Goal: Browse casually: Explore the website without a specific task or goal

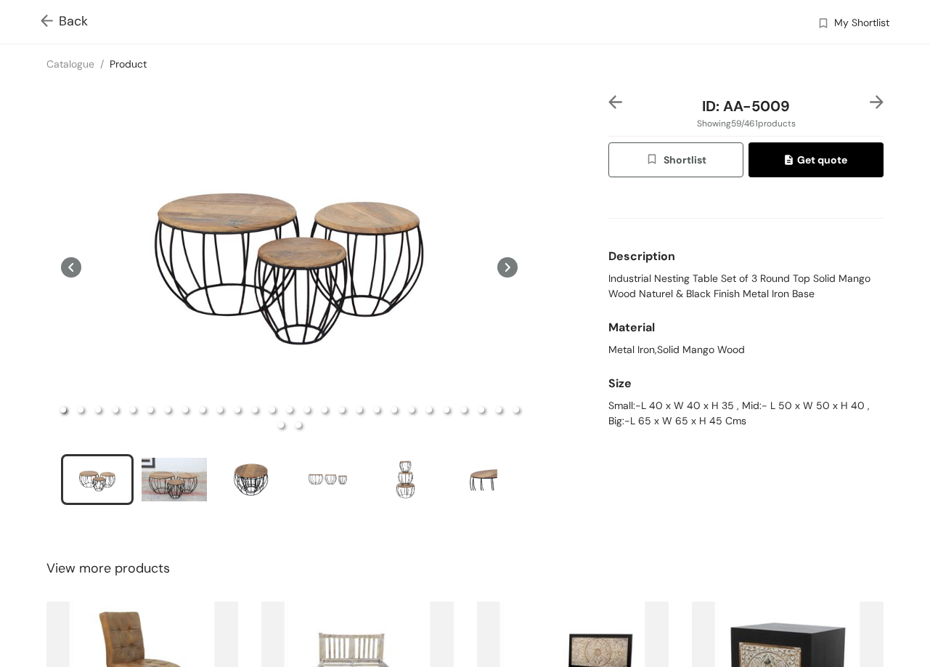
click at [609, 113] on div at bounding box center [620, 106] width 23 height 22
click at [609, 101] on img at bounding box center [616, 102] width 14 height 14
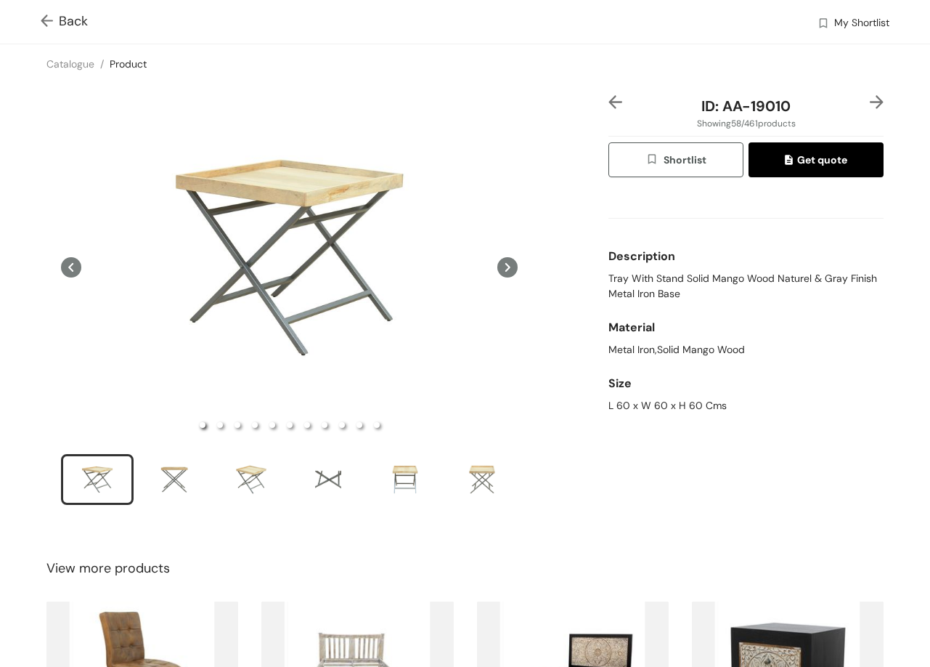
click at [870, 102] on img at bounding box center [877, 102] width 14 height 14
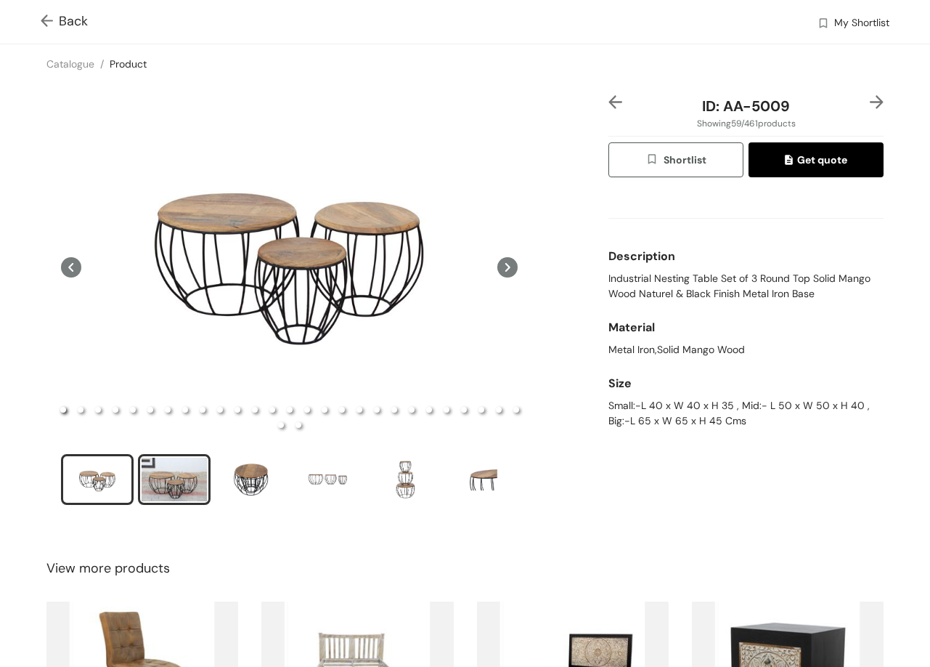
click at [184, 471] on div "slide item 2" at bounding box center [174, 480] width 65 height 44
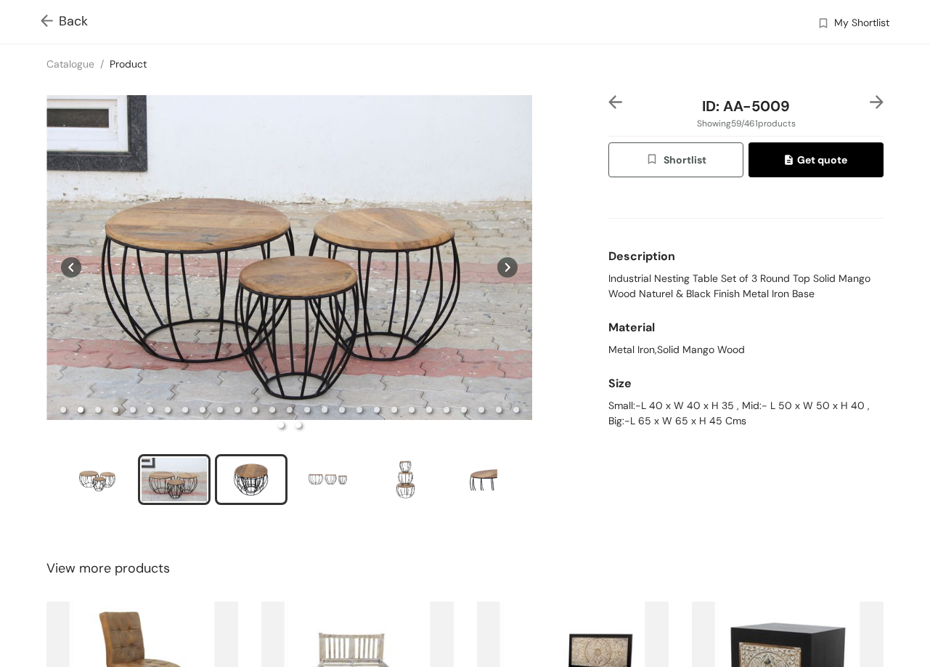
click at [266, 471] on div "slide item 3" at bounding box center [251, 480] width 65 height 44
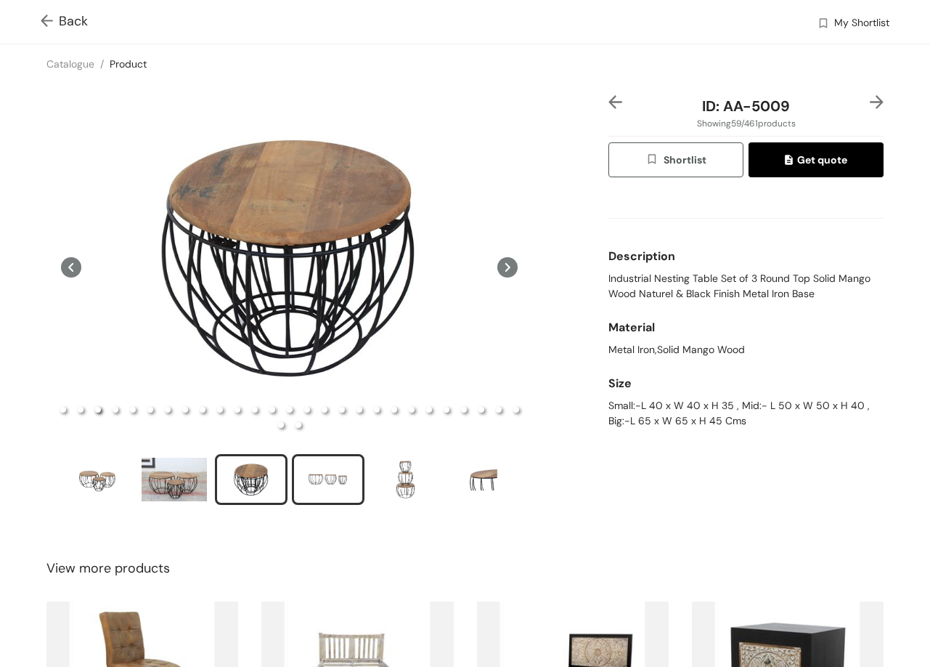
click at [332, 485] on div "slide item 4" at bounding box center [328, 480] width 65 height 44
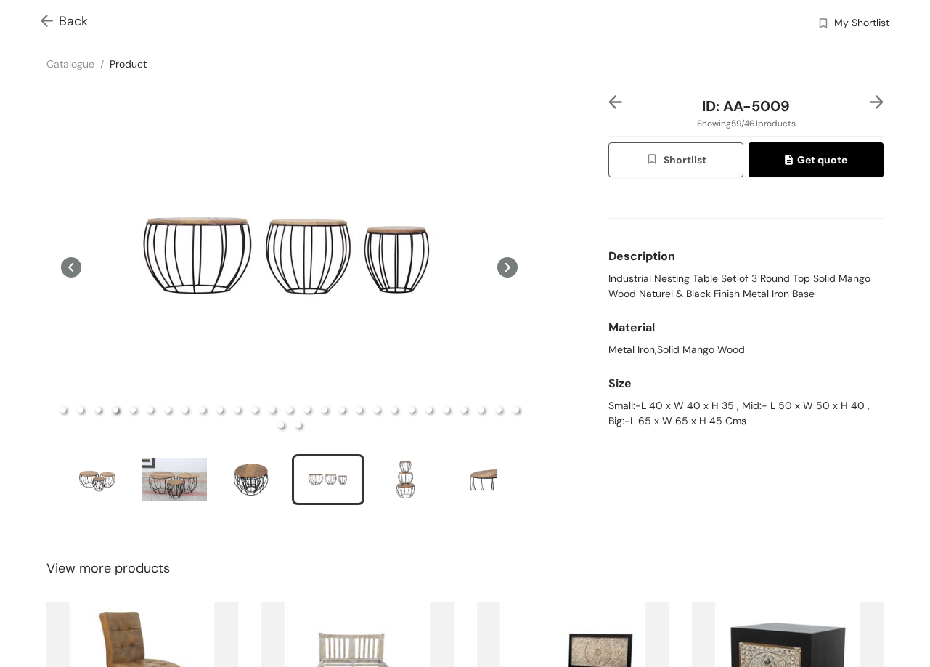
click at [870, 100] on img at bounding box center [877, 102] width 14 height 14
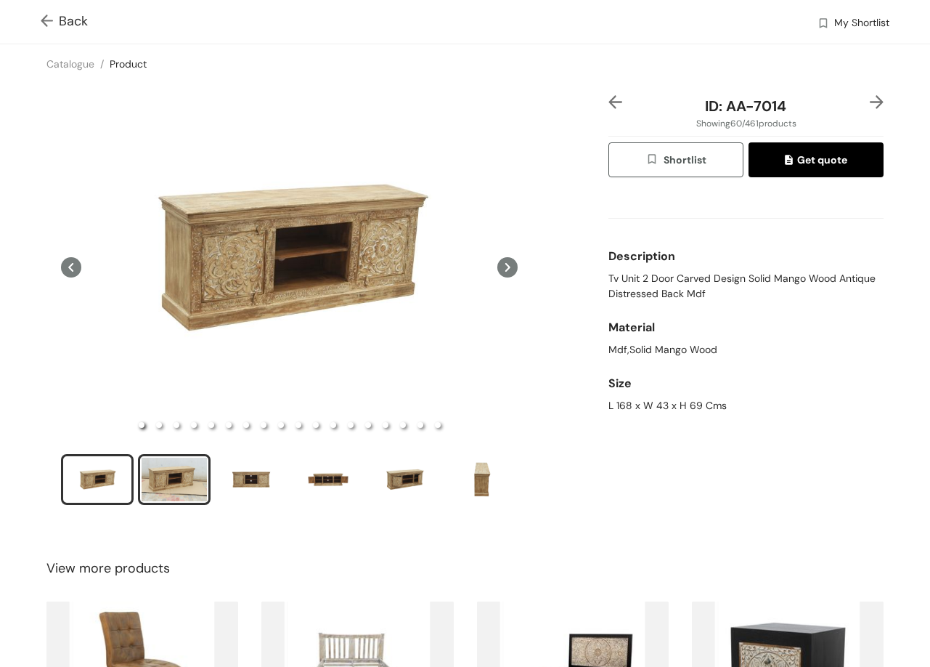
click at [207, 470] on li "slide item 2" at bounding box center [174, 479] width 73 height 51
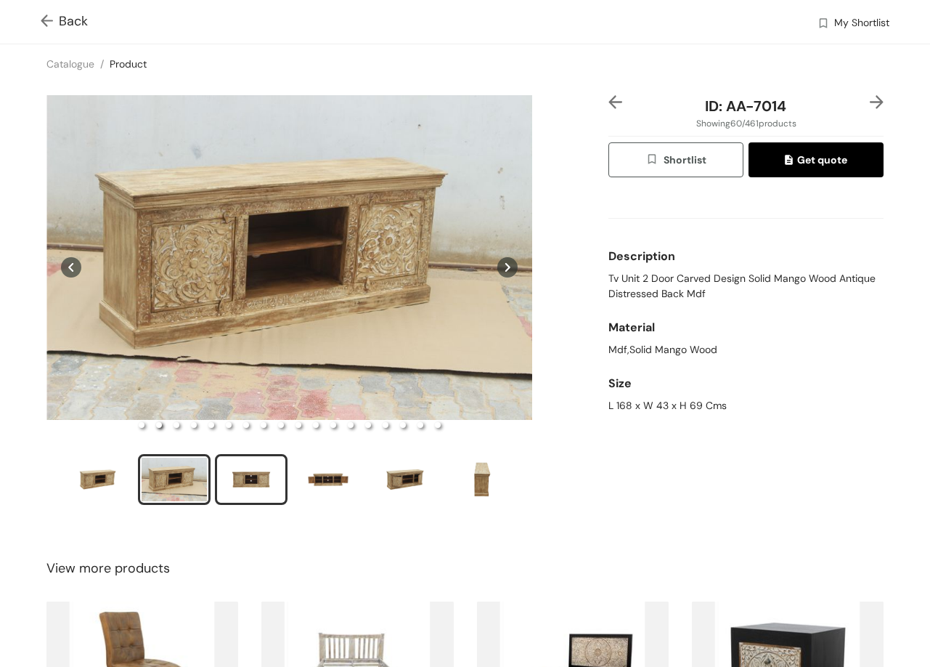
click at [238, 463] on div "slide item 3" at bounding box center [251, 480] width 65 height 44
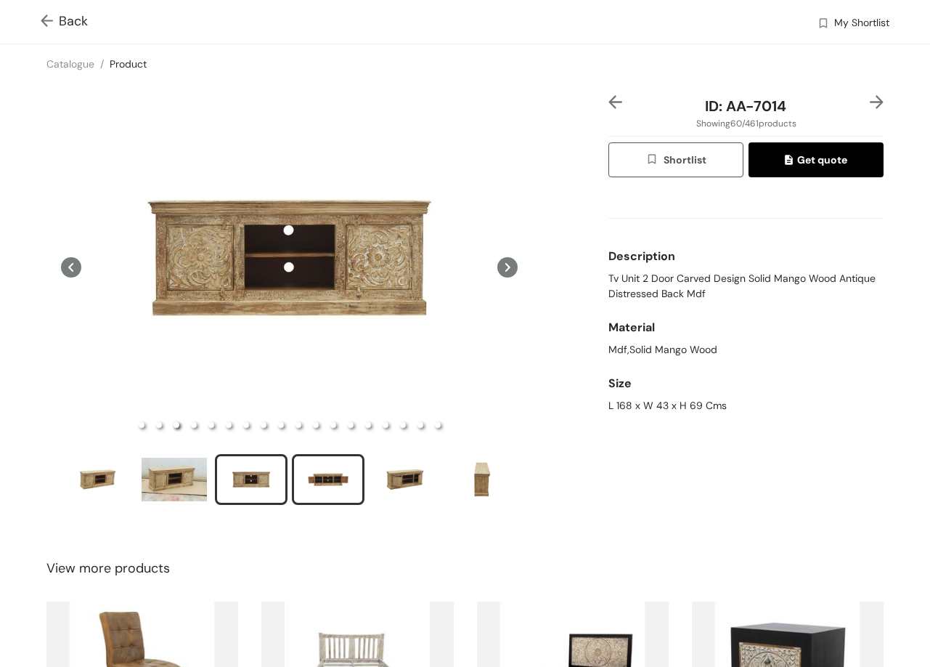
click at [327, 459] on div "slide item 4" at bounding box center [328, 480] width 65 height 44
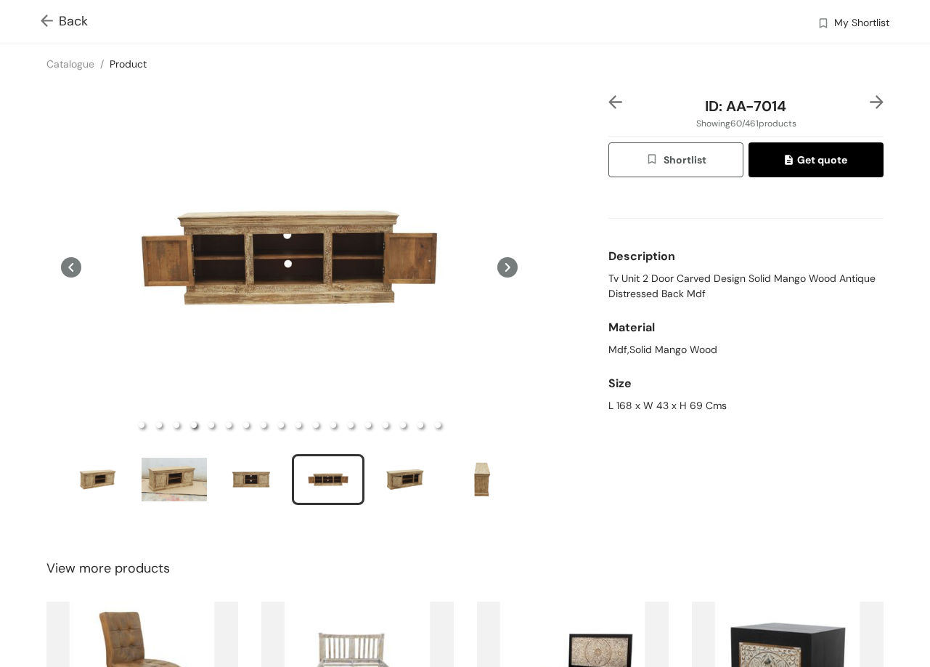
click at [870, 109] on img at bounding box center [877, 102] width 14 height 14
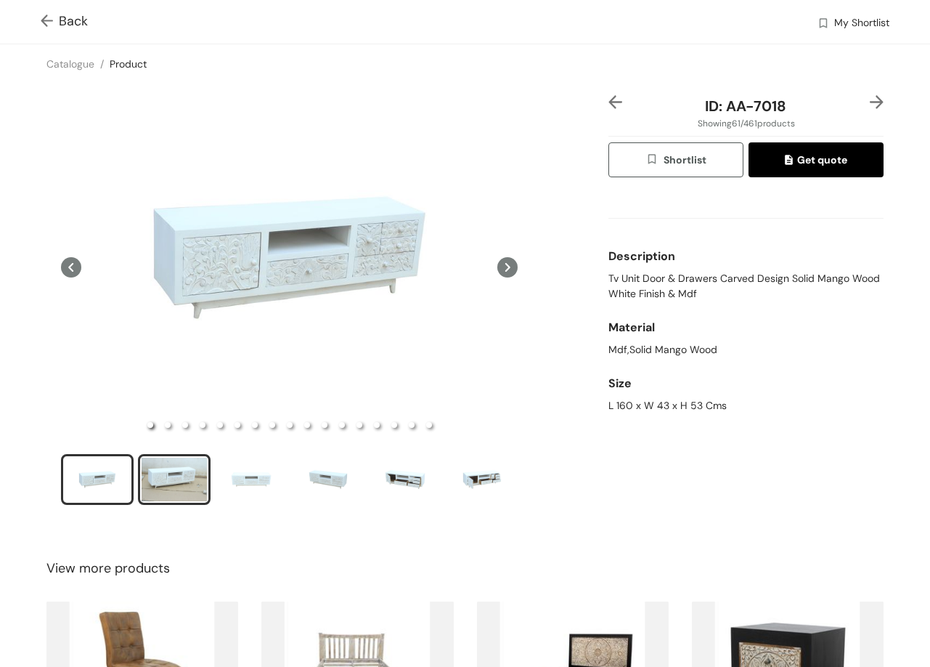
click at [174, 458] on div "slide item 2" at bounding box center [174, 480] width 65 height 44
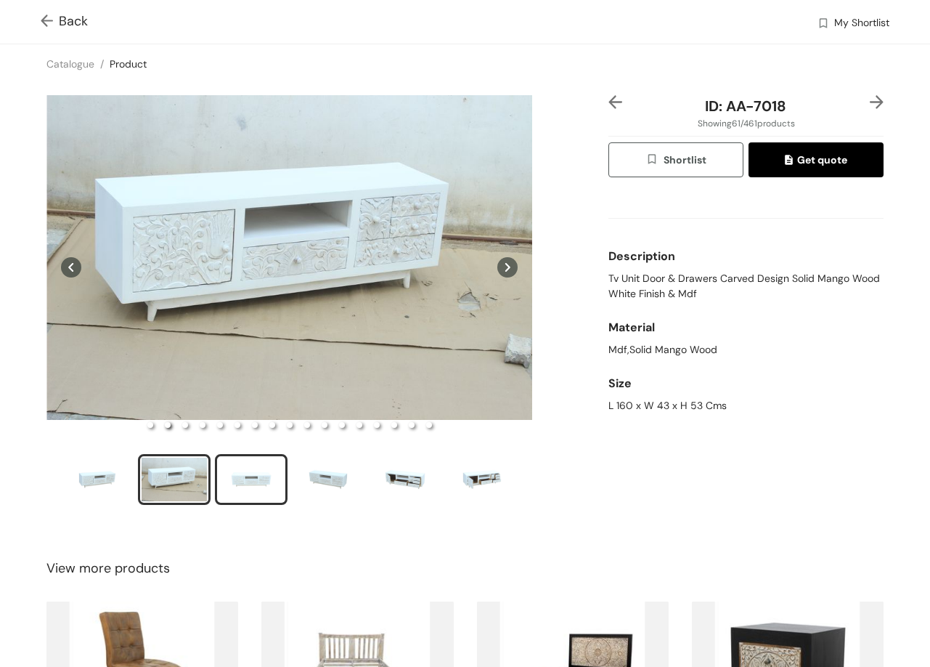
click at [259, 476] on div "slide item 3" at bounding box center [251, 480] width 65 height 44
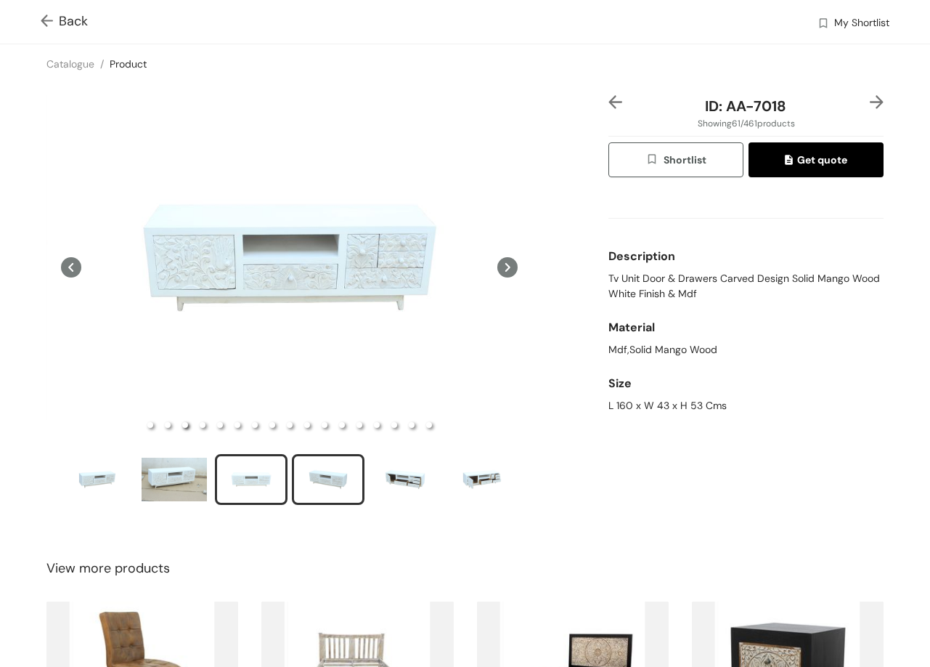
click at [313, 471] on div "slide item 4" at bounding box center [328, 480] width 65 height 44
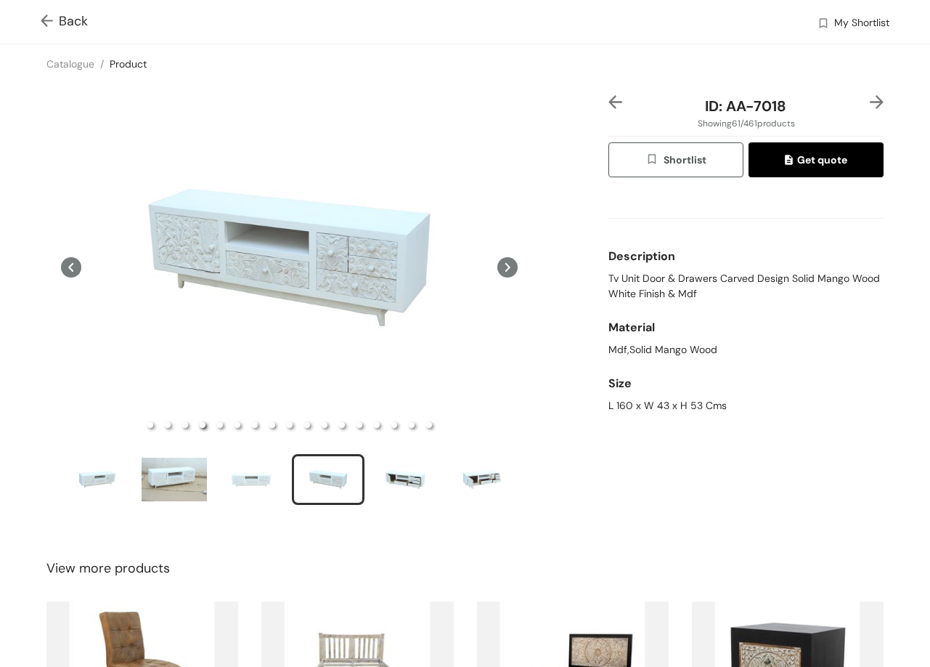
click at [872, 96] on img at bounding box center [877, 102] width 14 height 14
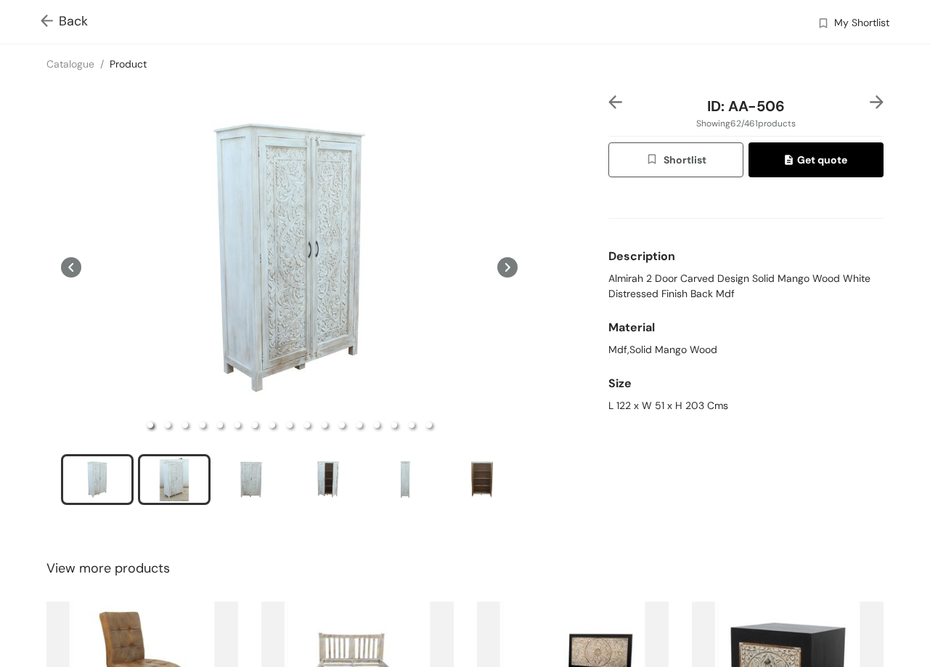
click at [182, 474] on div "slide item 2" at bounding box center [174, 480] width 65 height 44
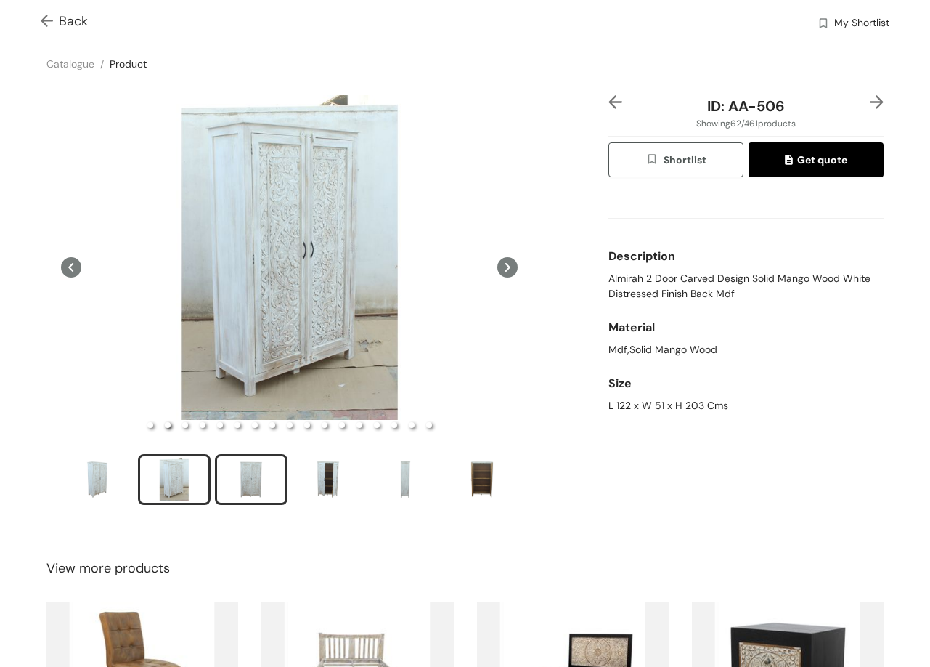
click at [267, 464] on div "slide item 3" at bounding box center [251, 480] width 65 height 44
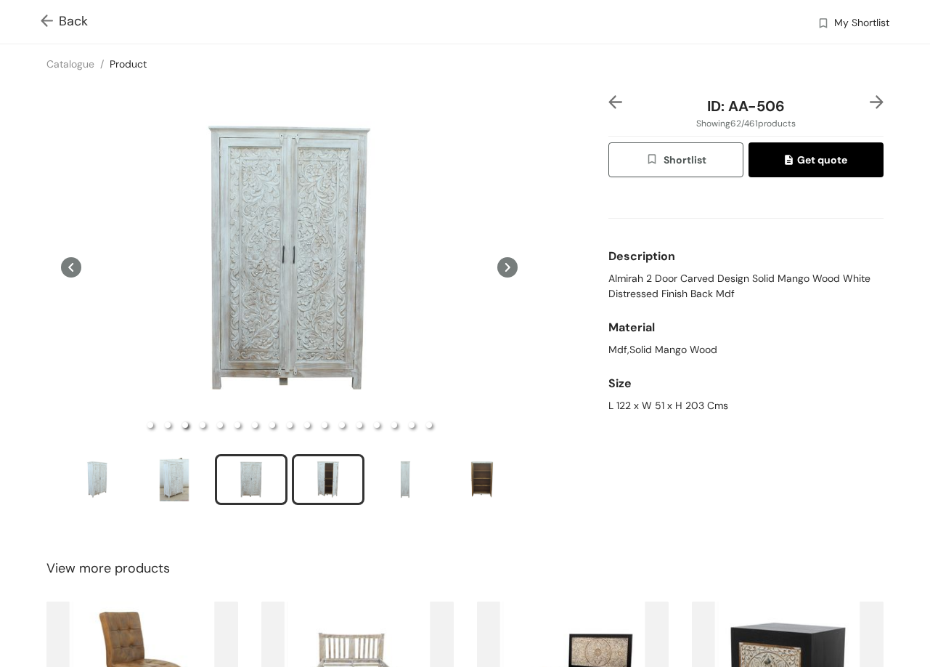
click at [321, 476] on div "slide item 4" at bounding box center [328, 480] width 65 height 44
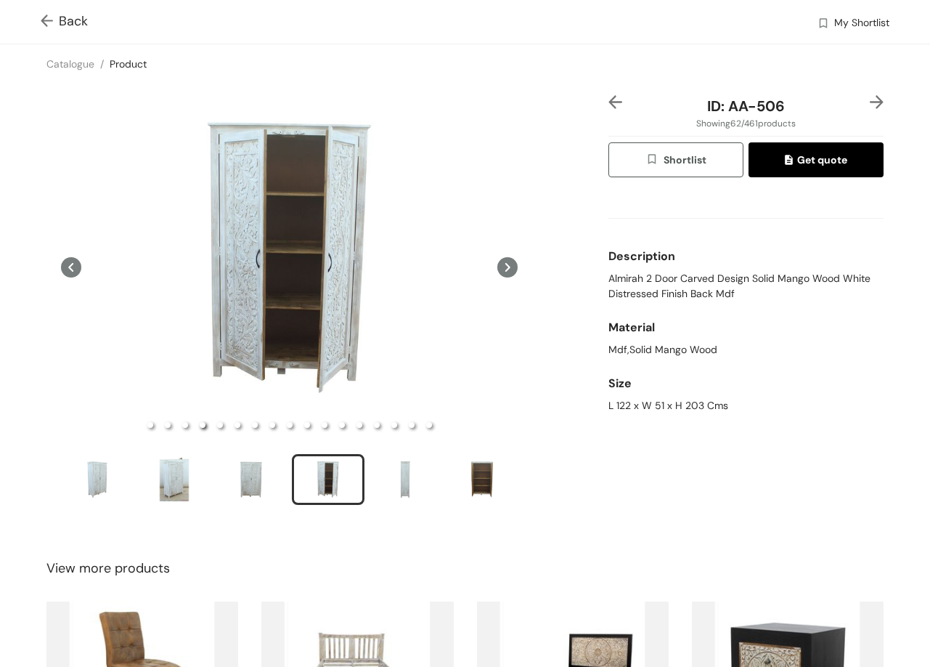
click at [870, 100] on img at bounding box center [877, 102] width 14 height 14
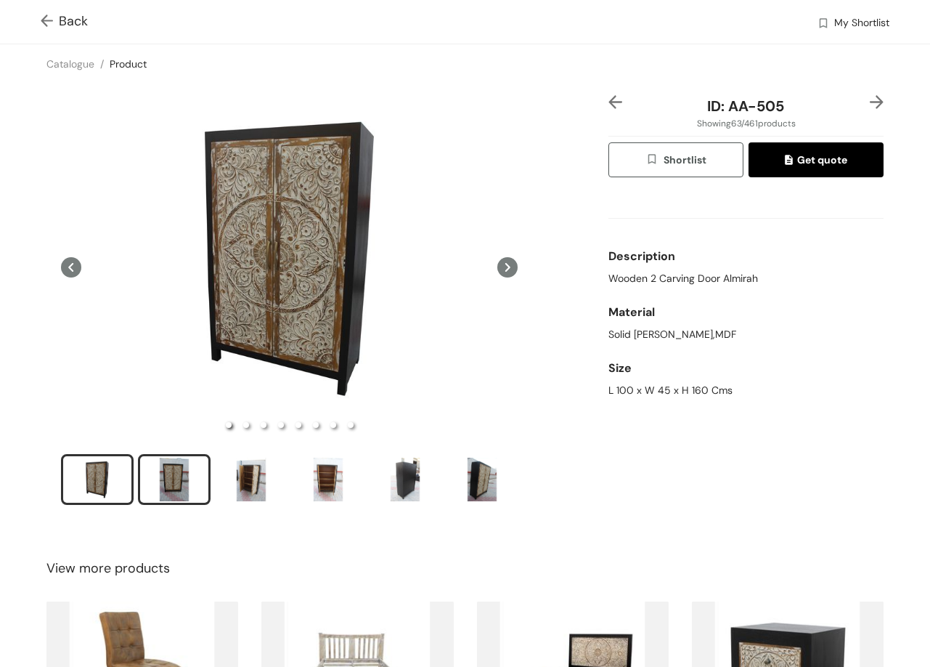
click at [189, 484] on div "slide item 2" at bounding box center [174, 480] width 65 height 44
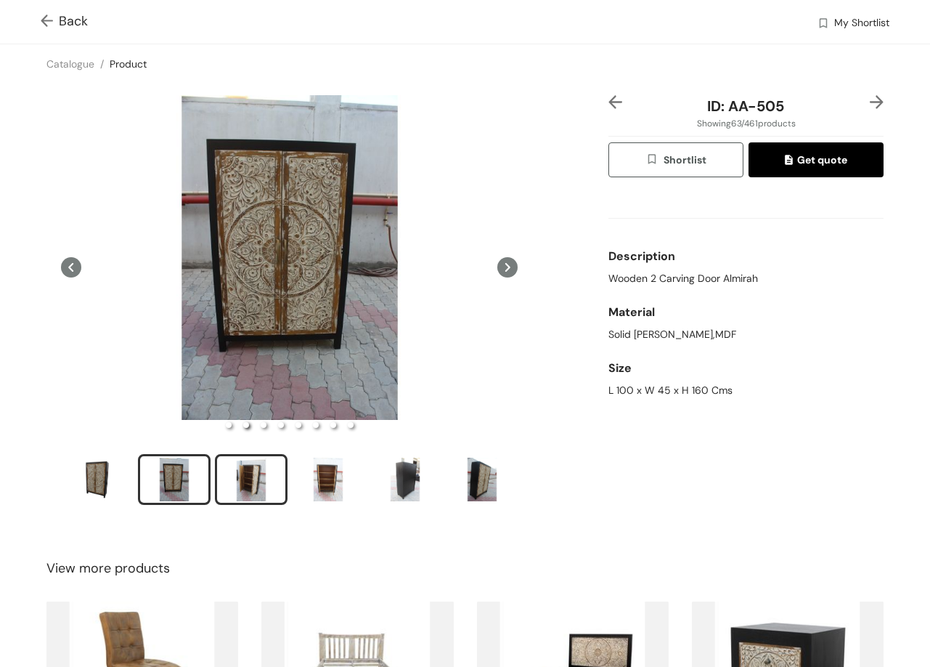
click at [251, 492] on div "slide item 3" at bounding box center [251, 480] width 65 height 44
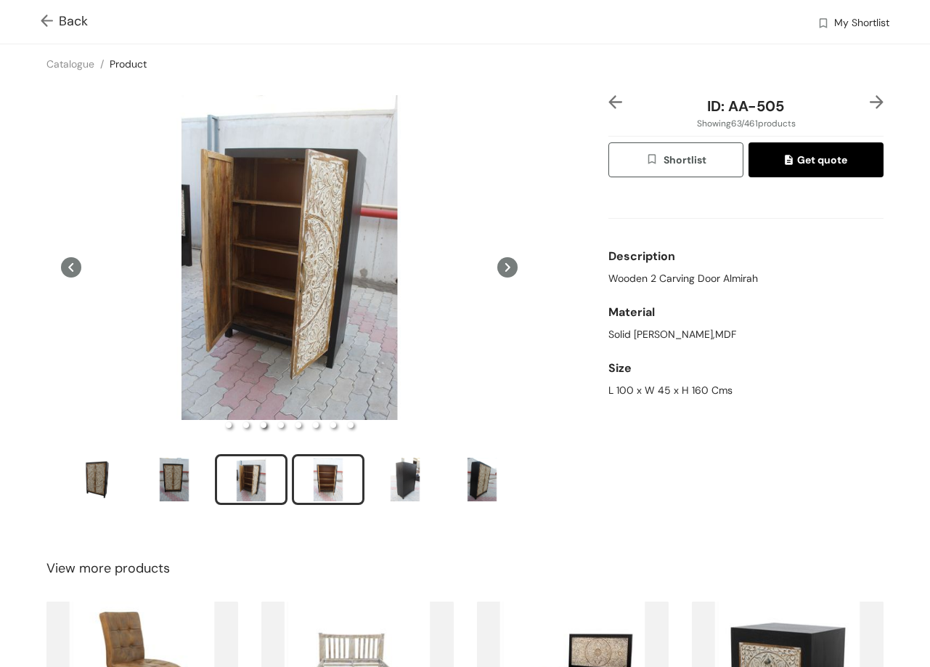
click at [338, 476] on div "slide item 4" at bounding box center [328, 480] width 65 height 44
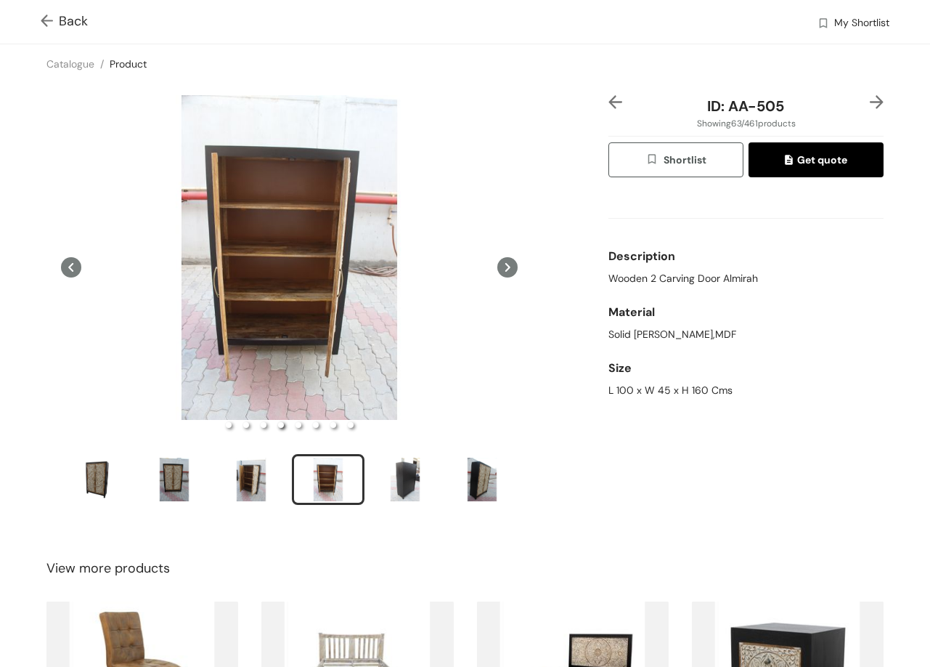
click at [870, 98] on img at bounding box center [877, 102] width 14 height 14
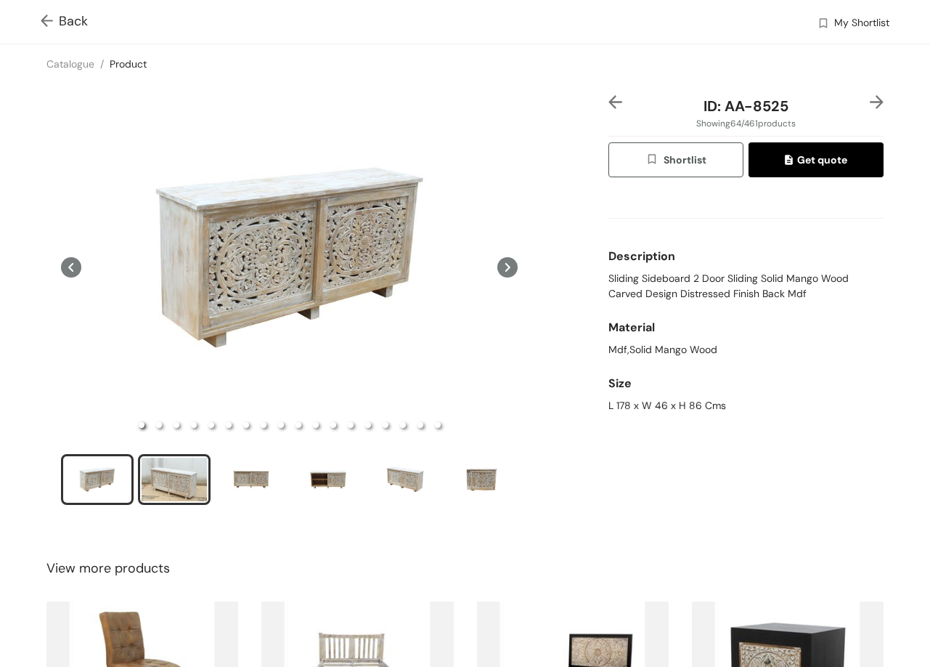
click at [179, 482] on div "slide item 2" at bounding box center [174, 480] width 65 height 44
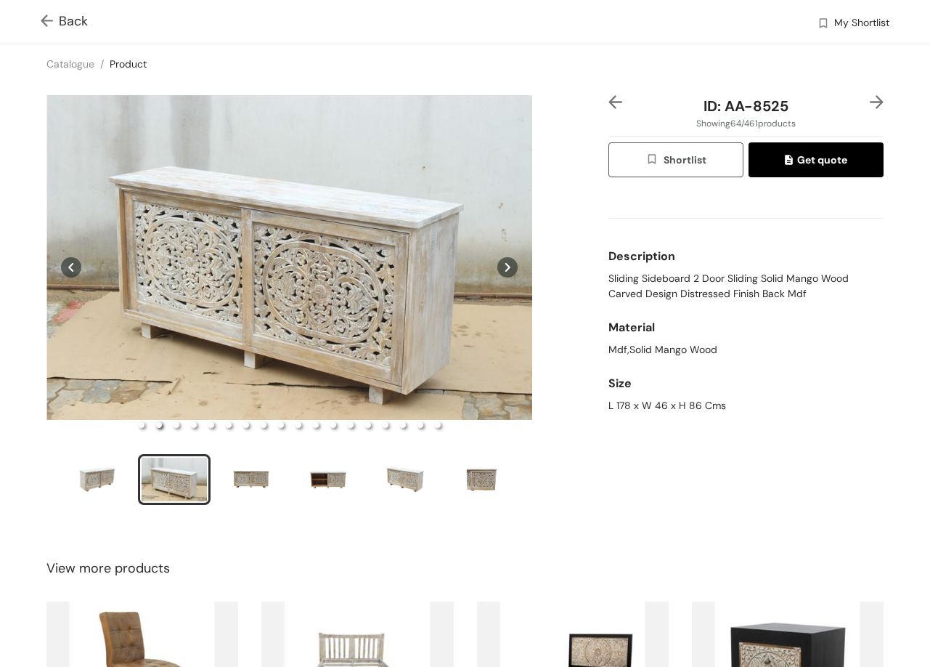
click at [94, 454] on ul at bounding box center [289, 481] width 457 height 55
click at [95, 469] on div "slide item 1" at bounding box center [97, 480] width 65 height 44
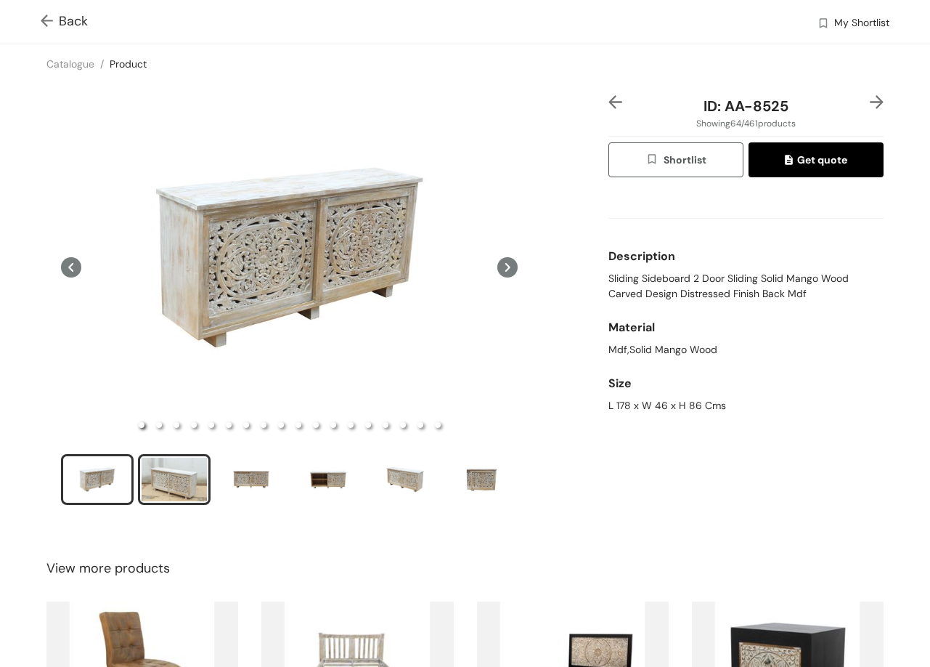
click at [199, 469] on div "slide item 2" at bounding box center [174, 480] width 65 height 44
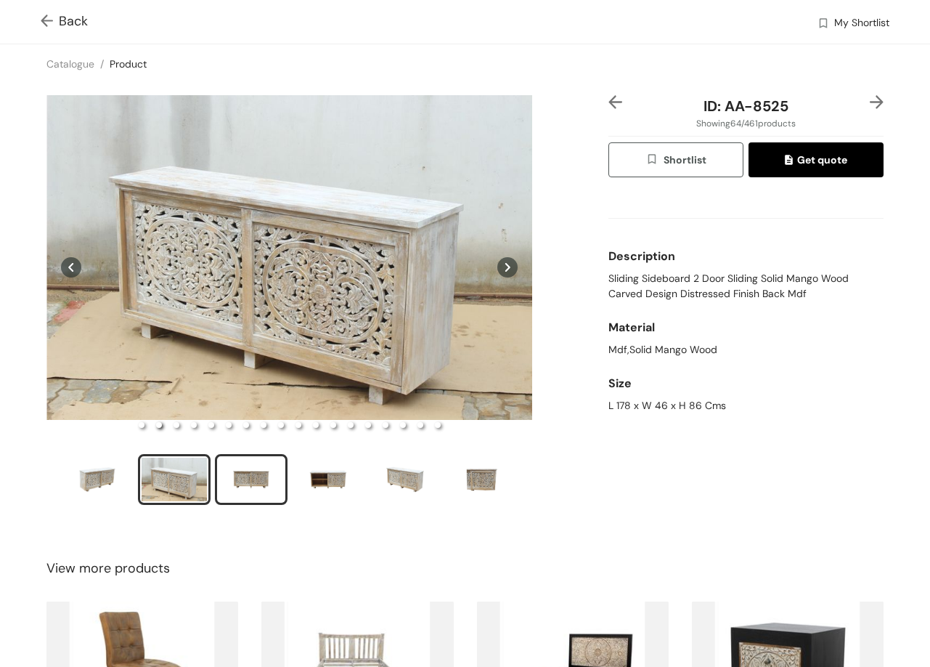
click at [246, 464] on div "slide item 3" at bounding box center [251, 480] width 65 height 44
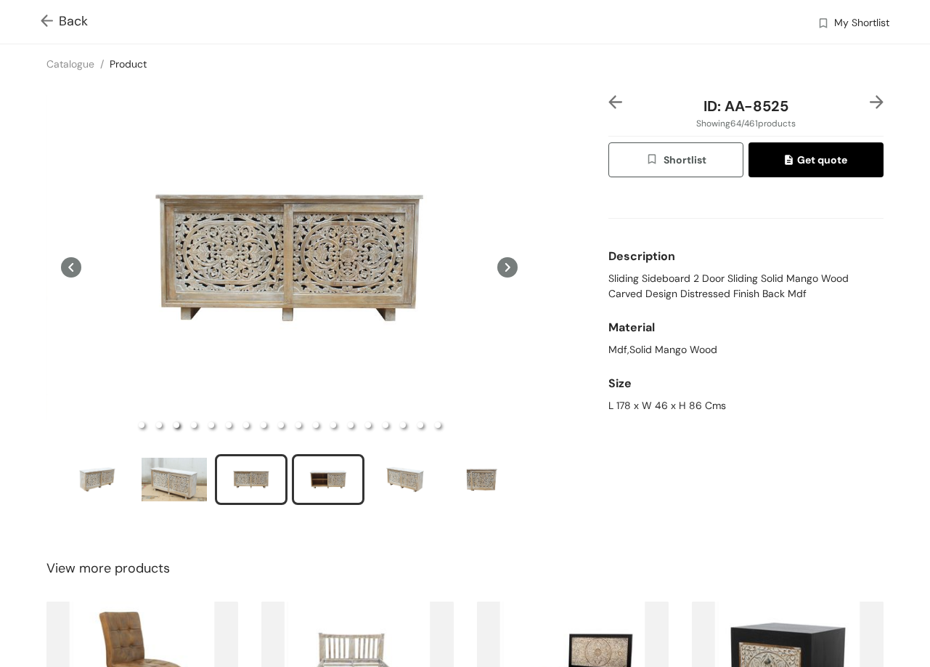
click at [330, 469] on div "slide item 4" at bounding box center [328, 480] width 65 height 44
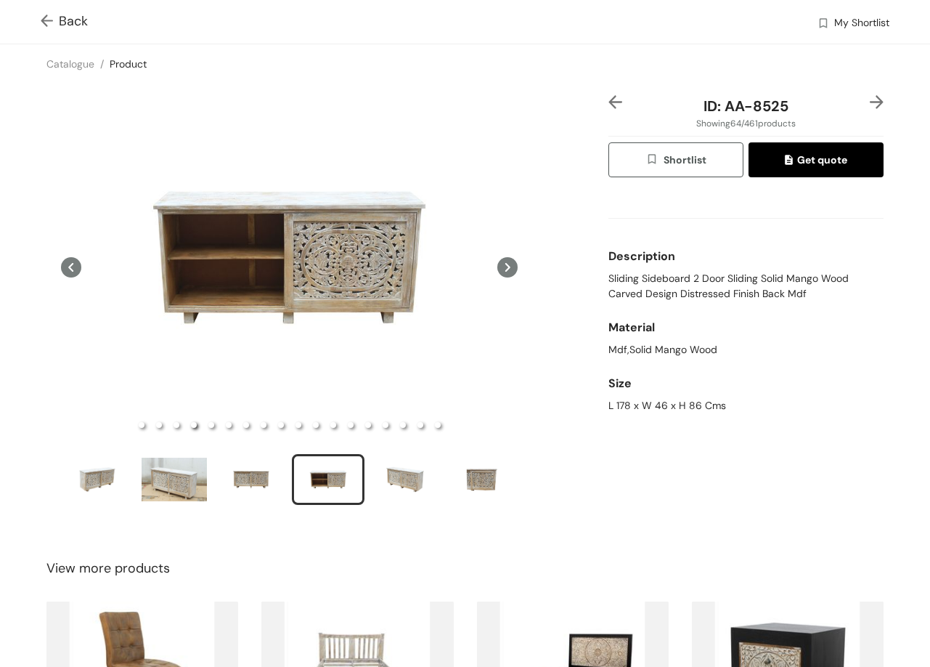
click at [870, 105] on img at bounding box center [877, 102] width 14 height 14
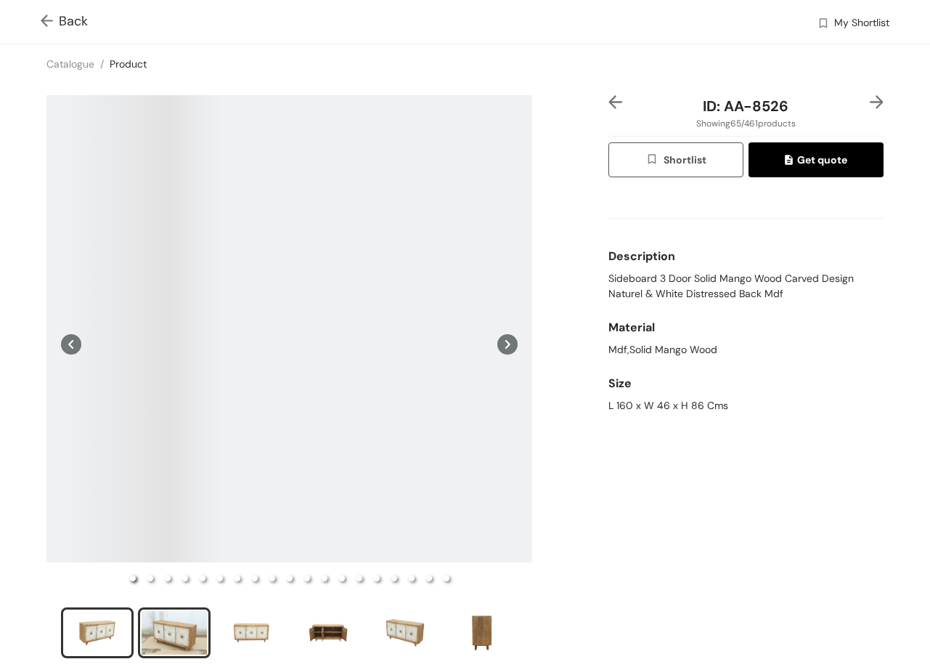
click at [166, 622] on div "slide item 2" at bounding box center [174, 633] width 65 height 44
click at [90, 612] on div "slide item 1" at bounding box center [97, 633] width 65 height 44
click at [873, 102] on div "ID: AA-8526 Showing 65 / 461 products Shortlist Get quote Description Sideboard…" at bounding box center [746, 386] width 281 height 582
click at [870, 99] on img at bounding box center [877, 102] width 14 height 14
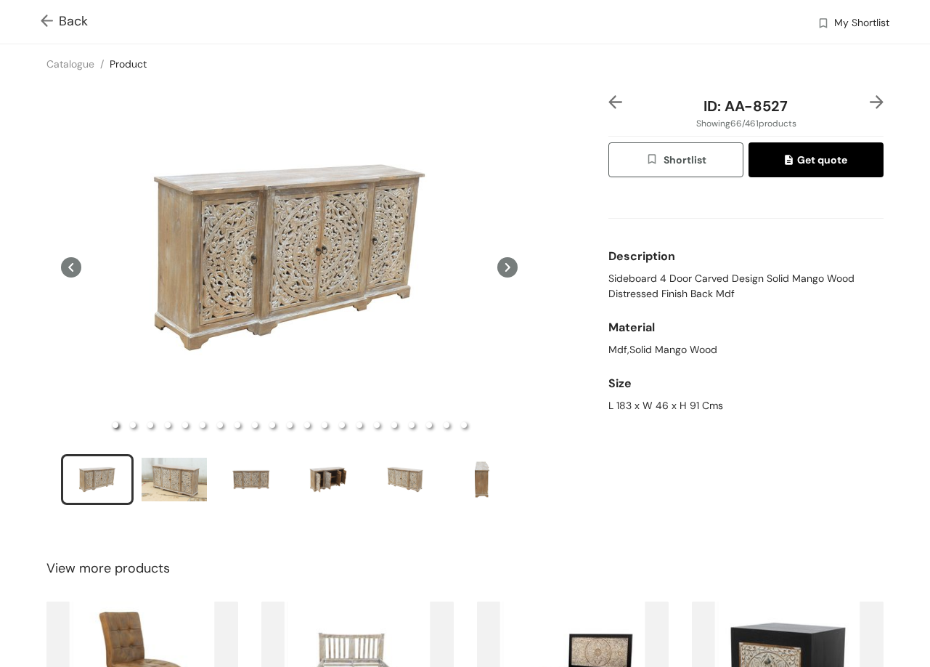
click at [609, 103] on img at bounding box center [616, 102] width 14 height 14
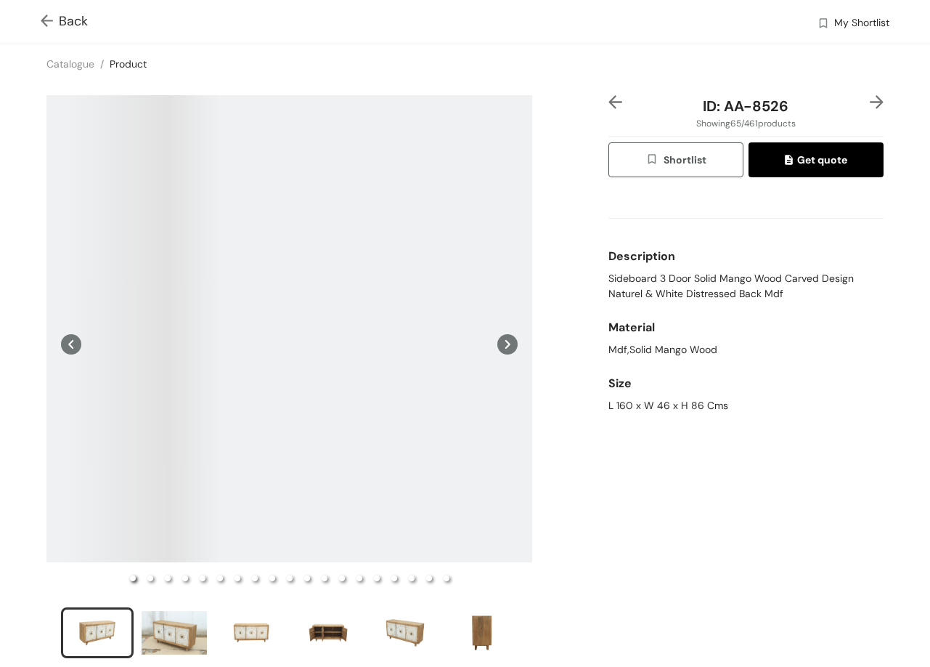
click at [498, 339] on icon at bounding box center [508, 344] width 20 height 20
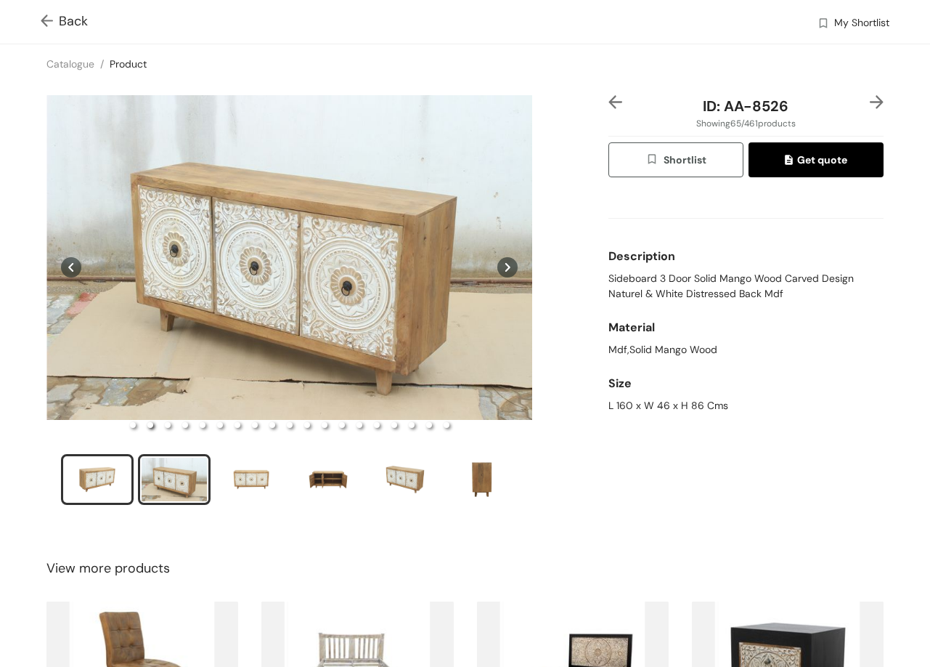
click at [121, 487] on div "slide item 1" at bounding box center [97, 480] width 65 height 44
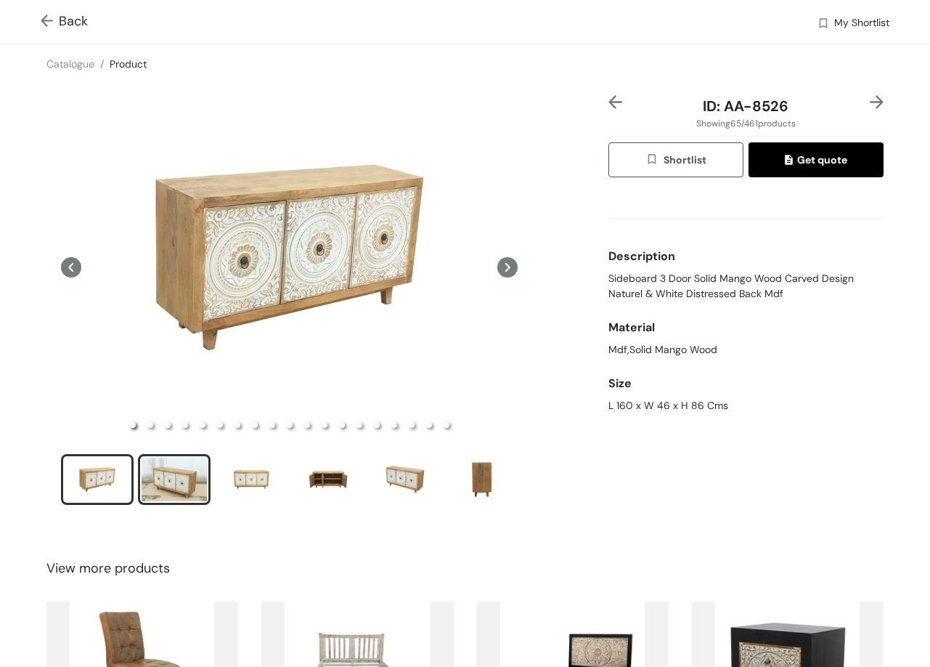
click at [187, 487] on div "slide item 2" at bounding box center [174, 480] width 65 height 44
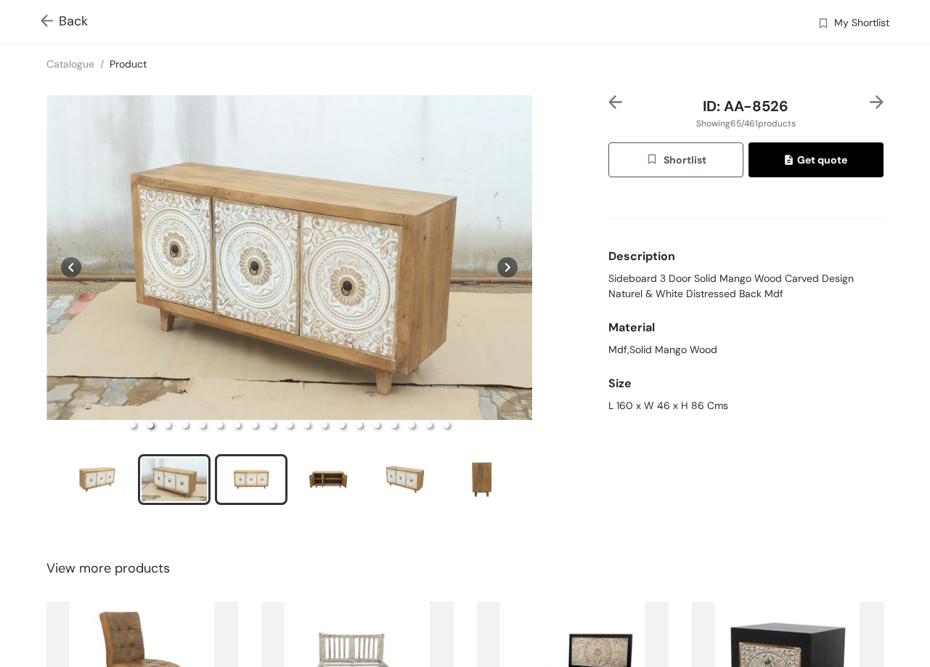
click at [251, 476] on div "slide item 3" at bounding box center [251, 480] width 65 height 44
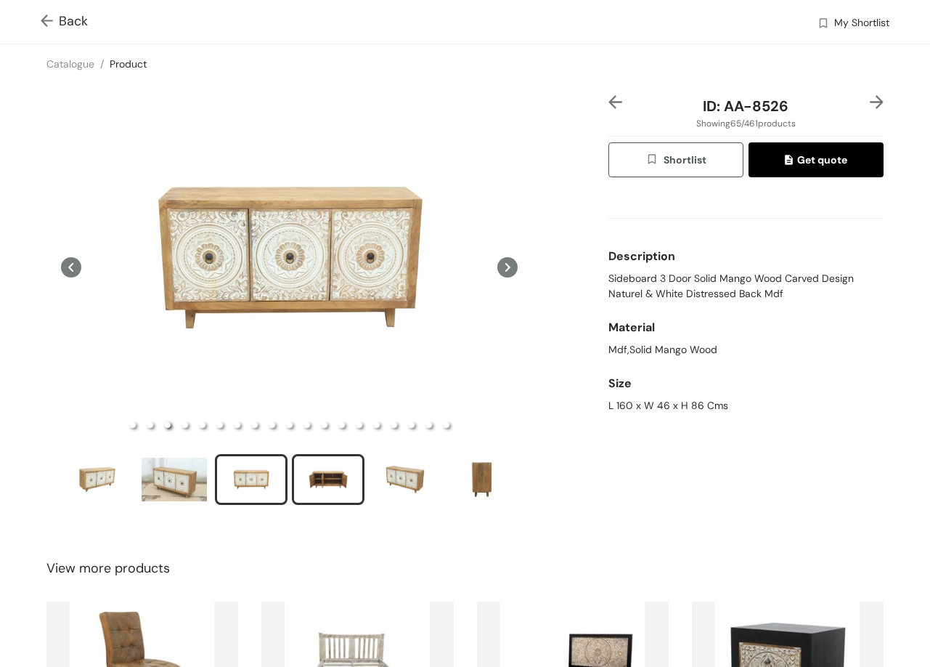
click at [325, 468] on div "slide item 4" at bounding box center [328, 480] width 65 height 44
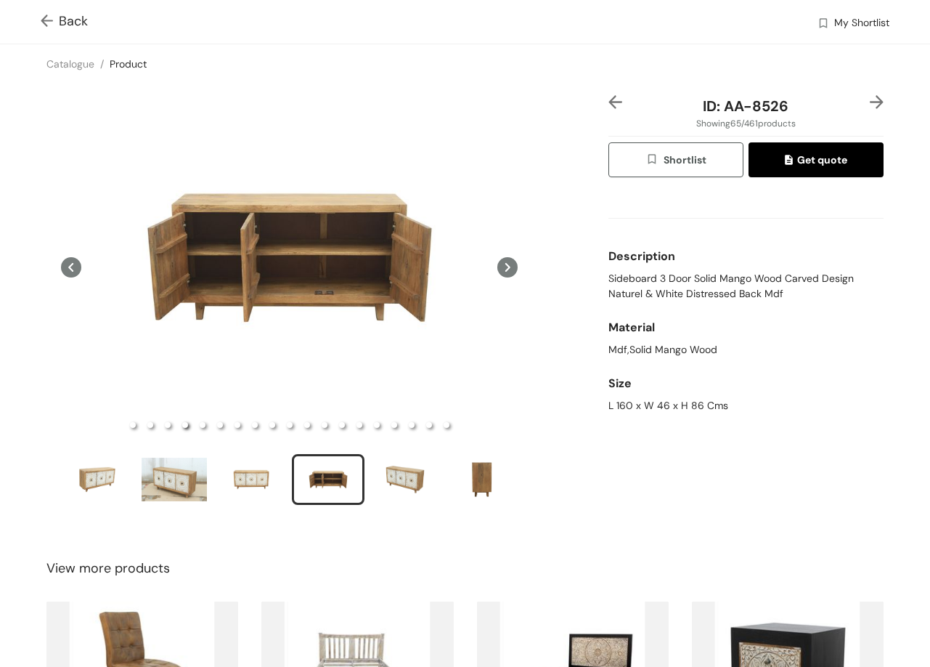
click at [870, 97] on img at bounding box center [877, 102] width 14 height 14
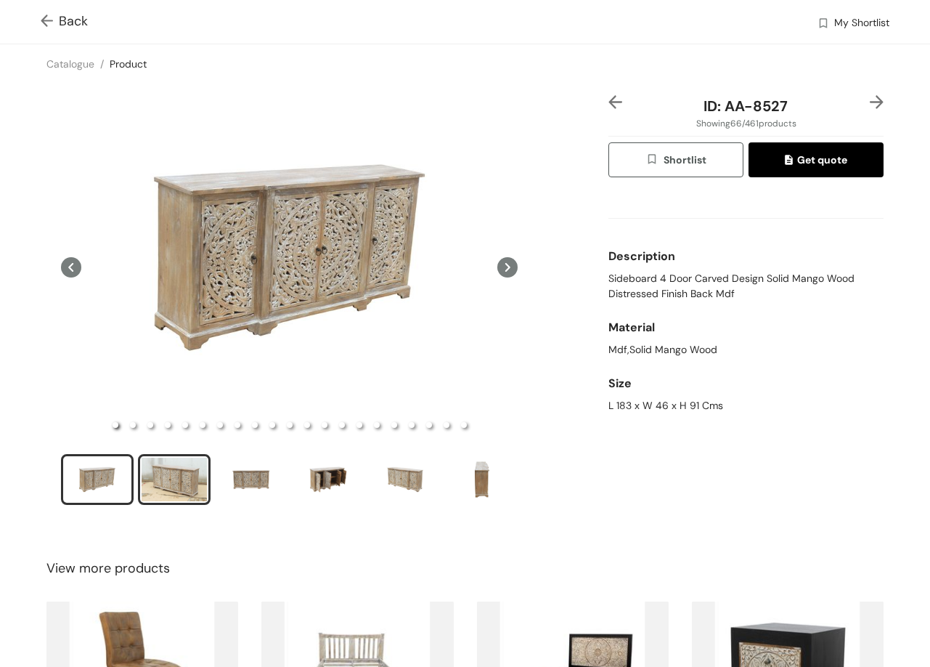
click at [200, 467] on div "slide item 2" at bounding box center [174, 480] width 65 height 44
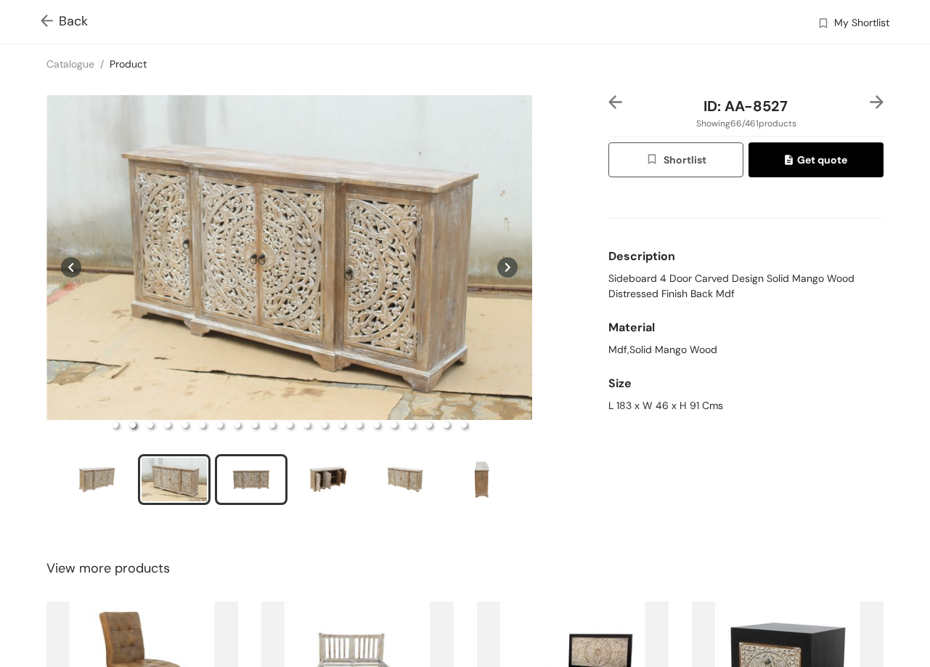
click at [252, 474] on div "slide item 3" at bounding box center [251, 480] width 65 height 44
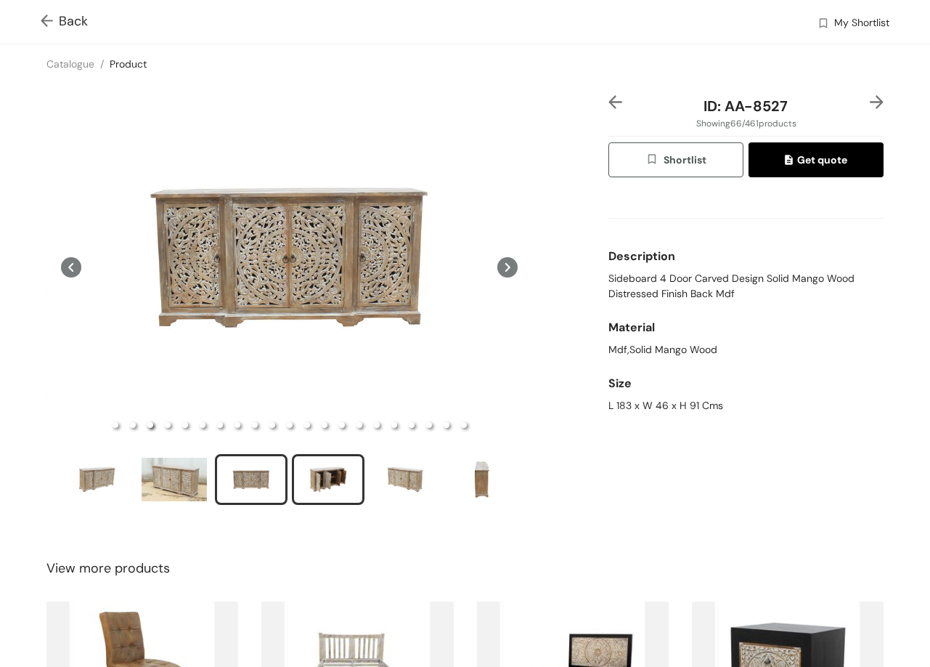
click at [310, 458] on div "slide item 4" at bounding box center [328, 480] width 65 height 44
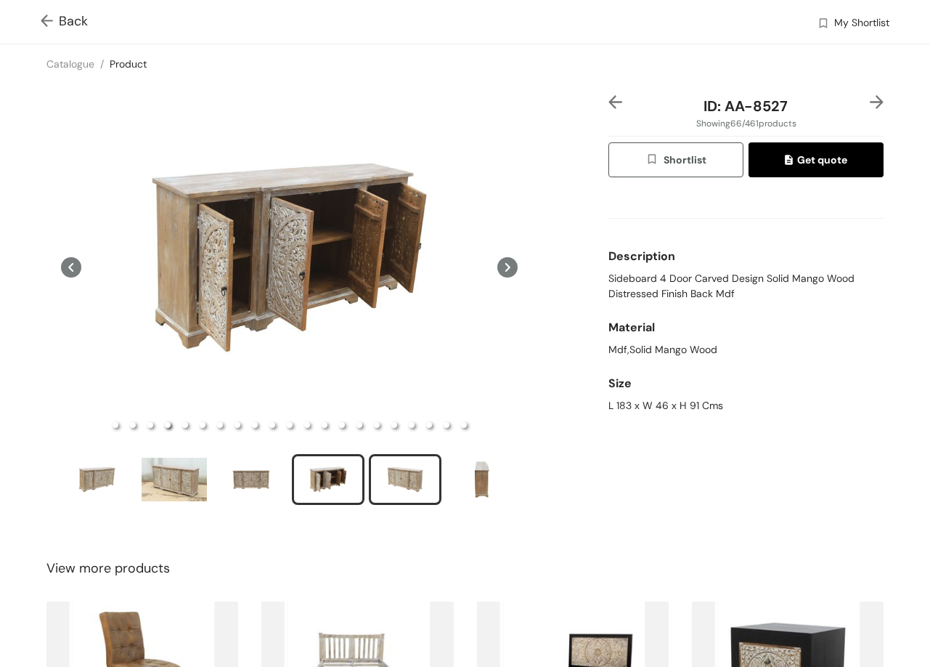
click at [422, 458] on div "slide item 5" at bounding box center [405, 480] width 65 height 44
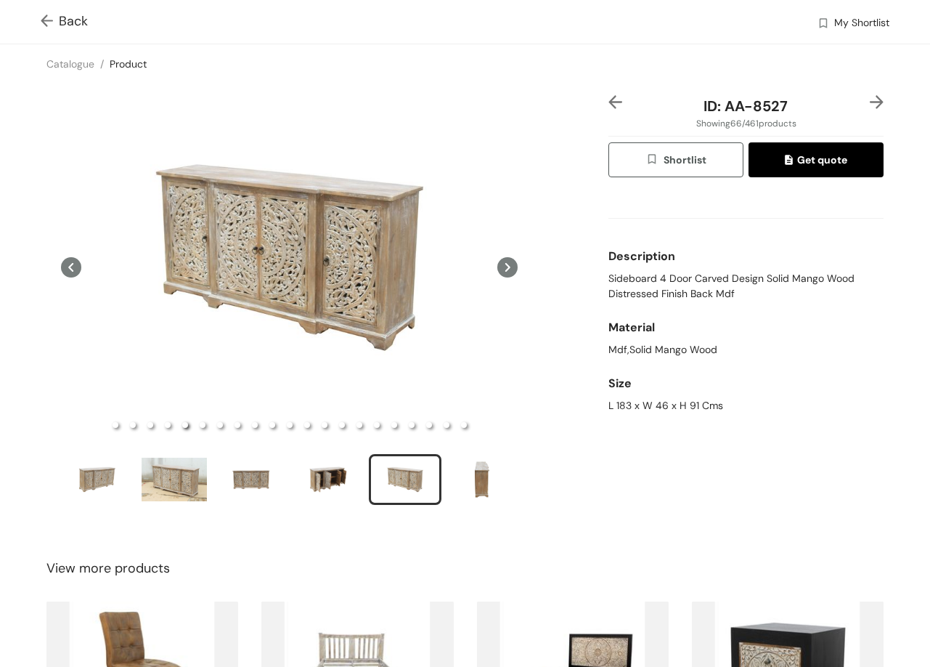
click at [870, 100] on img at bounding box center [877, 102] width 14 height 14
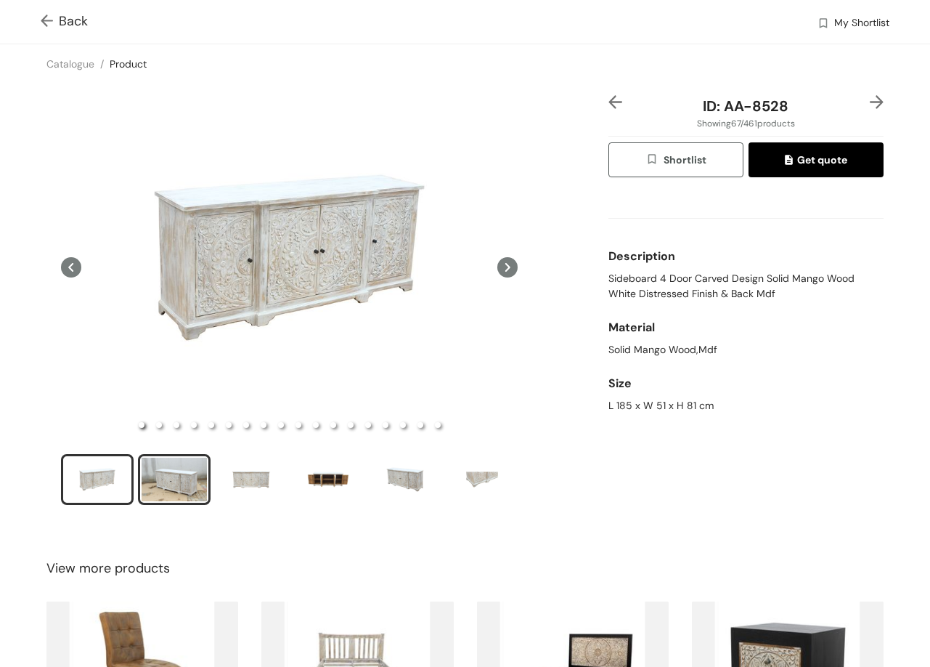
click at [187, 470] on div "slide item 2" at bounding box center [174, 480] width 65 height 44
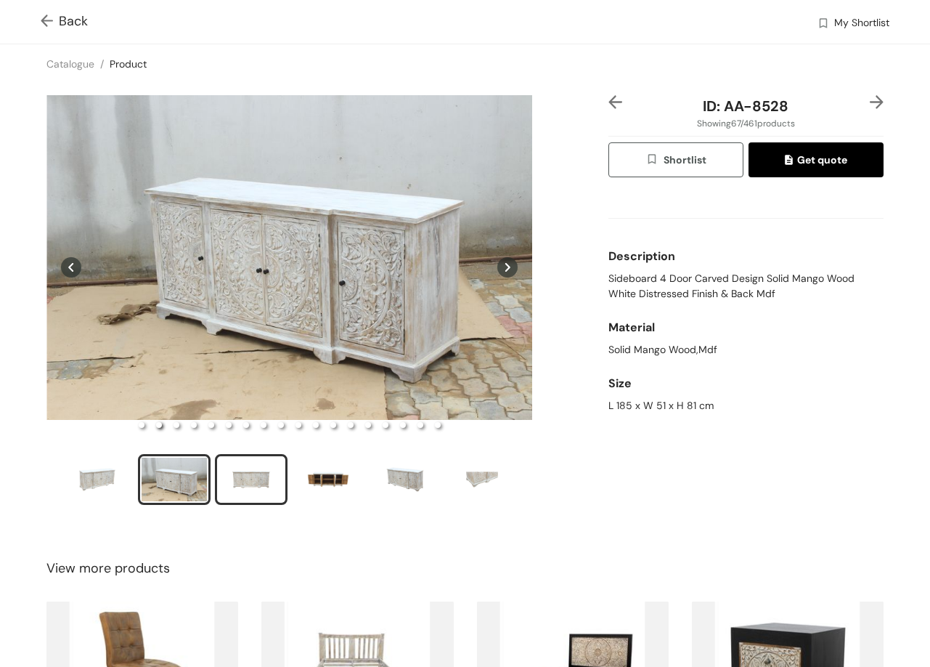
click at [248, 473] on div "slide item 3" at bounding box center [251, 480] width 65 height 44
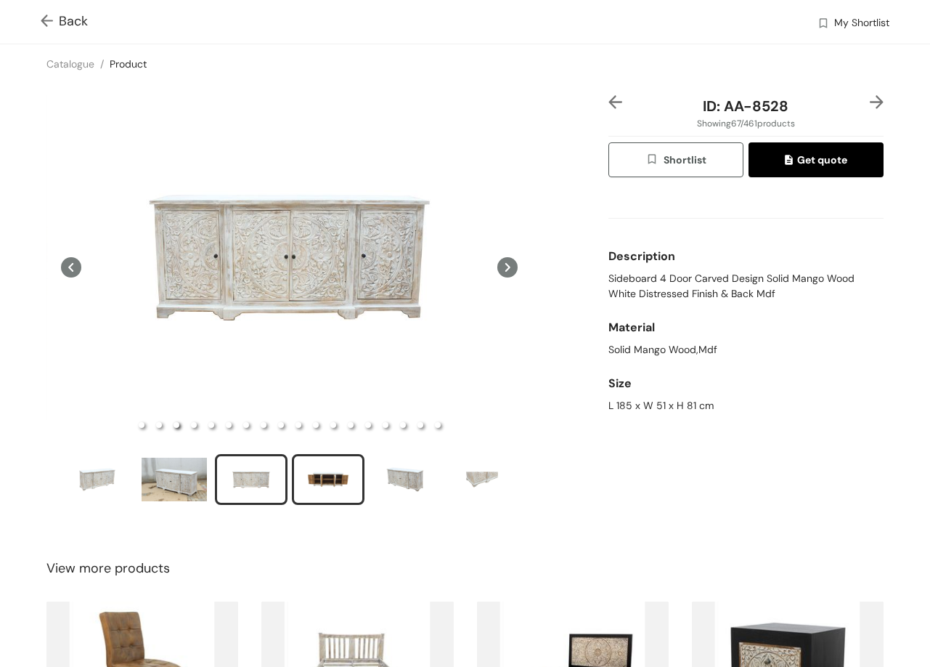
click at [330, 466] on div "slide item 4" at bounding box center [328, 480] width 65 height 44
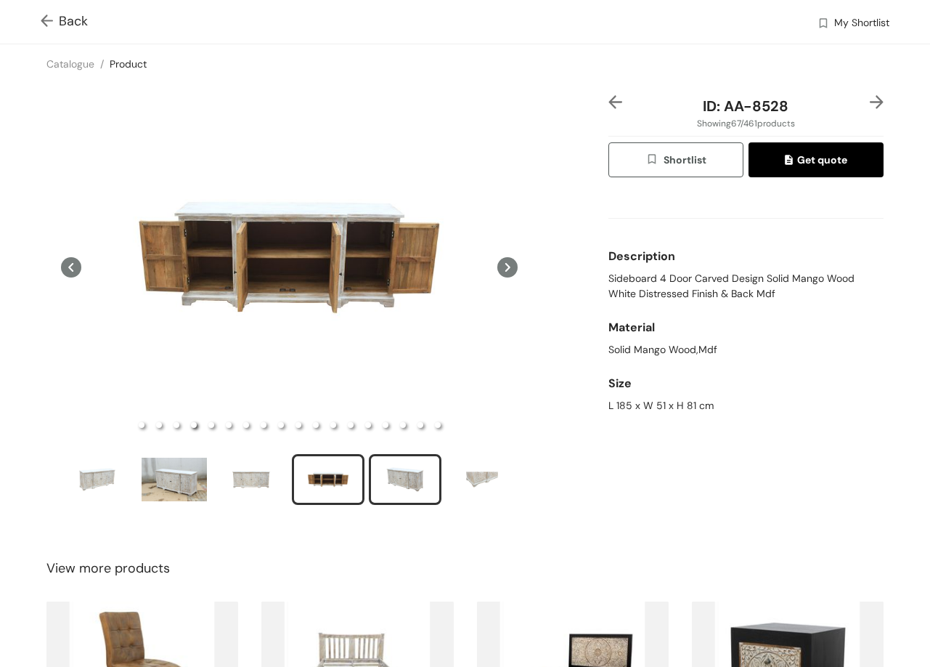
click at [410, 466] on div "slide item 5" at bounding box center [405, 480] width 65 height 44
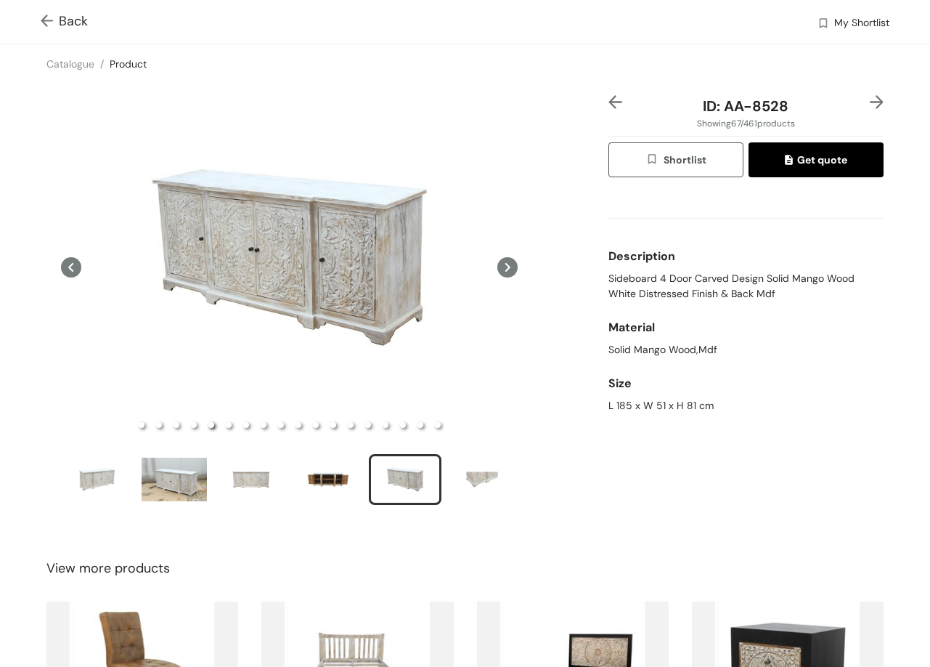
click at [870, 100] on img at bounding box center [877, 102] width 14 height 14
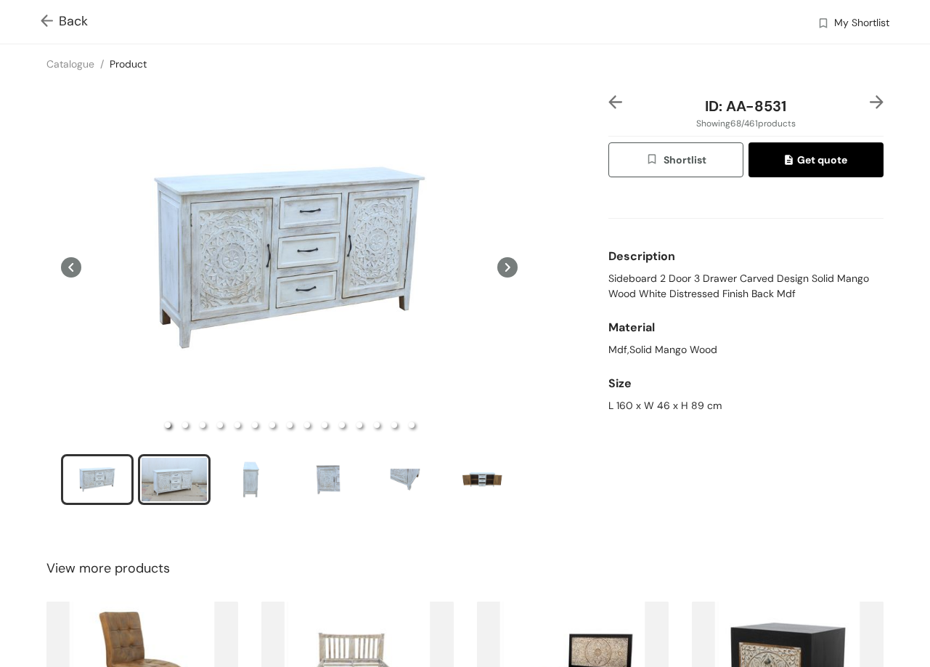
click at [204, 476] on div "slide item 2" at bounding box center [174, 480] width 65 height 44
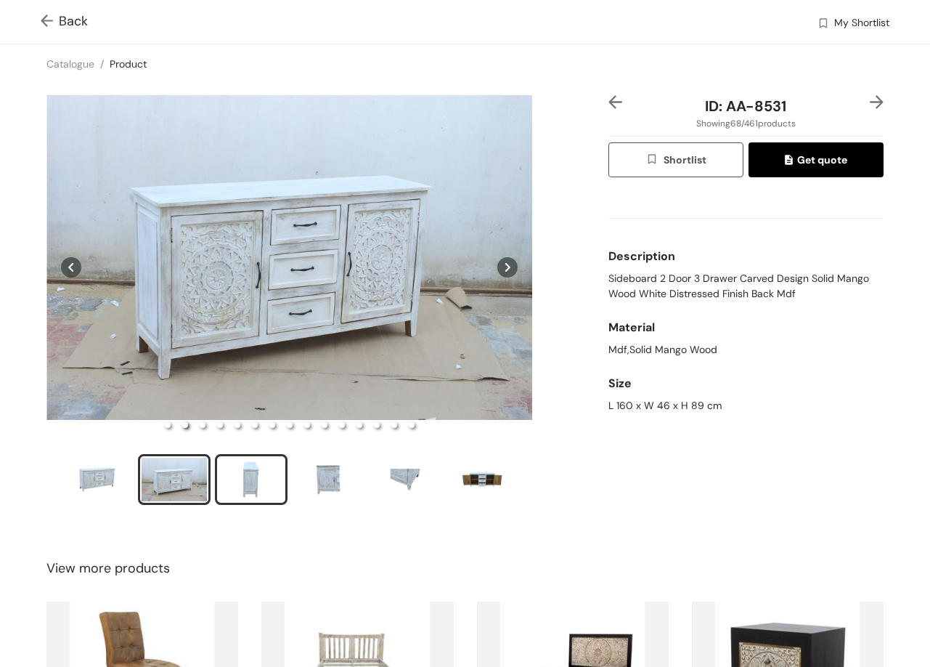
click at [264, 471] on div "slide item 3" at bounding box center [251, 480] width 65 height 44
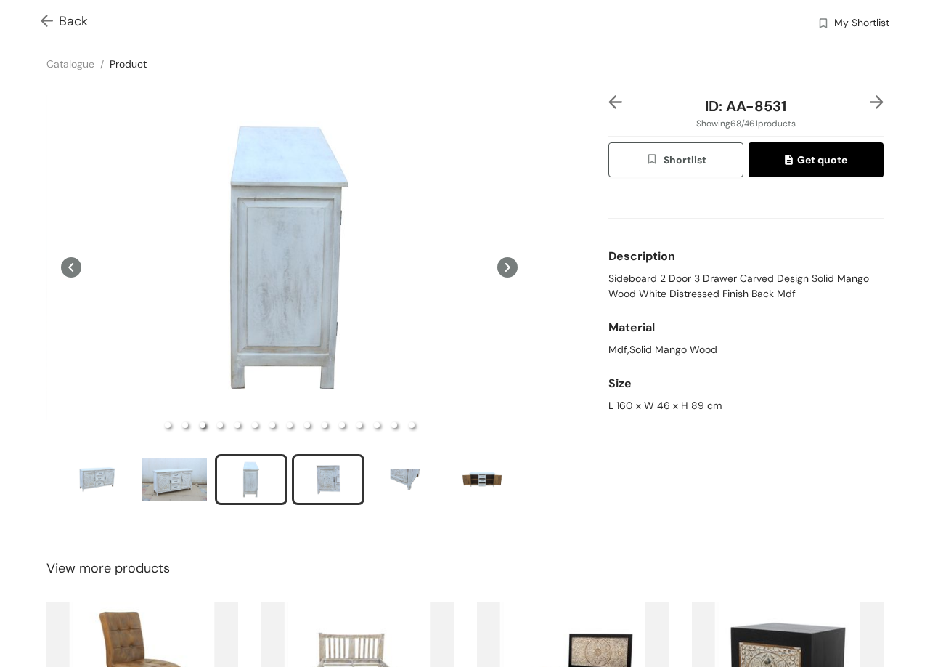
click at [325, 482] on div "slide item 4" at bounding box center [328, 480] width 65 height 44
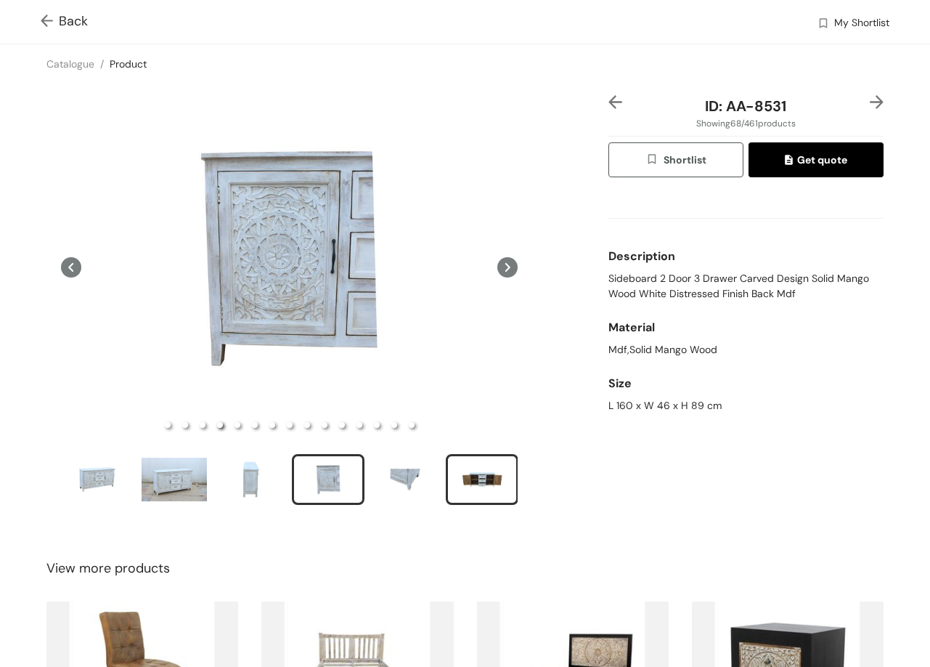
click at [469, 476] on div "slide item 6" at bounding box center [482, 480] width 65 height 44
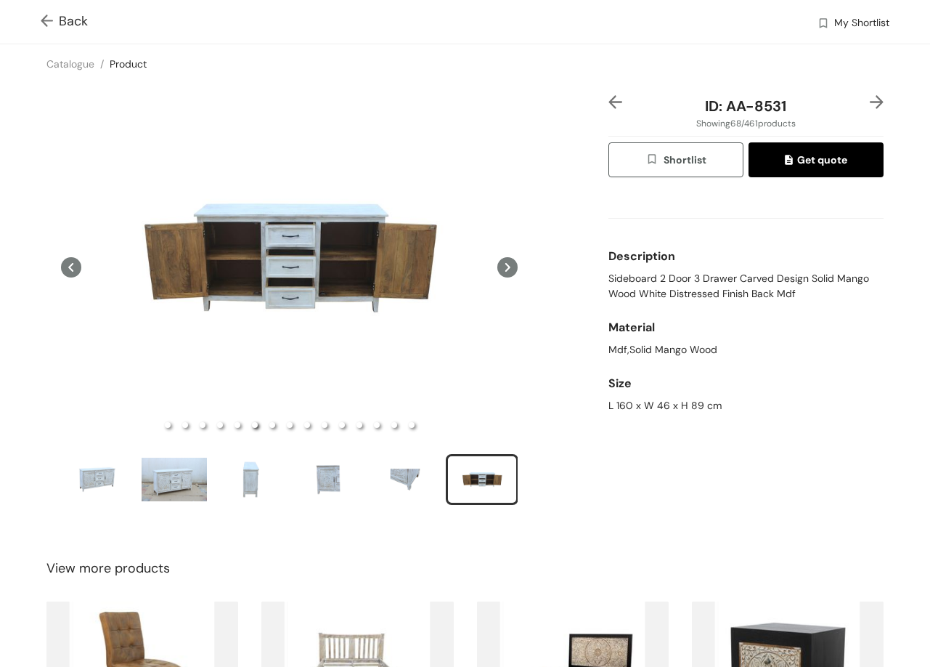
click at [870, 98] on img at bounding box center [877, 102] width 14 height 14
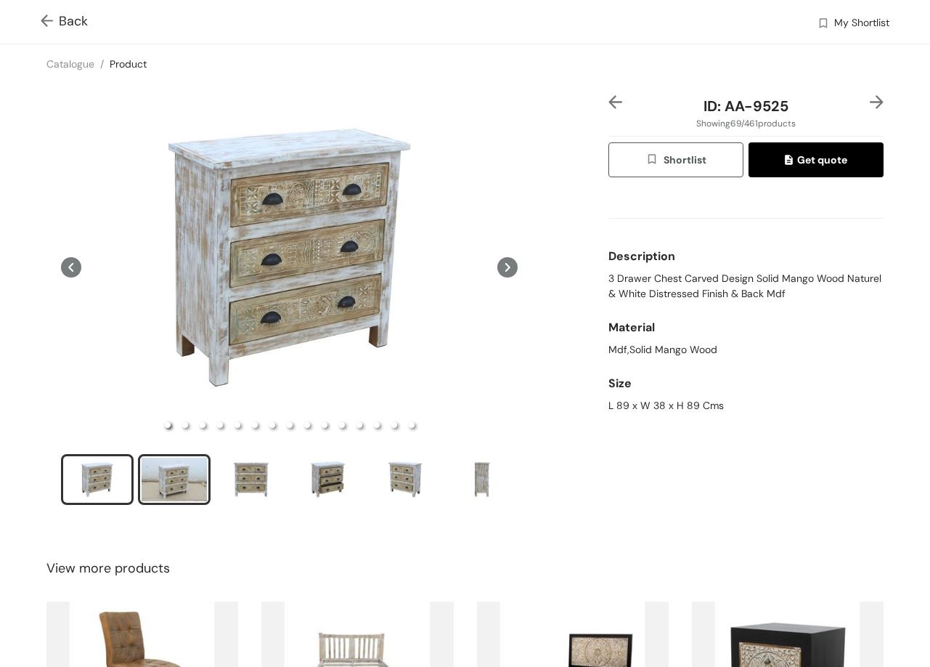
click at [172, 470] on div "slide item 2" at bounding box center [174, 480] width 65 height 44
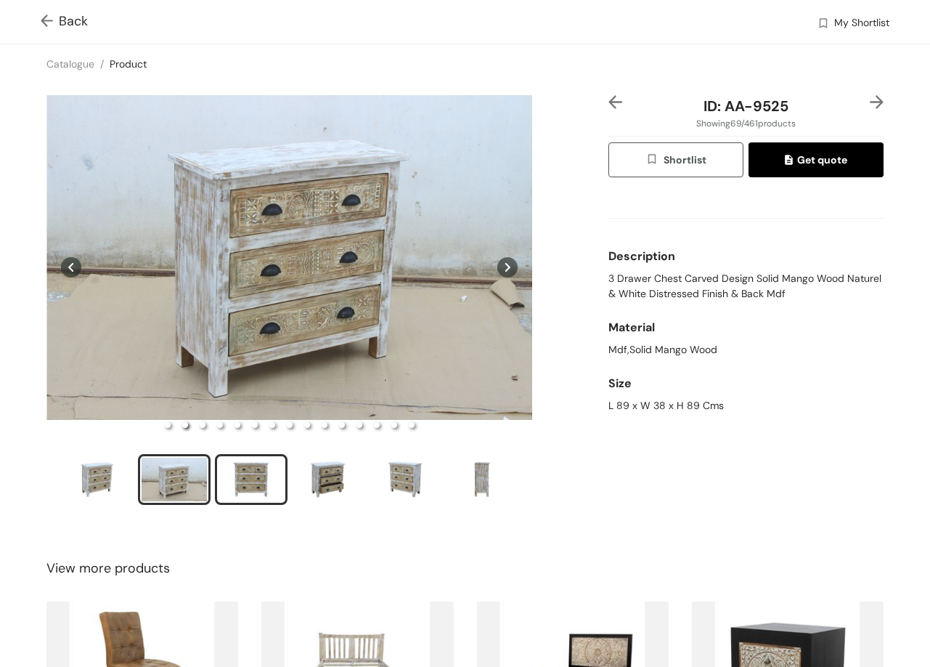
click at [268, 482] on div "slide item 3" at bounding box center [251, 480] width 65 height 44
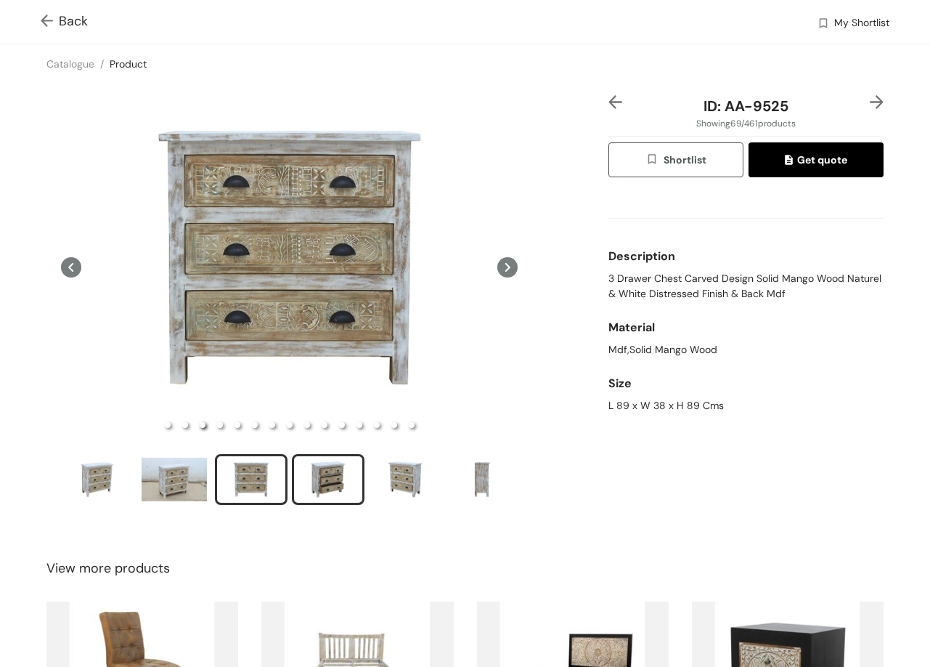
click at [336, 478] on div "slide item 4" at bounding box center [328, 480] width 65 height 44
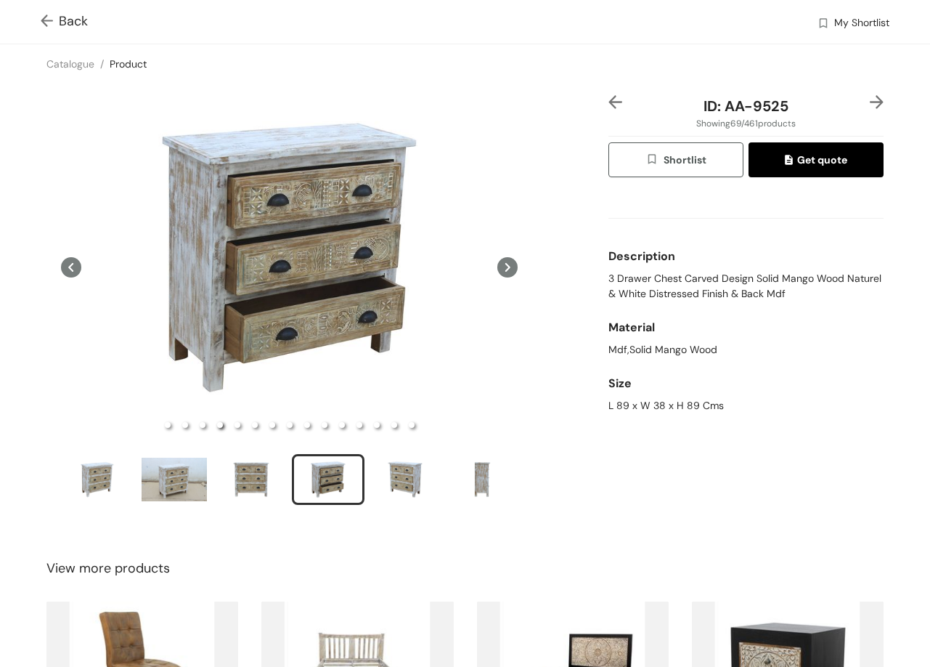
click at [870, 98] on img at bounding box center [877, 102] width 14 height 14
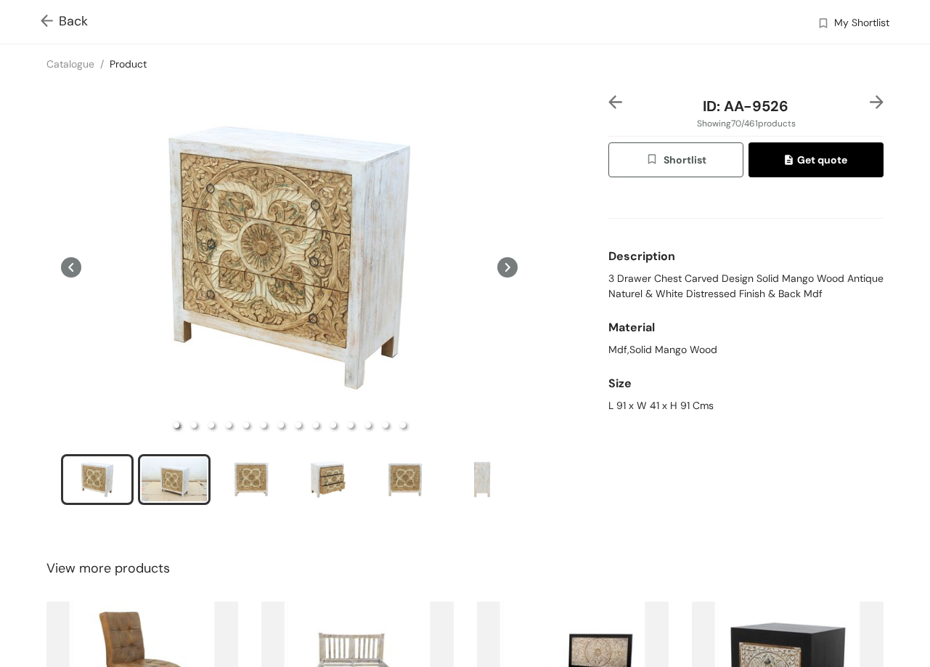
click at [192, 482] on div "slide item 2" at bounding box center [174, 480] width 65 height 44
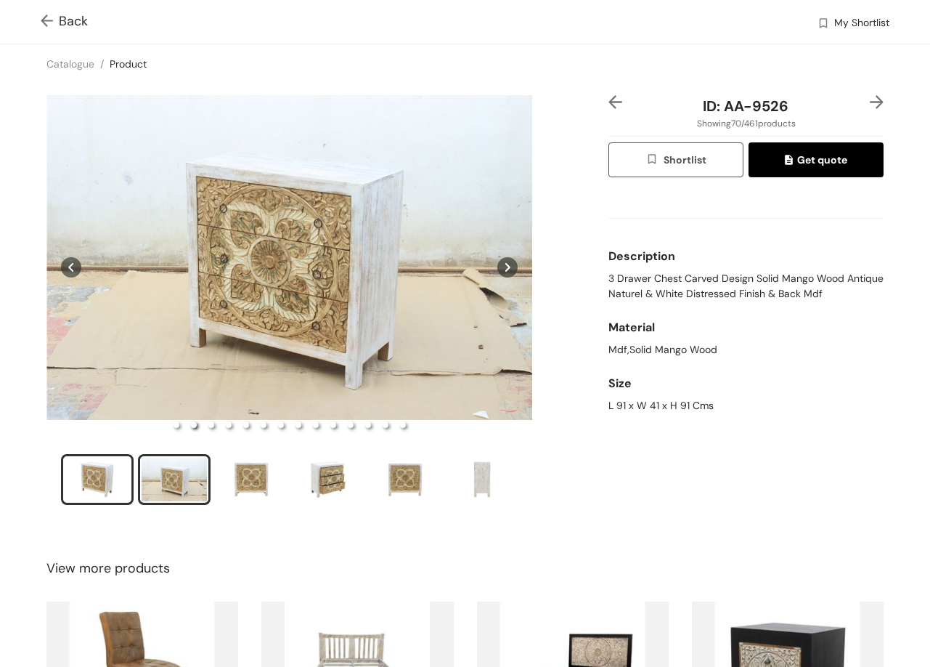
drag, startPoint x: 97, startPoint y: 479, endPoint x: 107, endPoint y: 483, distance: 10.8
click at [96, 479] on li "slide item 1" at bounding box center [97, 479] width 73 height 51
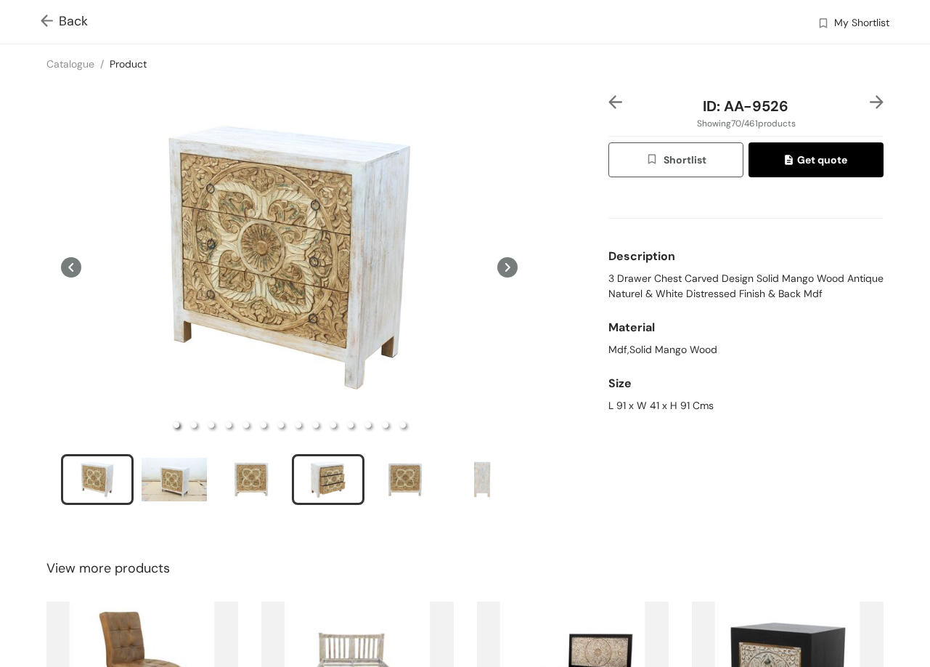
click at [325, 479] on div "slide item 4" at bounding box center [328, 480] width 65 height 44
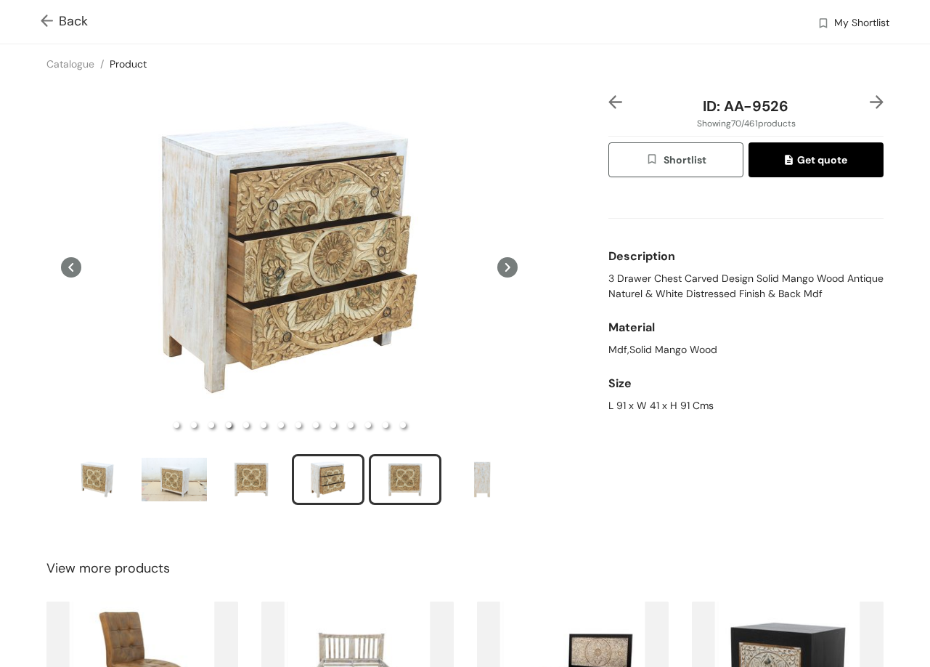
drag, startPoint x: 399, startPoint y: 479, endPoint x: 387, endPoint y: 481, distance: 11.7
click at [400, 479] on div "slide item 5" at bounding box center [405, 480] width 65 height 44
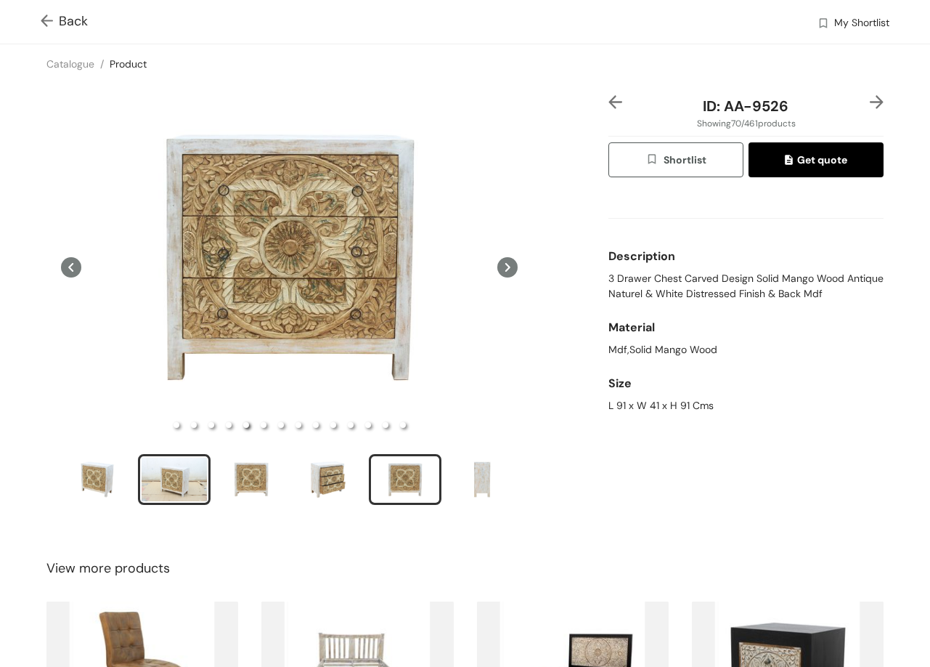
click at [171, 471] on div "slide item 2" at bounding box center [174, 480] width 65 height 44
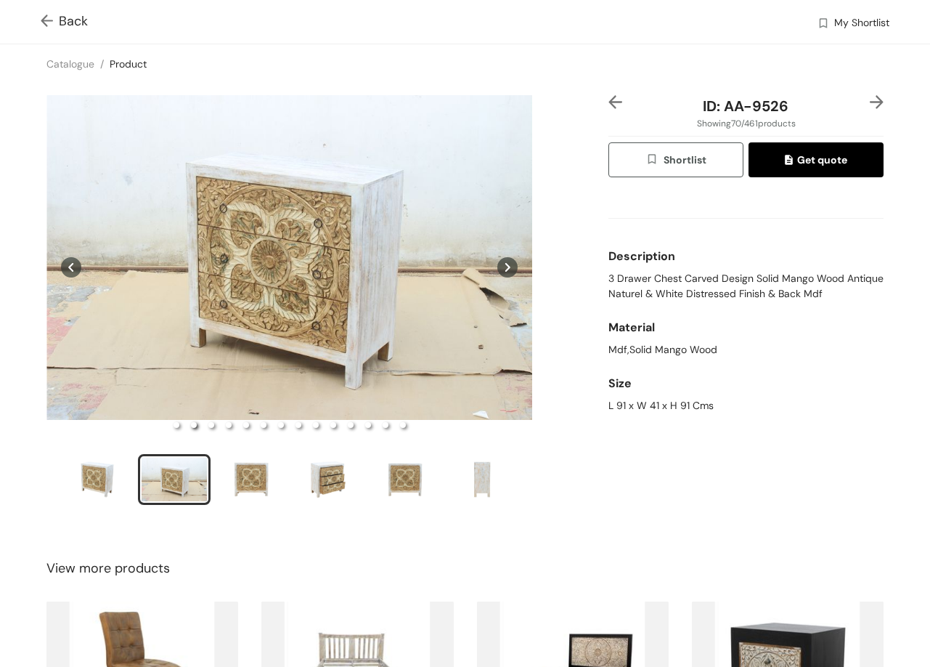
click at [471, 476] on ul at bounding box center [289, 481] width 457 height 55
click at [401, 423] on ul at bounding box center [289, 424] width 486 height 15
click at [86, 478] on li "slide item 1" at bounding box center [97, 479] width 73 height 51
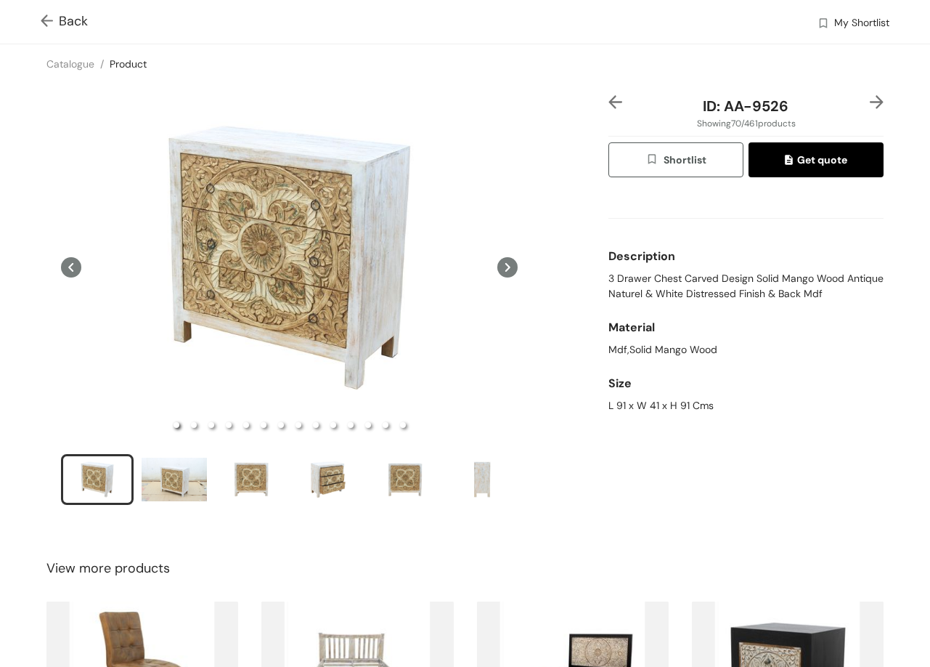
click at [498, 264] on icon at bounding box center [508, 267] width 20 height 20
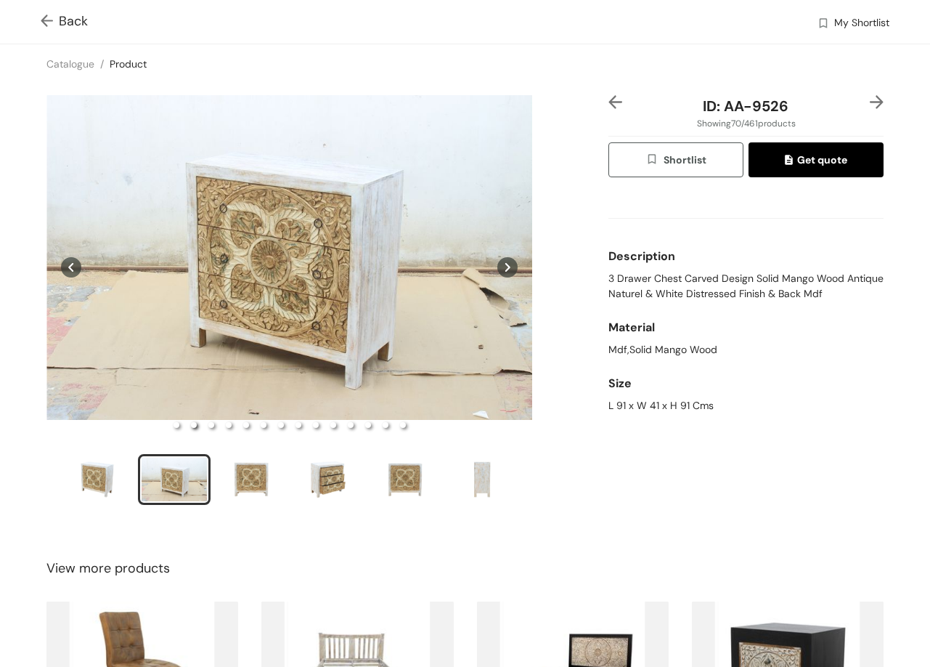
click at [498, 264] on icon at bounding box center [508, 267] width 20 height 20
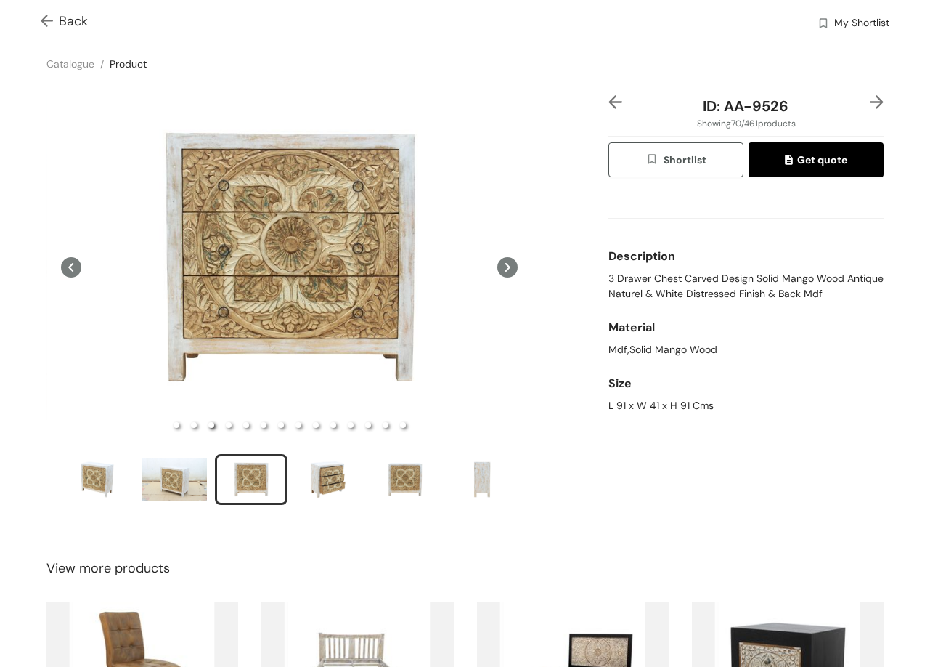
click at [498, 264] on icon at bounding box center [508, 267] width 20 height 20
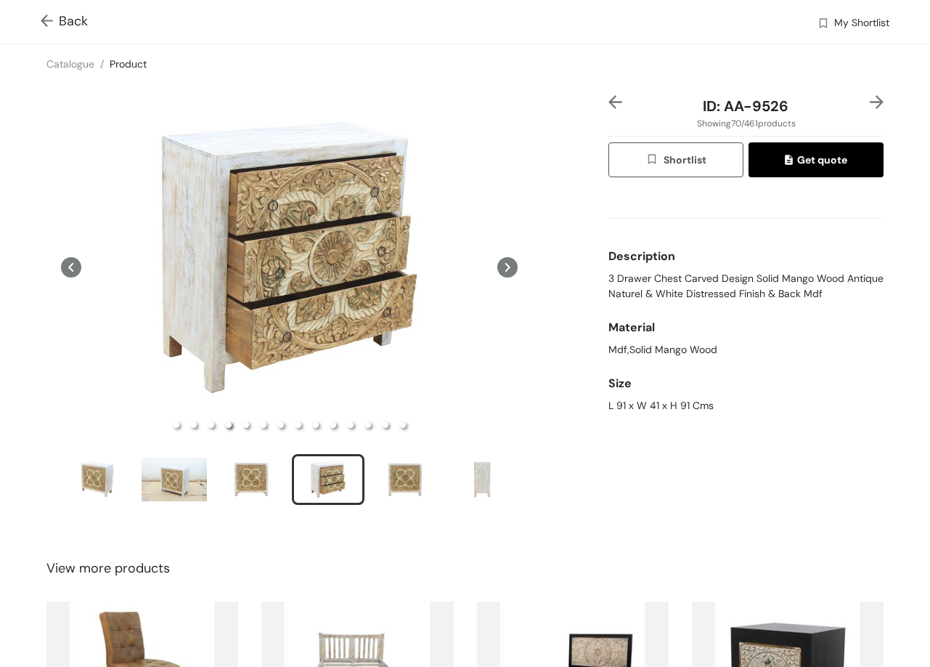
click at [498, 264] on icon at bounding box center [508, 267] width 20 height 20
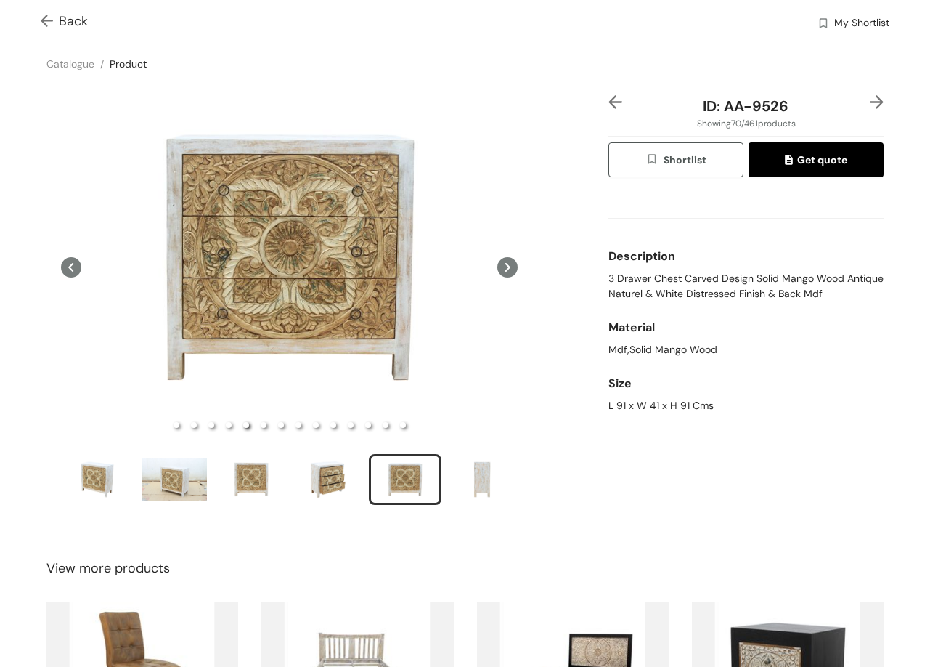
click at [498, 264] on icon at bounding box center [508, 267] width 20 height 20
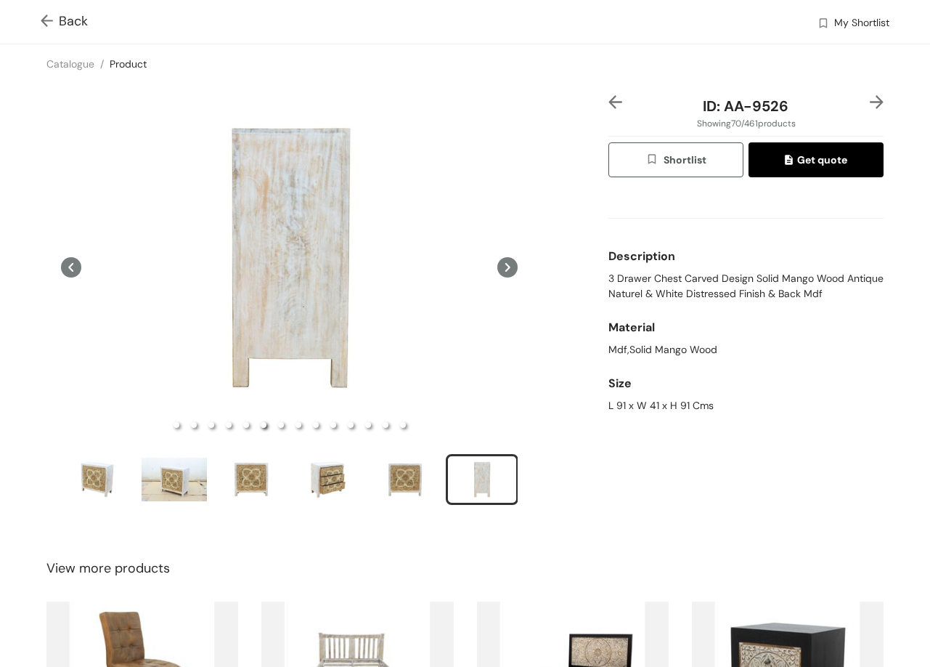
click at [498, 264] on icon at bounding box center [508, 267] width 20 height 20
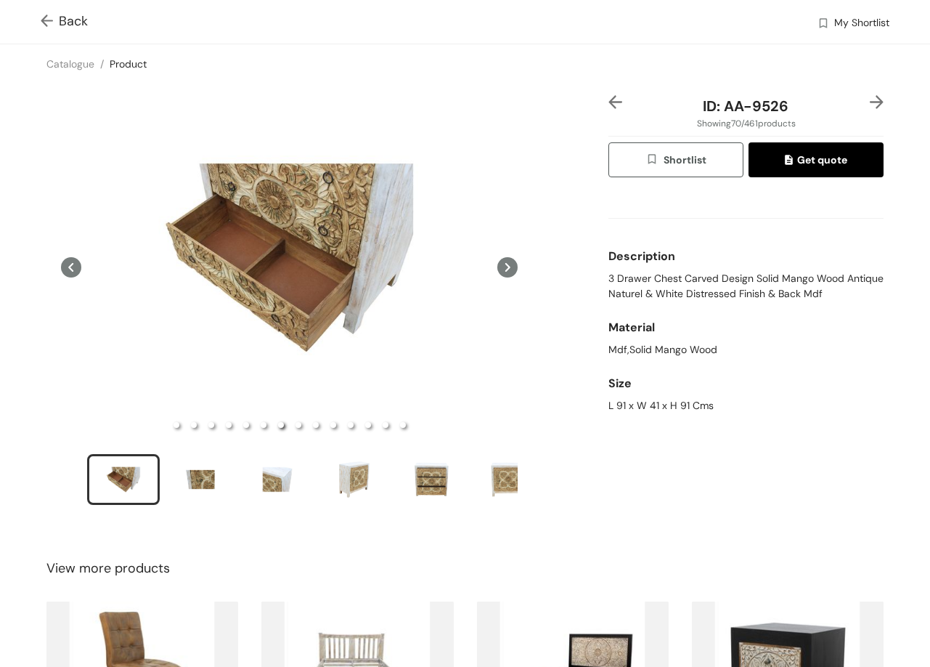
click at [498, 264] on icon at bounding box center [508, 267] width 20 height 20
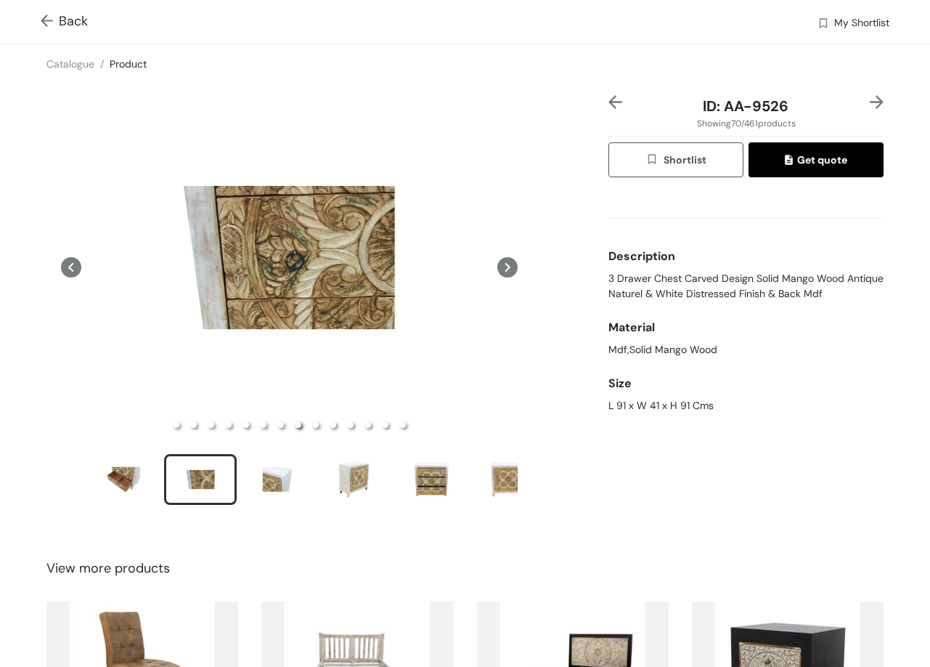
click at [498, 264] on icon at bounding box center [508, 267] width 20 height 20
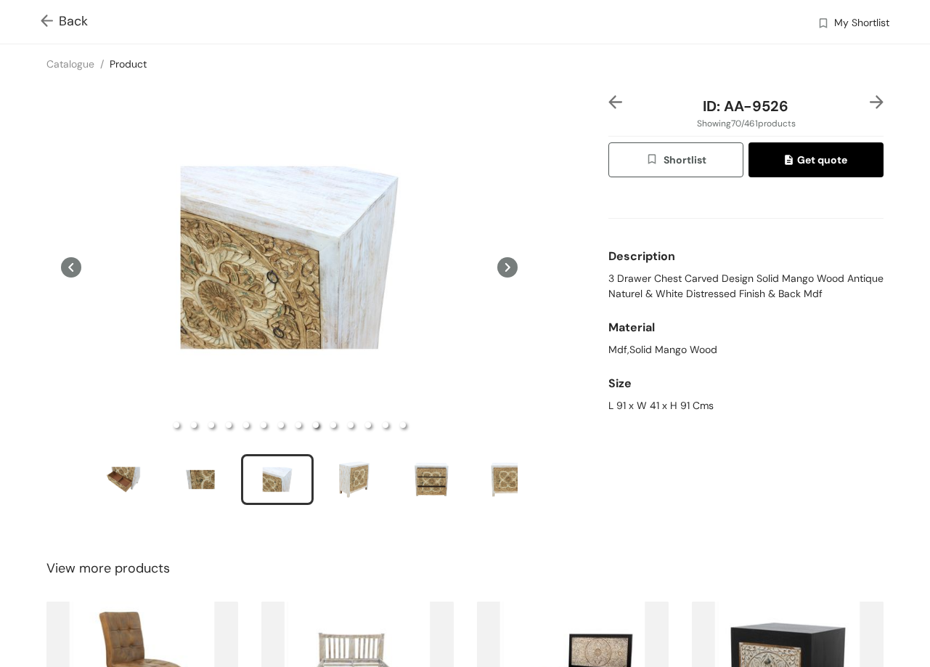
click at [498, 264] on icon at bounding box center [508, 267] width 20 height 20
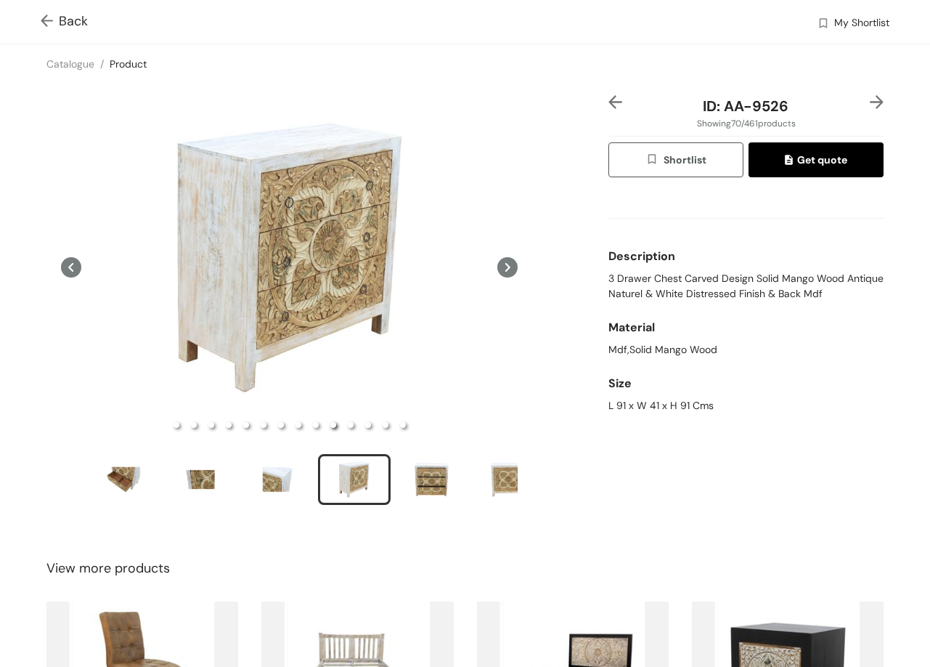
click at [498, 264] on icon at bounding box center [508, 267] width 20 height 20
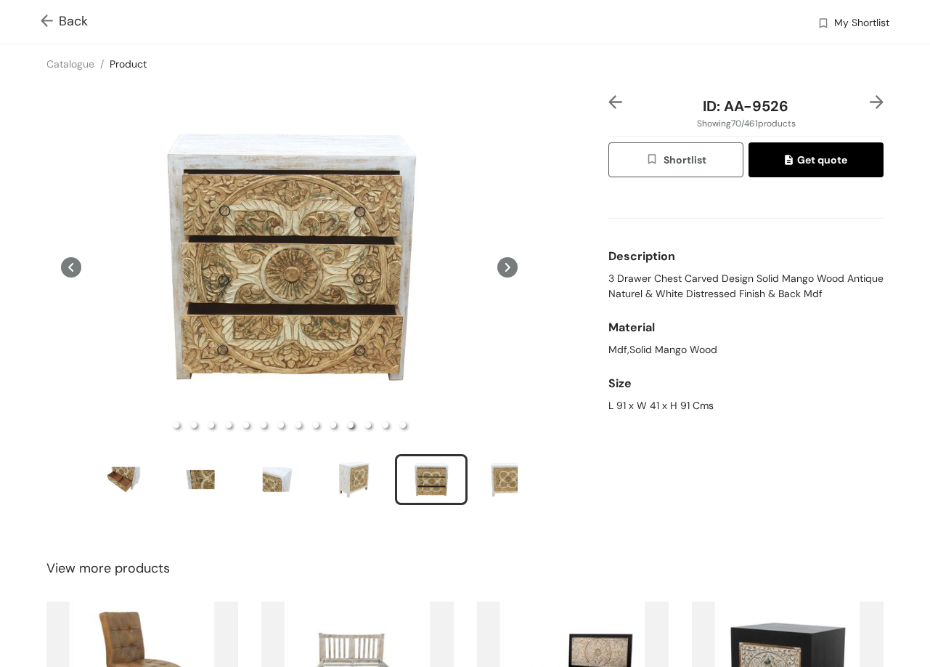
click at [498, 264] on icon at bounding box center [508, 267] width 20 height 20
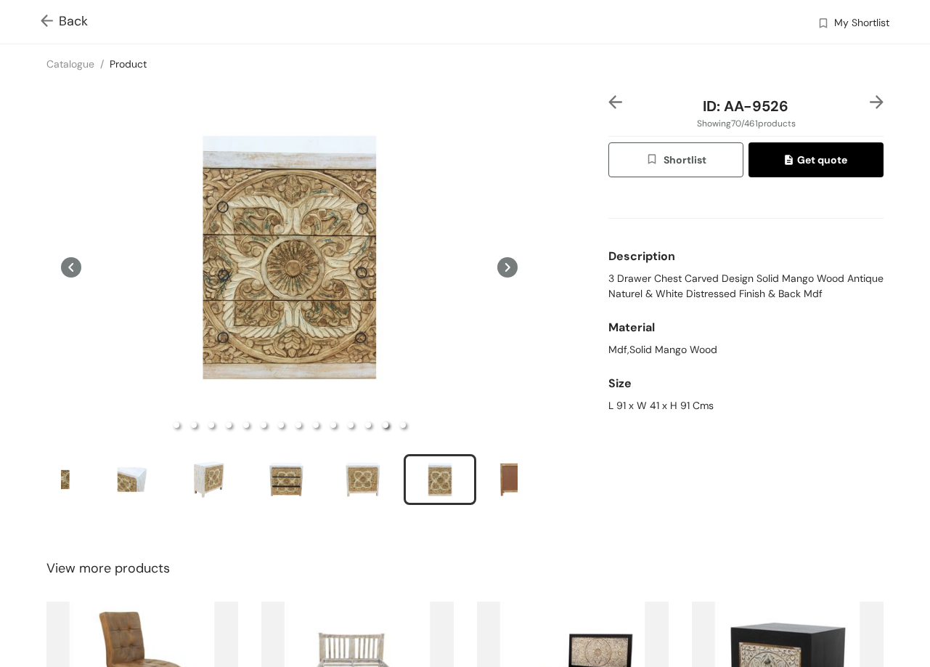
click at [498, 264] on icon at bounding box center [508, 267] width 20 height 20
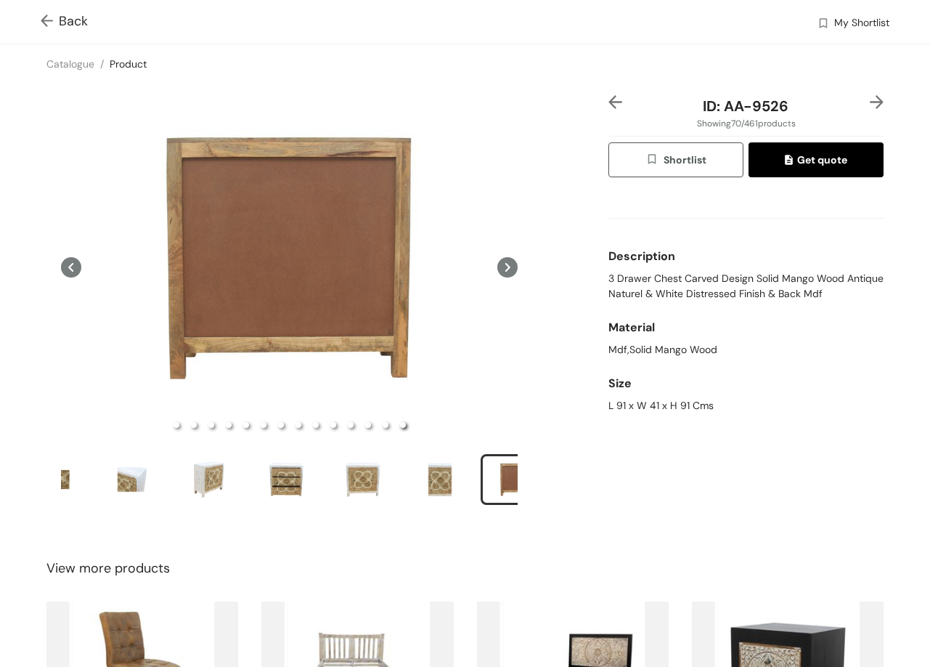
click at [498, 264] on icon at bounding box center [508, 267] width 20 height 20
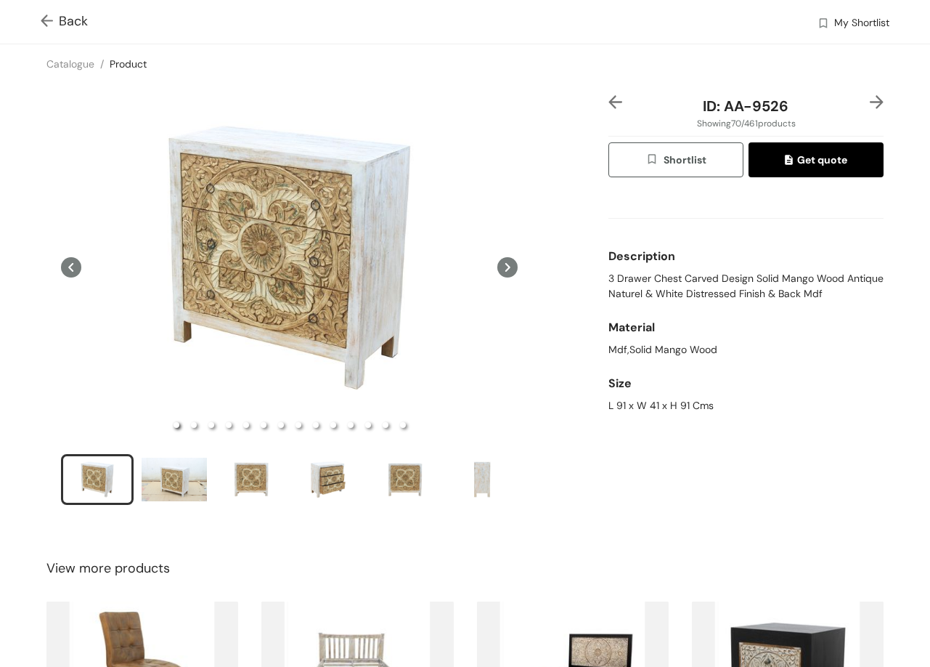
click at [498, 264] on icon at bounding box center [508, 267] width 20 height 20
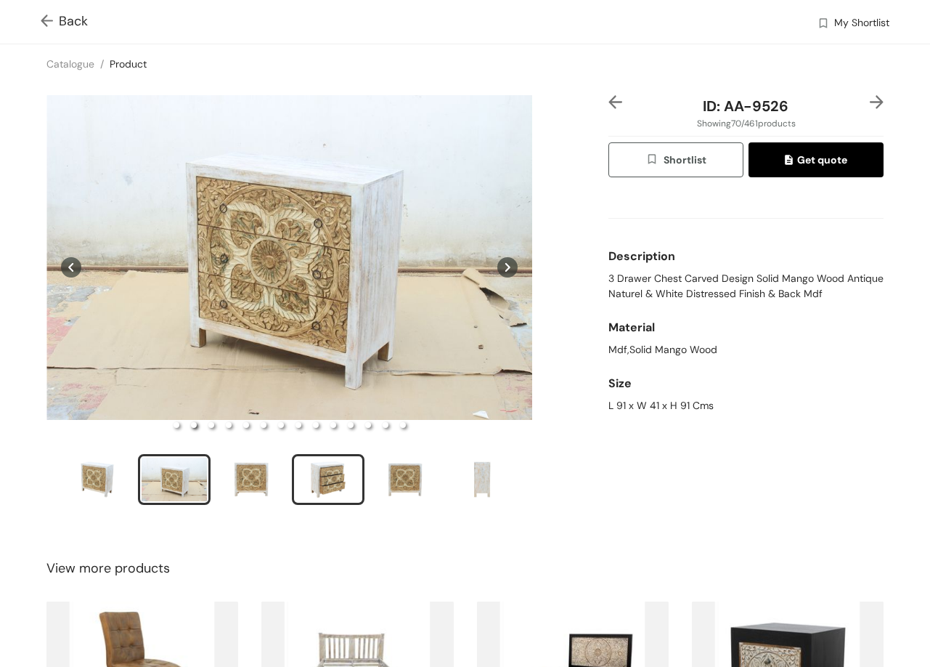
drag, startPoint x: 323, startPoint y: 477, endPoint x: 338, endPoint y: 484, distance: 16.9
click at [324, 477] on div "slide item 4" at bounding box center [328, 480] width 65 height 44
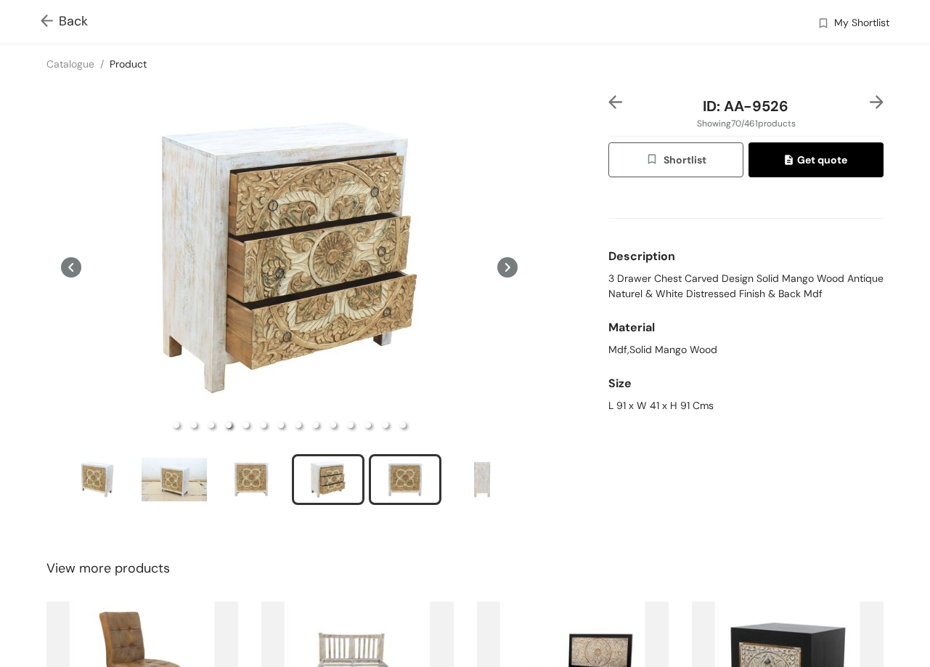
click at [414, 471] on div "slide item 5" at bounding box center [405, 480] width 65 height 44
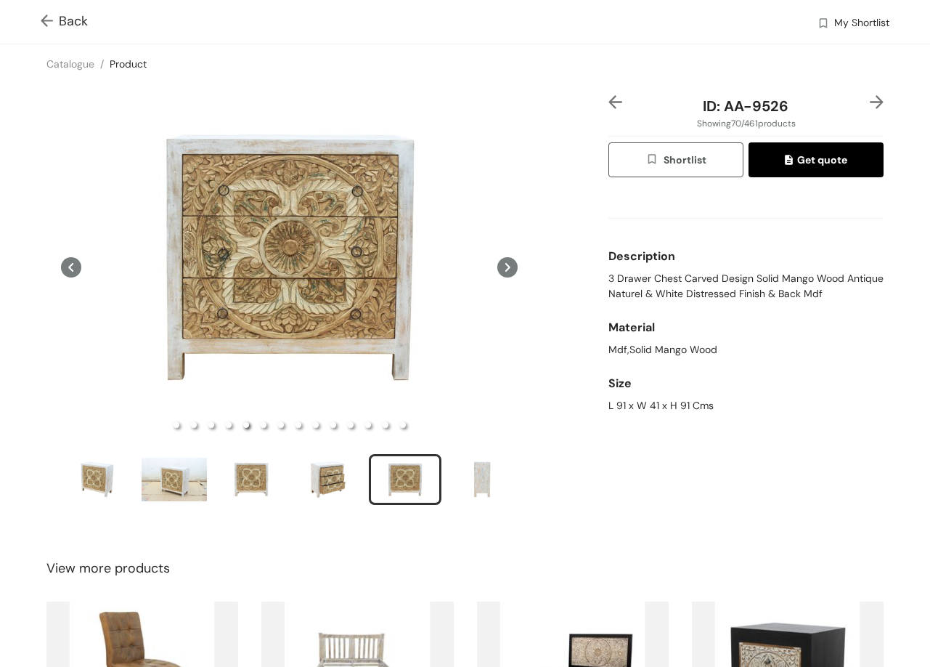
click at [499, 266] on icon at bounding box center [508, 267] width 20 height 20
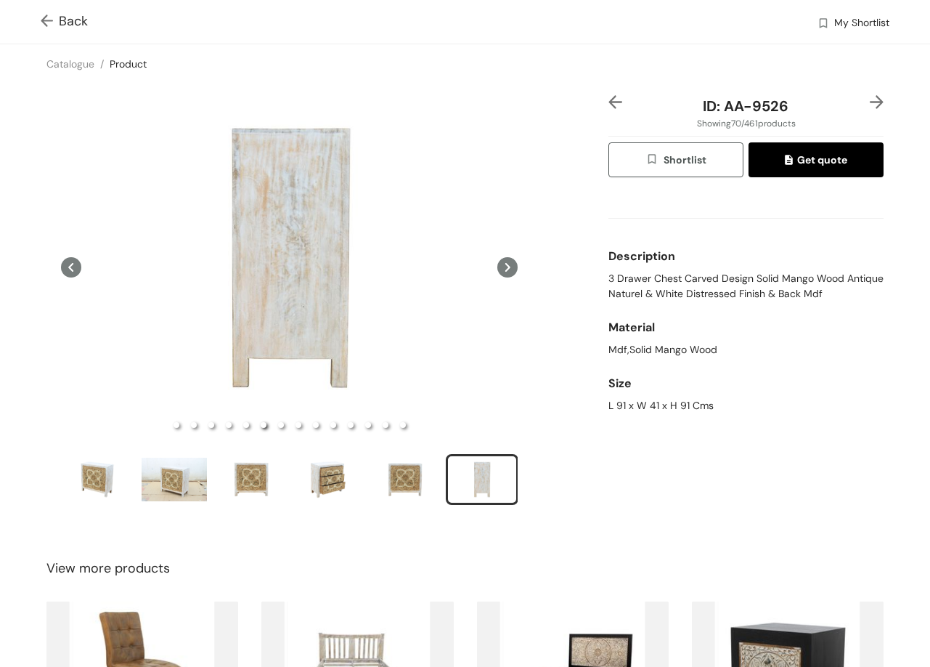
click at [500, 266] on icon at bounding box center [508, 267] width 20 height 20
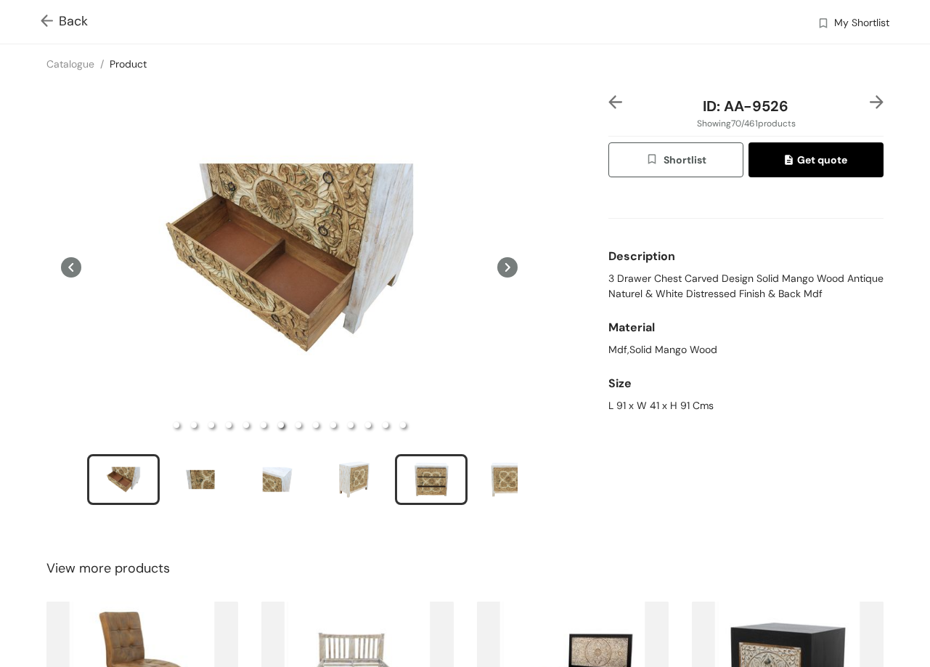
click at [431, 466] on div "slide item 11" at bounding box center [431, 480] width 65 height 44
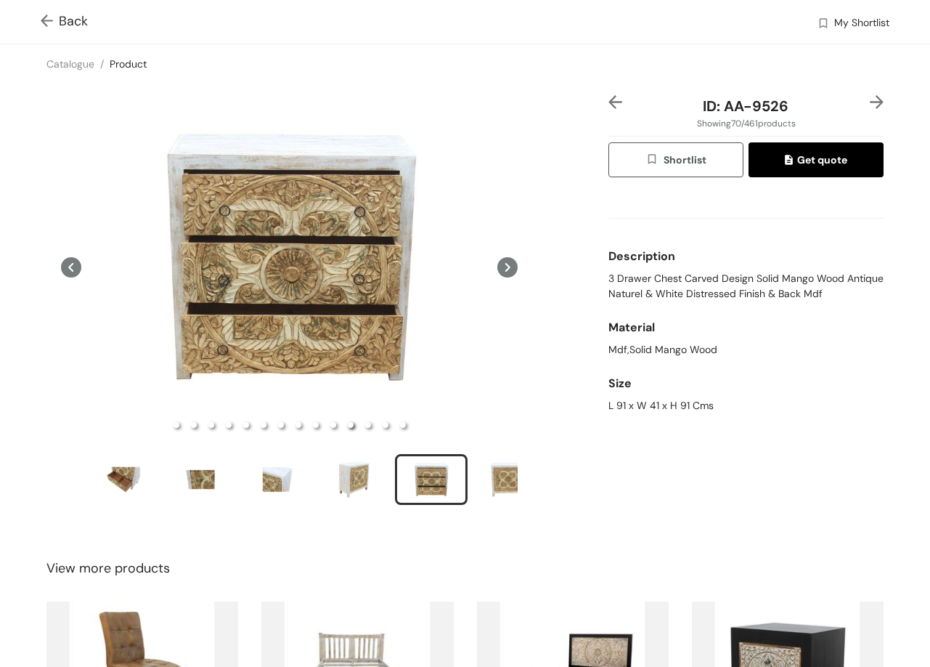
click at [870, 96] on img at bounding box center [877, 102] width 14 height 14
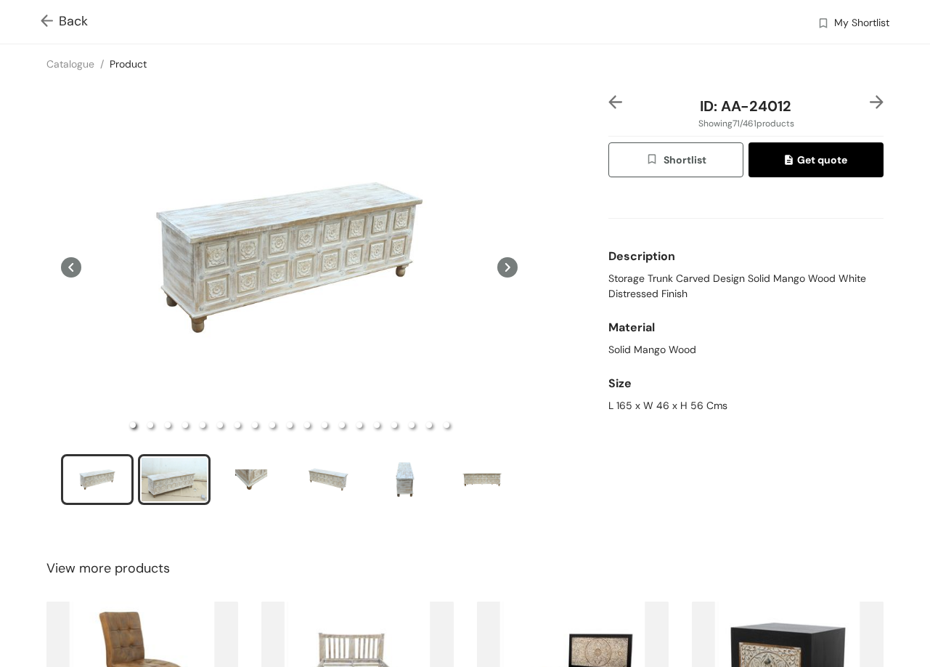
click at [203, 472] on div "slide item 2" at bounding box center [174, 480] width 65 height 44
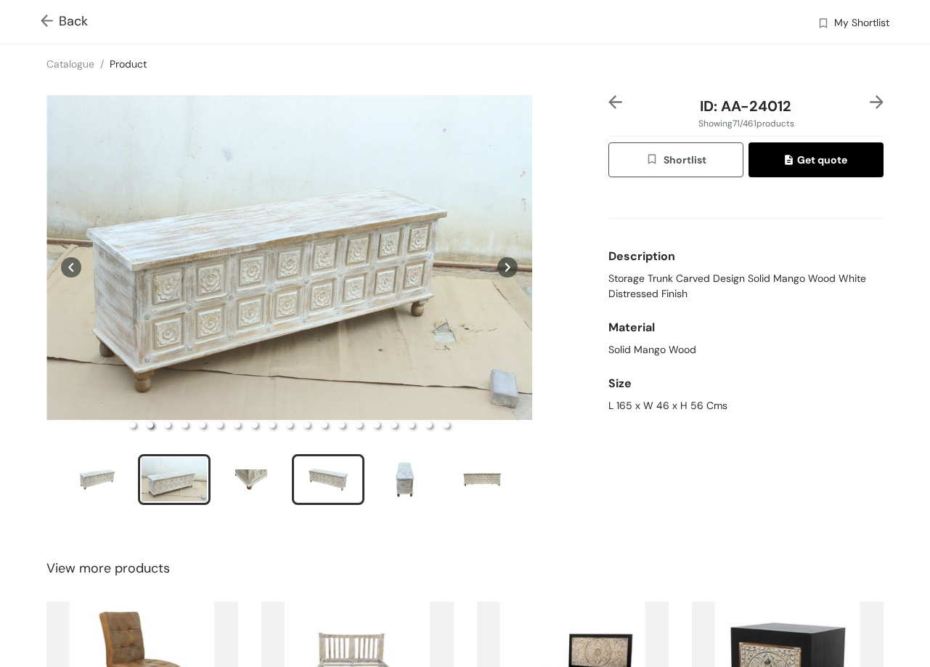
drag, startPoint x: 316, startPoint y: 476, endPoint x: 325, endPoint y: 480, distance: 10.4
click at [319, 478] on div "slide item 4" at bounding box center [328, 480] width 65 height 44
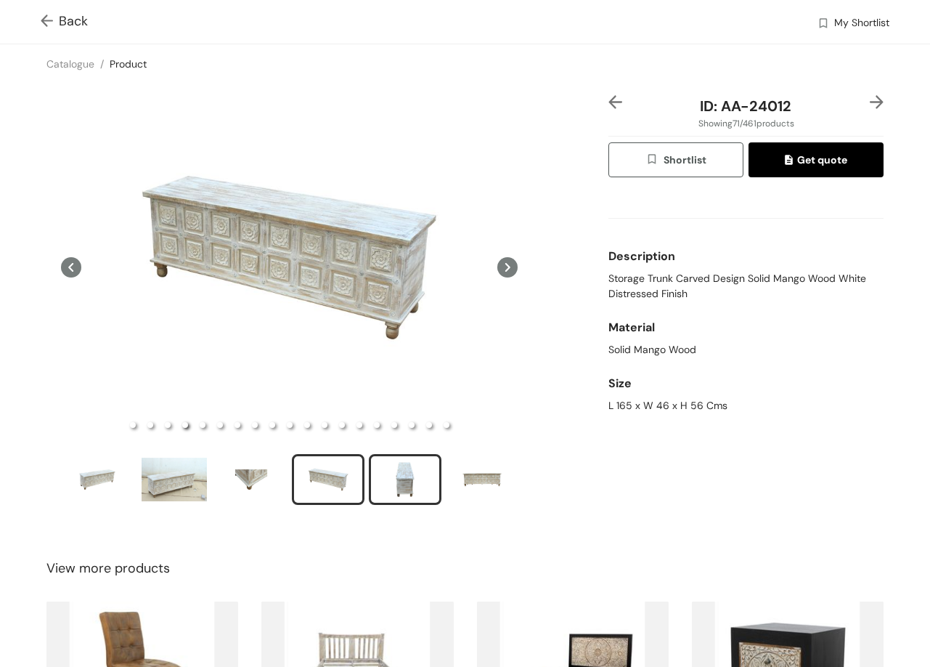
click at [405, 460] on div "slide item 5" at bounding box center [405, 480] width 65 height 44
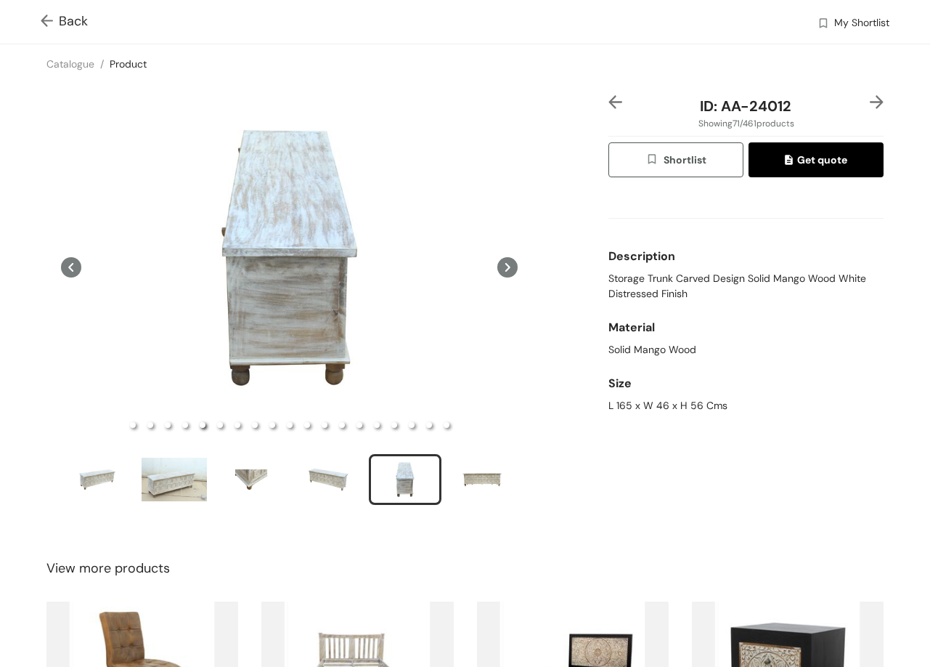
click at [870, 101] on img at bounding box center [877, 102] width 14 height 14
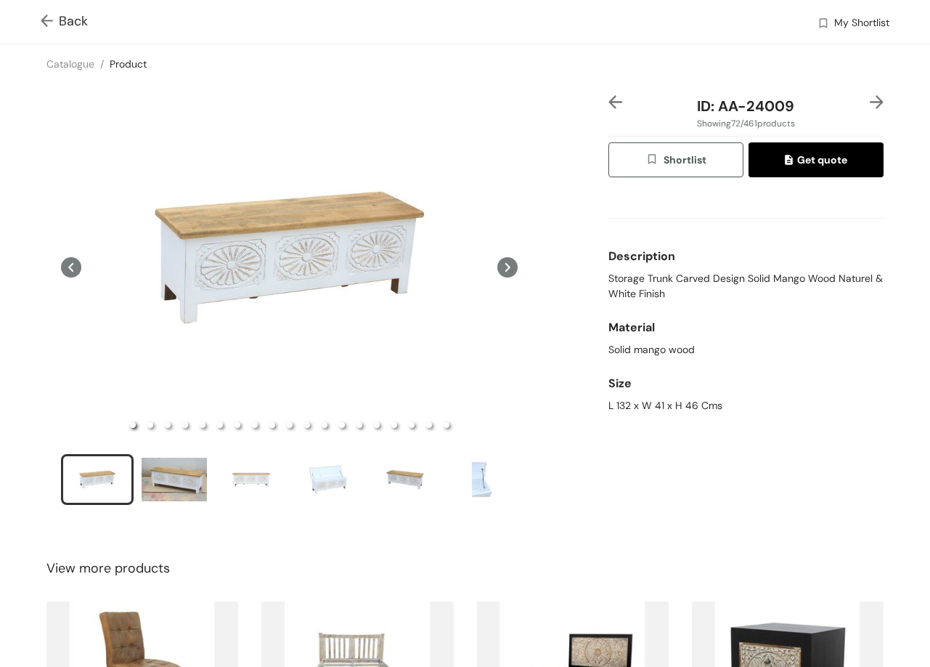
click at [870, 100] on img at bounding box center [877, 102] width 14 height 14
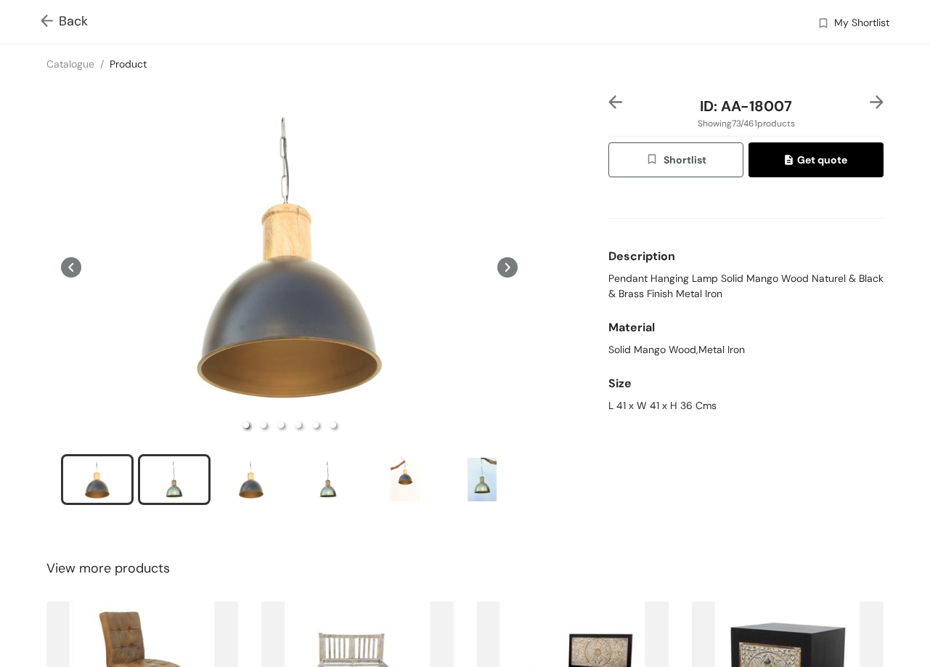
click at [208, 469] on li "slide item 2" at bounding box center [174, 479] width 73 height 51
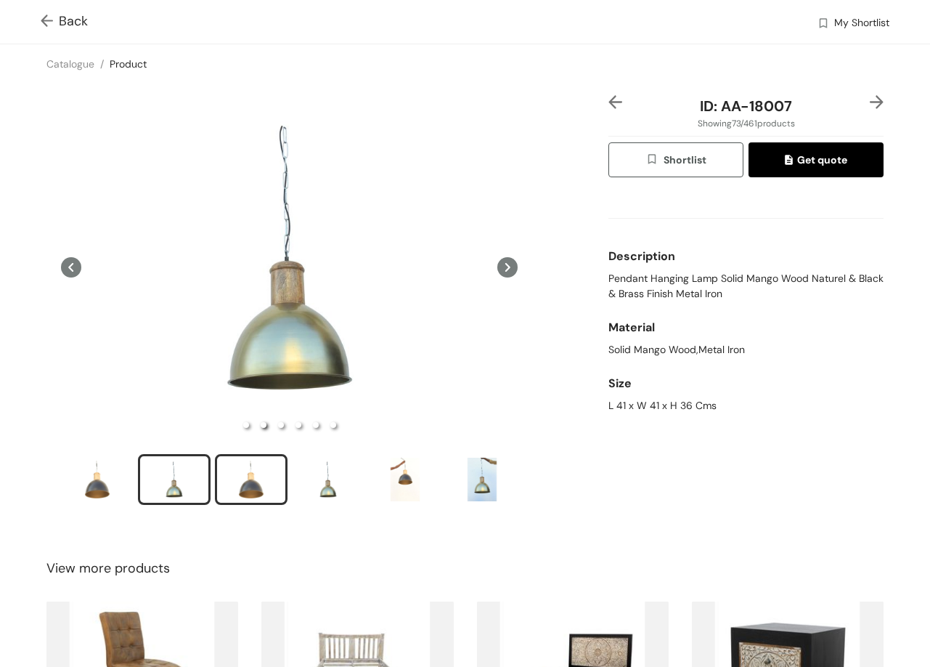
click at [243, 484] on div "slide item 3" at bounding box center [251, 480] width 65 height 44
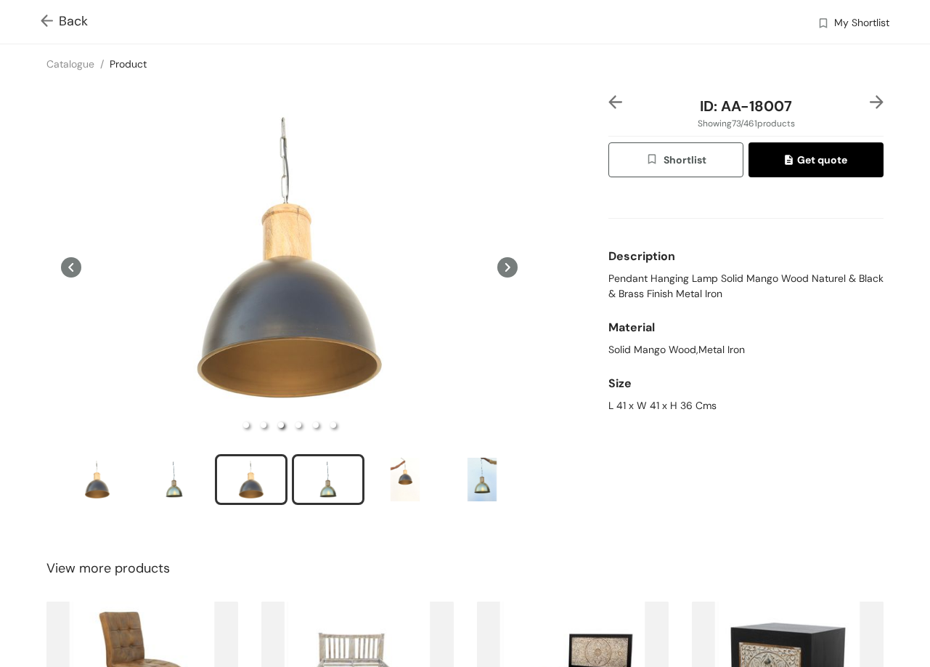
click at [320, 475] on div "slide item 4" at bounding box center [328, 480] width 65 height 44
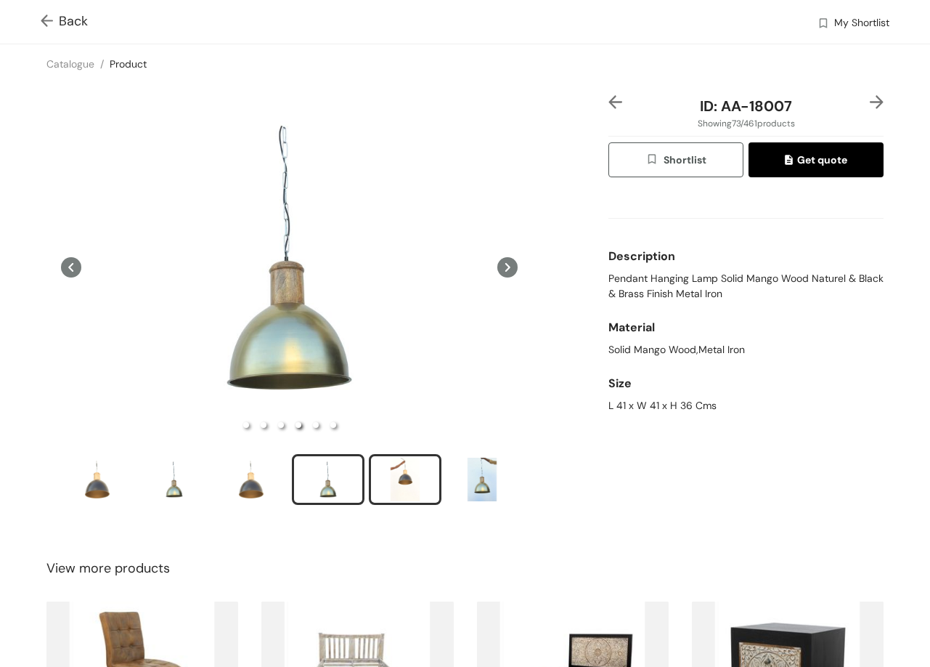
click at [410, 475] on div "slide item 5" at bounding box center [405, 480] width 65 height 44
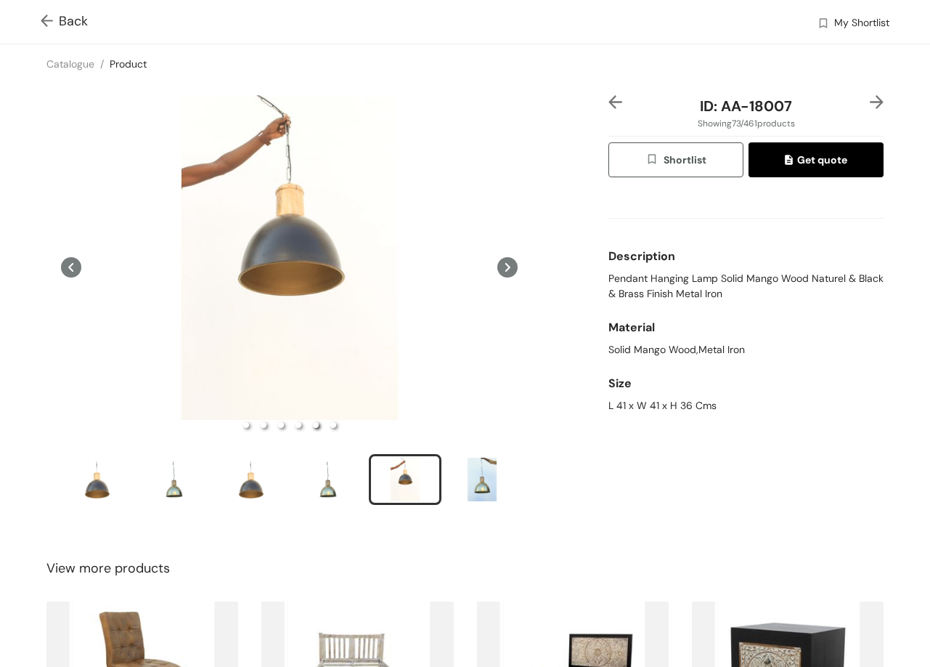
click at [871, 102] on img at bounding box center [877, 102] width 14 height 14
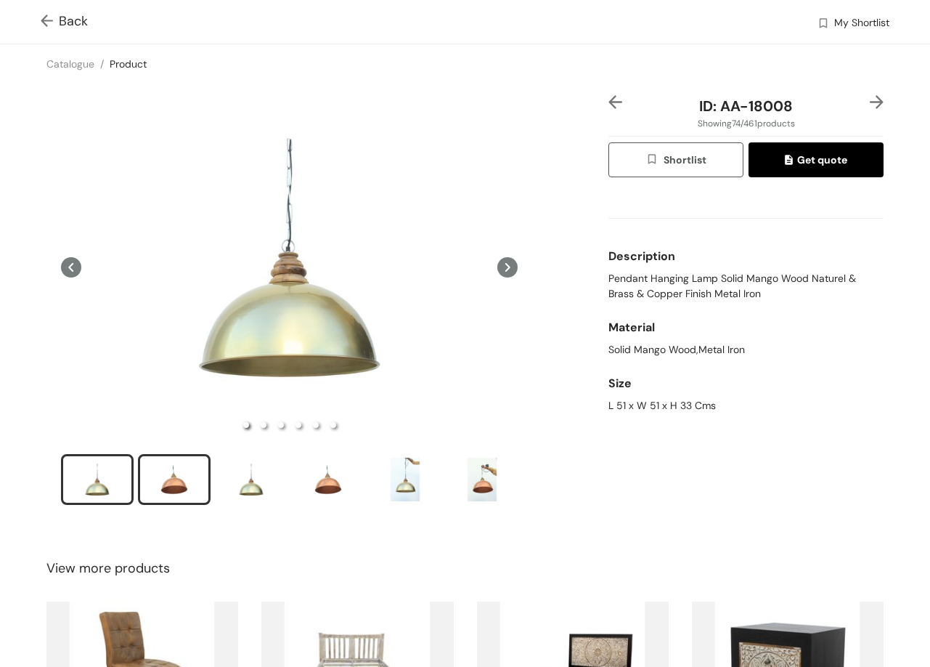
click at [182, 476] on div "slide item 2" at bounding box center [174, 480] width 65 height 44
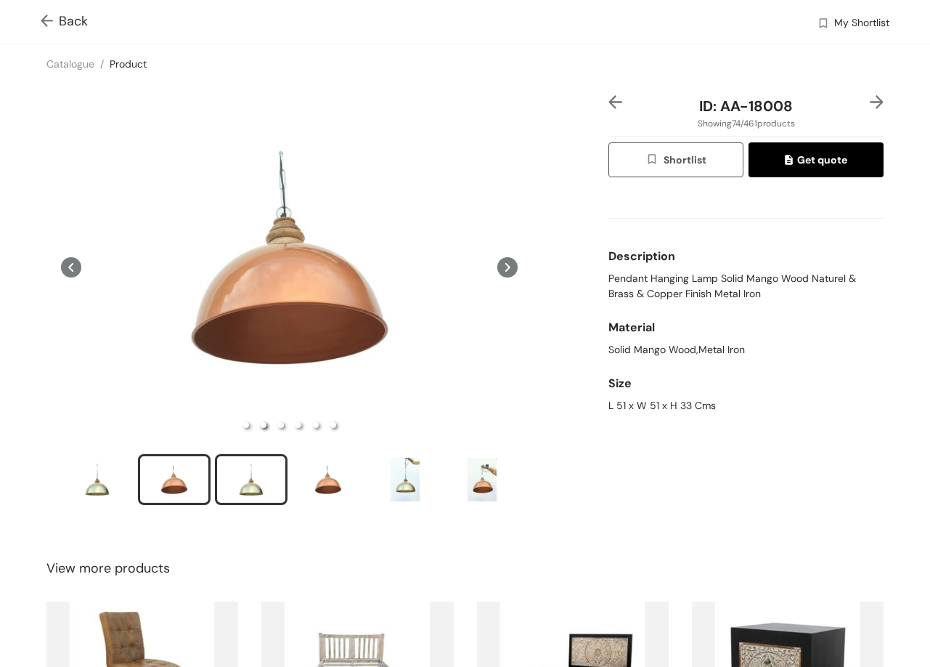
click at [253, 481] on div "slide item 3" at bounding box center [251, 480] width 65 height 44
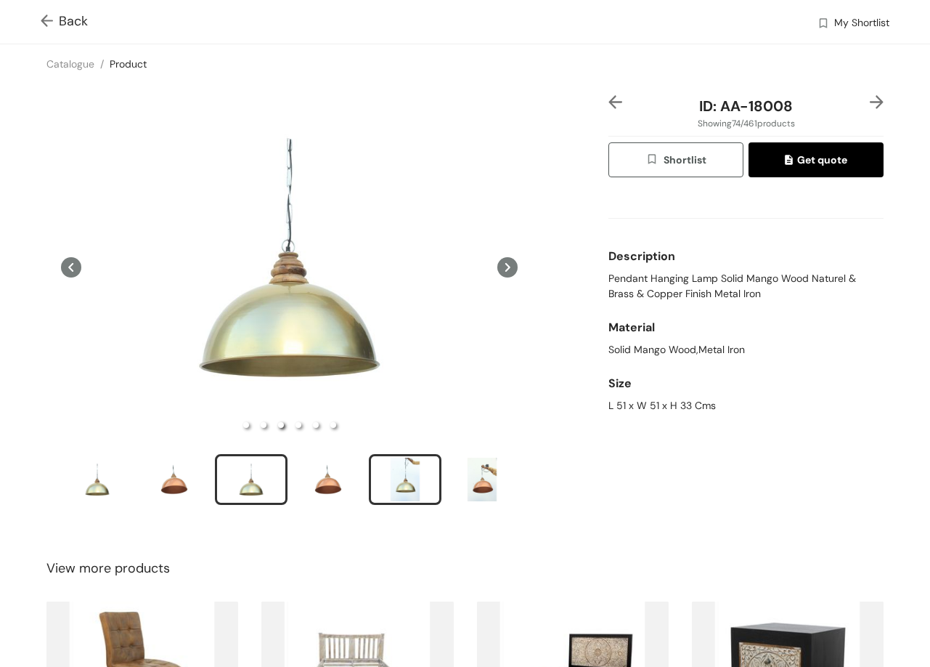
click at [420, 471] on div "slide item 5" at bounding box center [405, 480] width 65 height 44
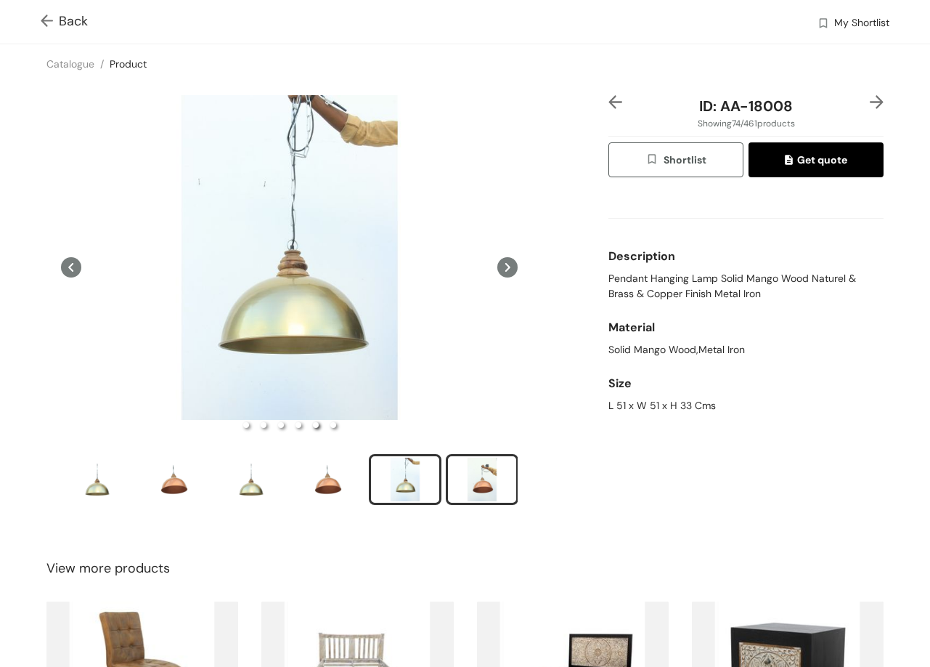
click at [485, 473] on div "slide item 6" at bounding box center [482, 480] width 65 height 44
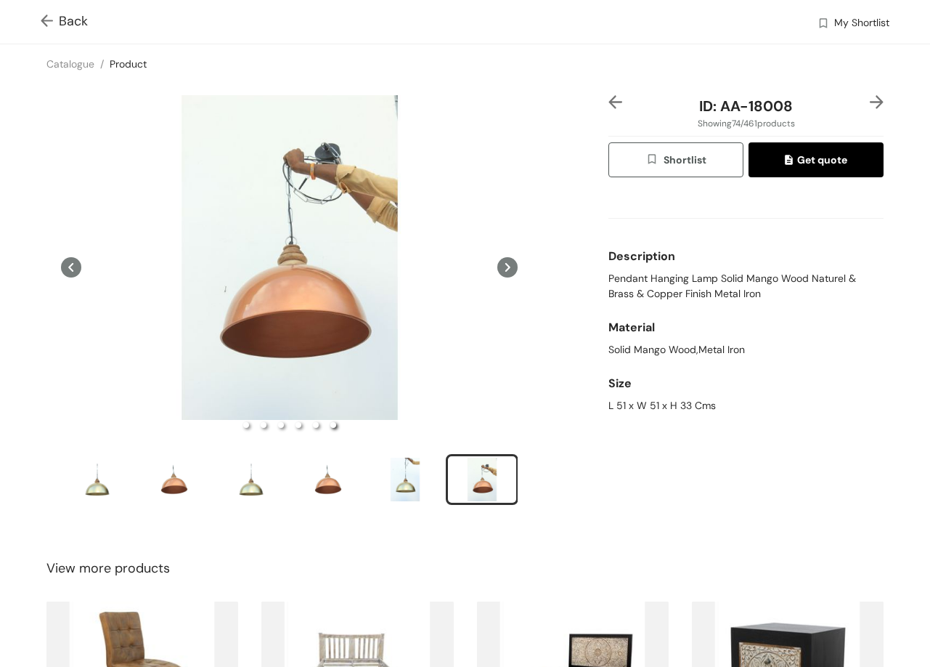
click at [870, 100] on img at bounding box center [877, 102] width 14 height 14
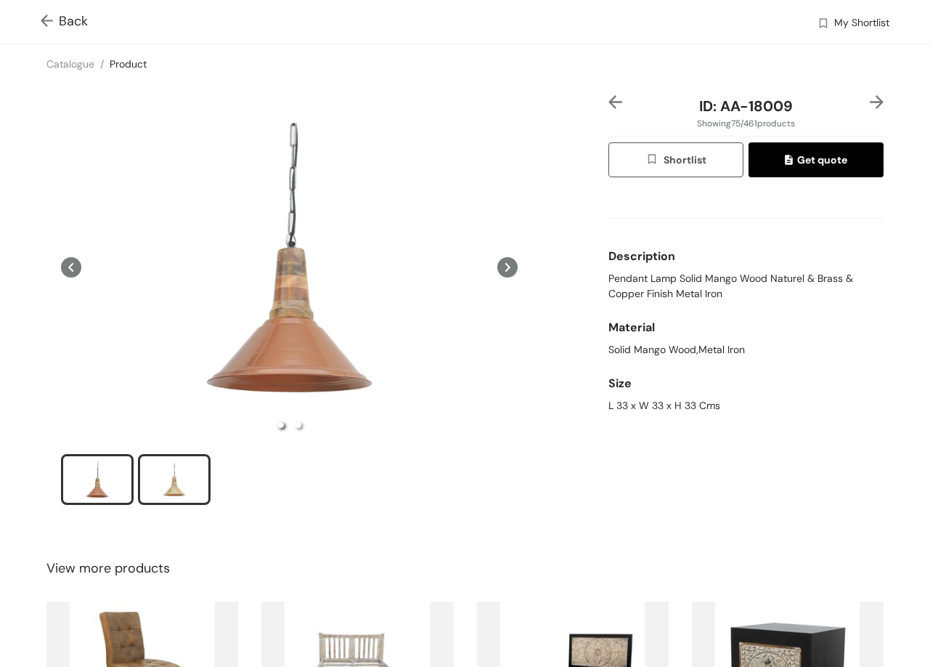
click at [173, 466] on div "slide item 2" at bounding box center [174, 480] width 65 height 44
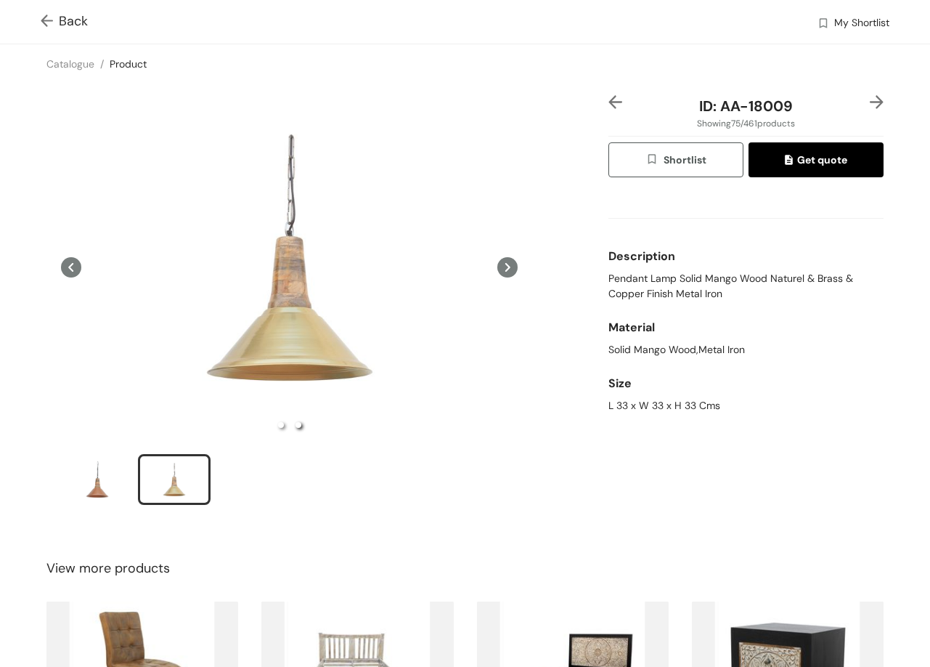
click at [870, 96] on img at bounding box center [877, 102] width 14 height 14
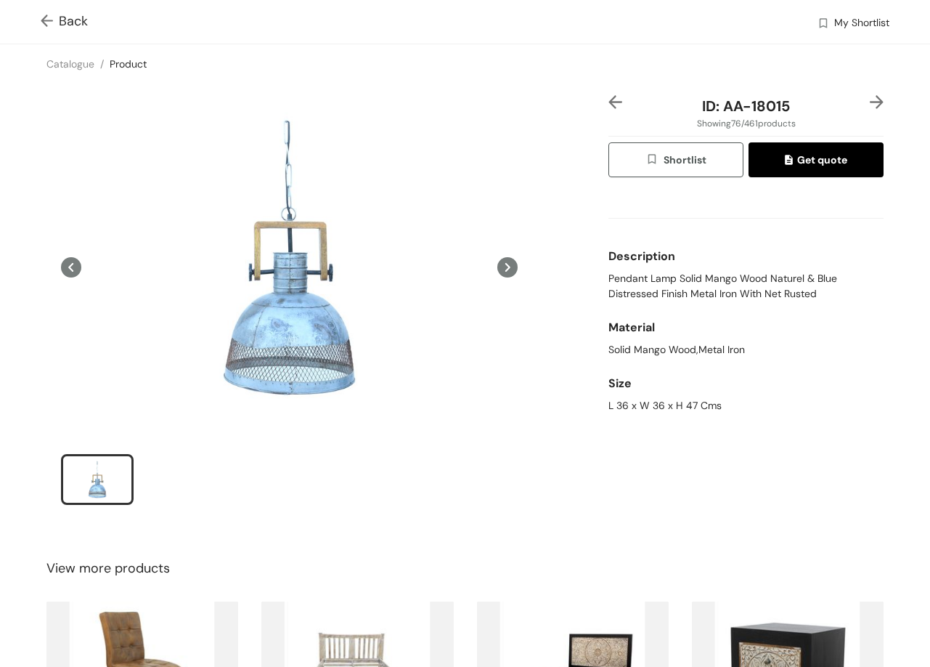
click at [870, 102] on img at bounding box center [877, 102] width 14 height 14
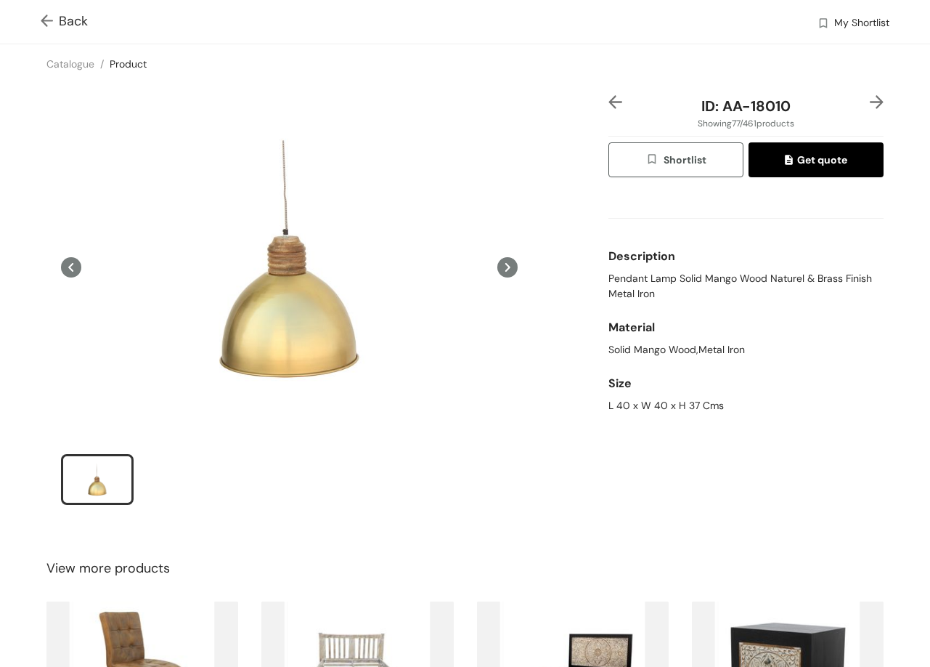
click at [870, 97] on img at bounding box center [877, 102] width 14 height 14
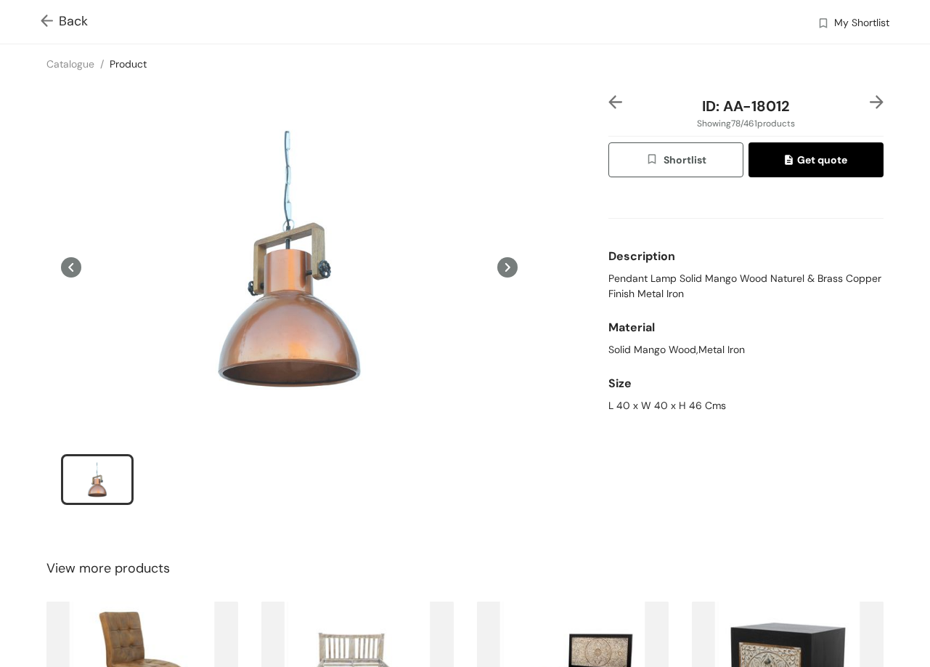
click at [500, 269] on icon at bounding box center [508, 267] width 20 height 20
click at [500, 259] on icon at bounding box center [508, 267] width 20 height 20
click at [870, 104] on img at bounding box center [877, 102] width 14 height 14
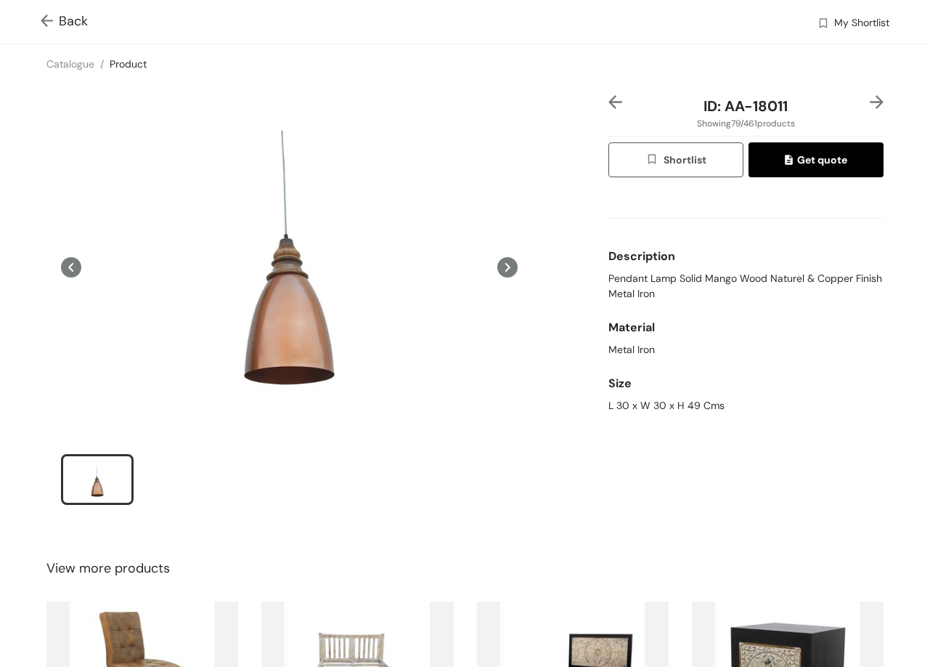
click at [871, 102] on img at bounding box center [877, 102] width 14 height 14
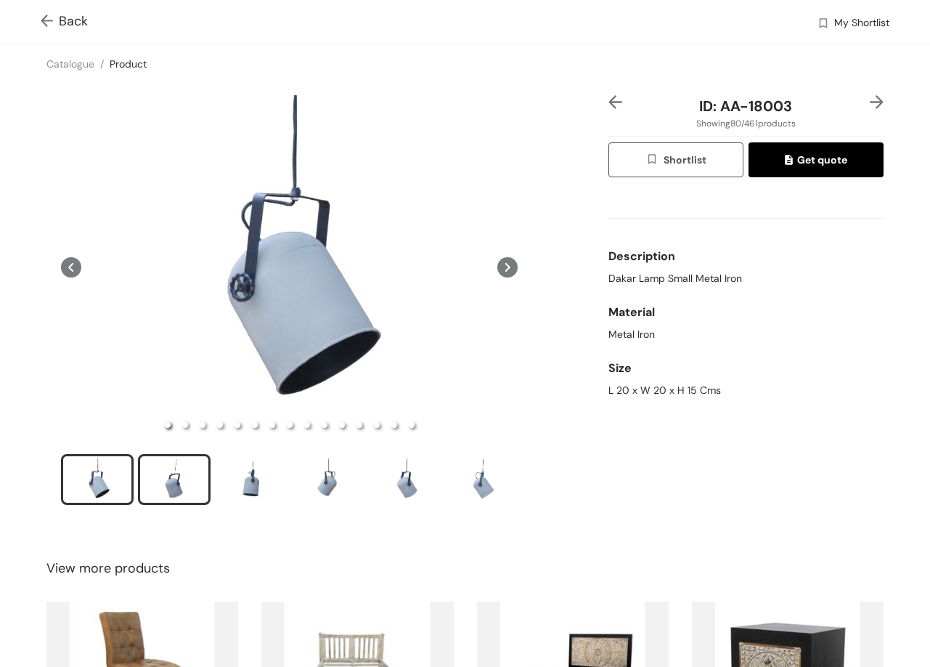
click at [166, 481] on div "slide item 2" at bounding box center [174, 480] width 65 height 44
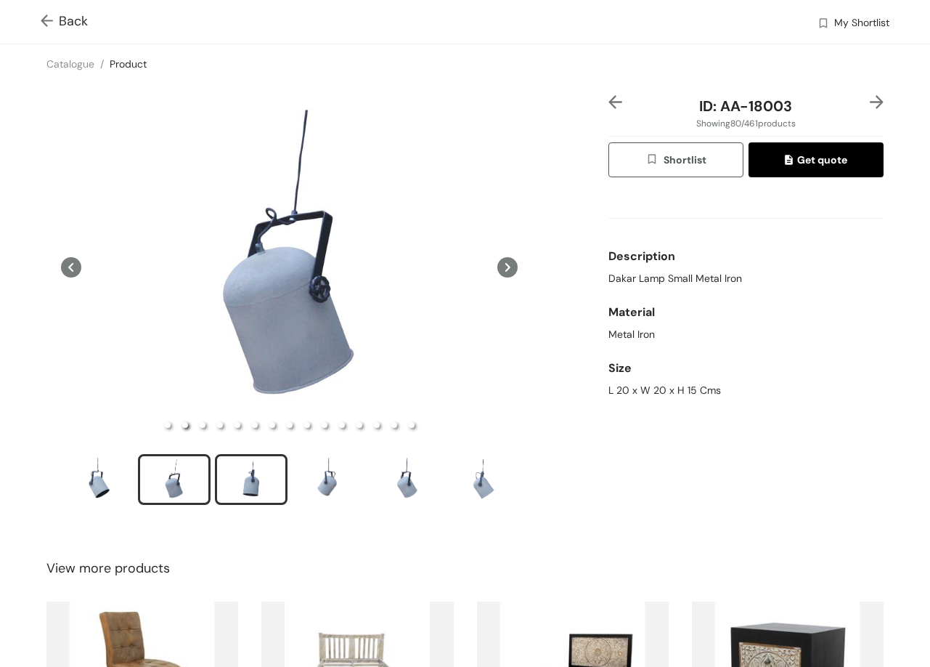
click at [238, 473] on div "slide item 3" at bounding box center [251, 480] width 65 height 44
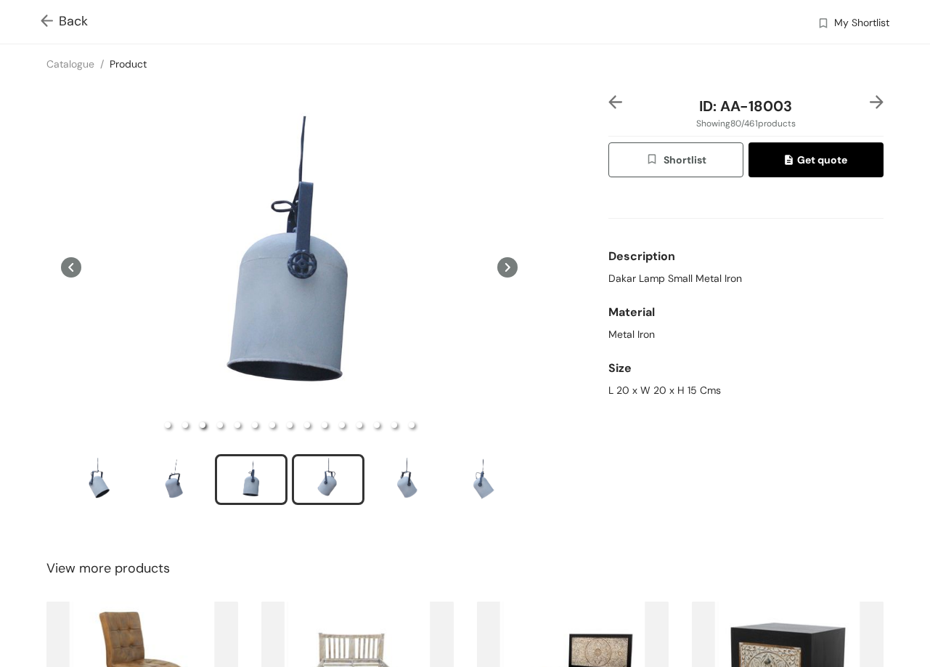
click at [342, 483] on div "slide item 4" at bounding box center [328, 480] width 65 height 44
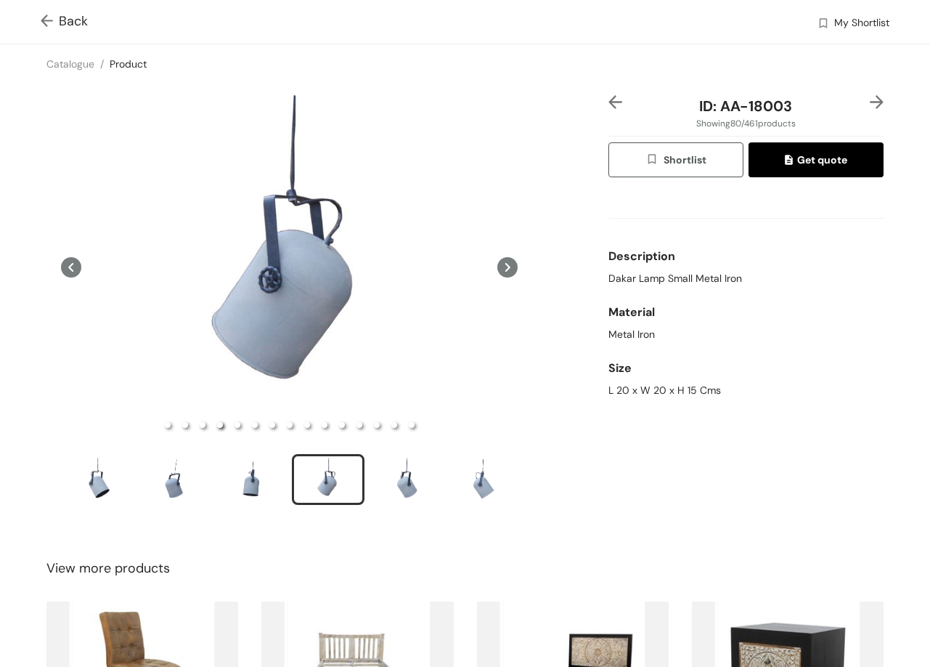
click at [870, 103] on img at bounding box center [877, 102] width 14 height 14
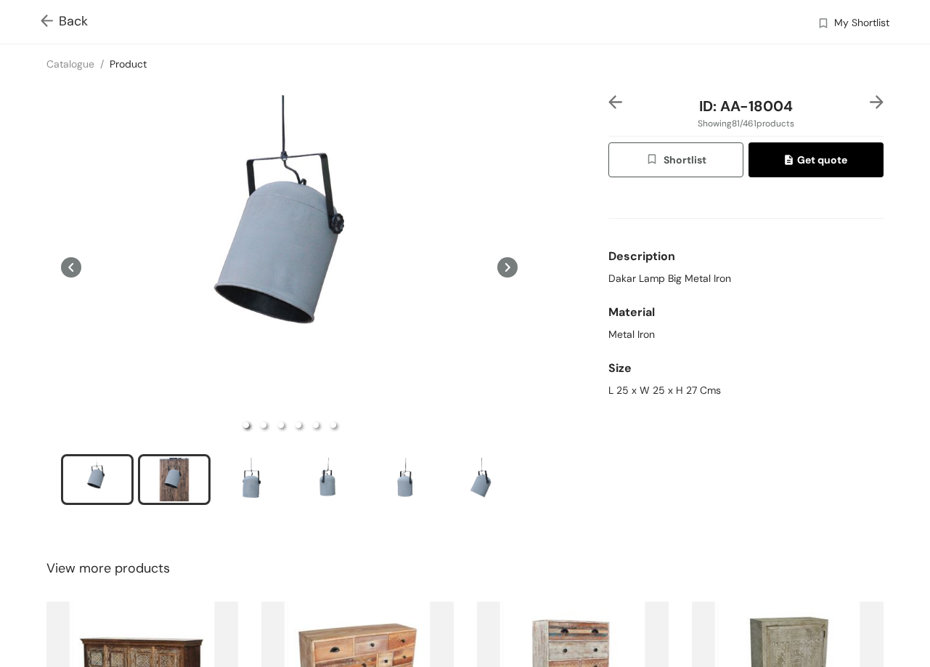
click at [169, 497] on li "slide item 2" at bounding box center [174, 479] width 73 height 51
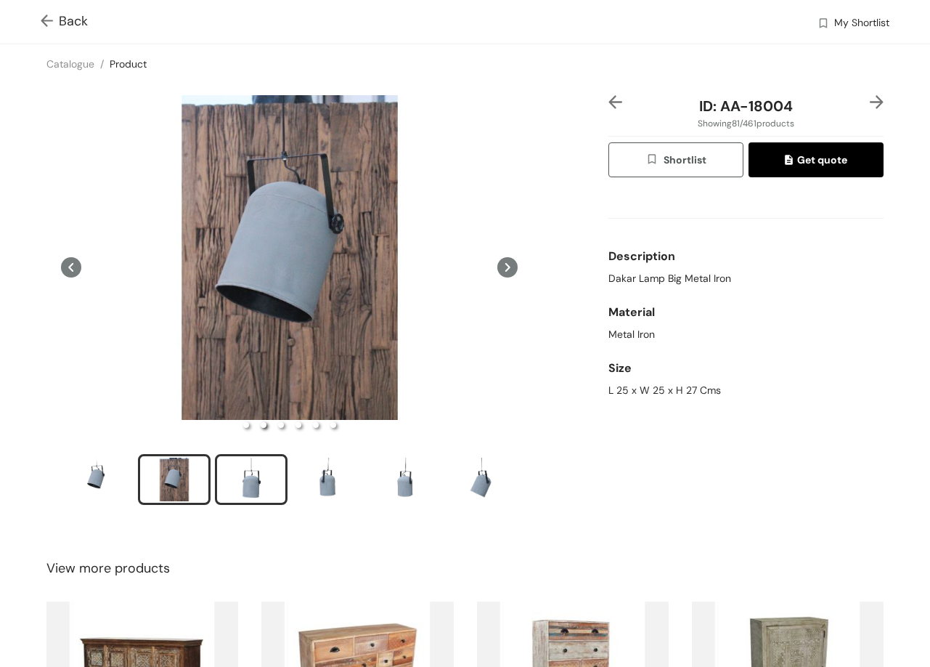
click at [239, 484] on div "slide item 3" at bounding box center [251, 480] width 65 height 44
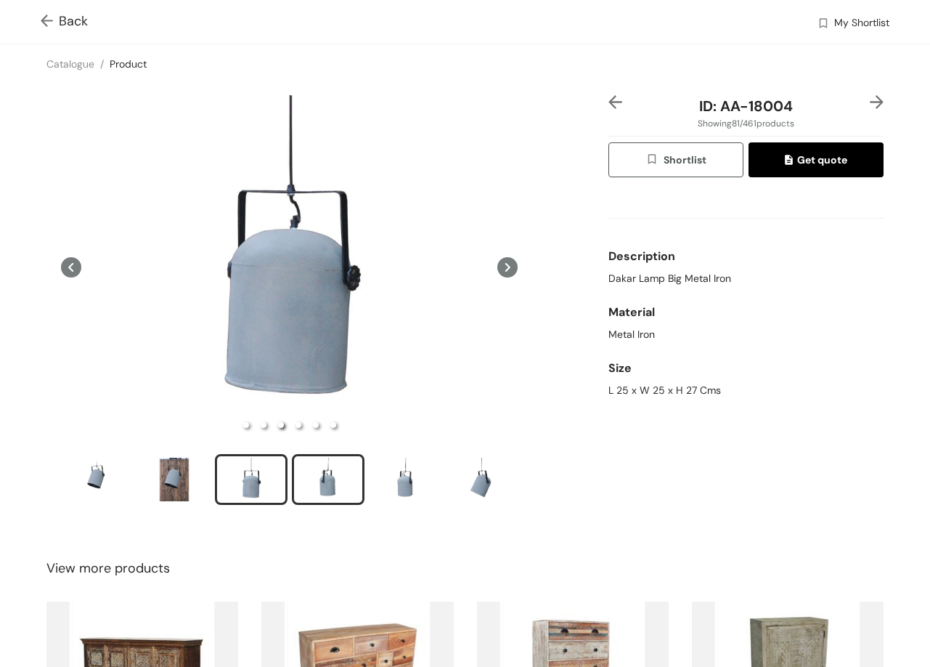
click at [328, 483] on div "slide item 4" at bounding box center [328, 480] width 65 height 44
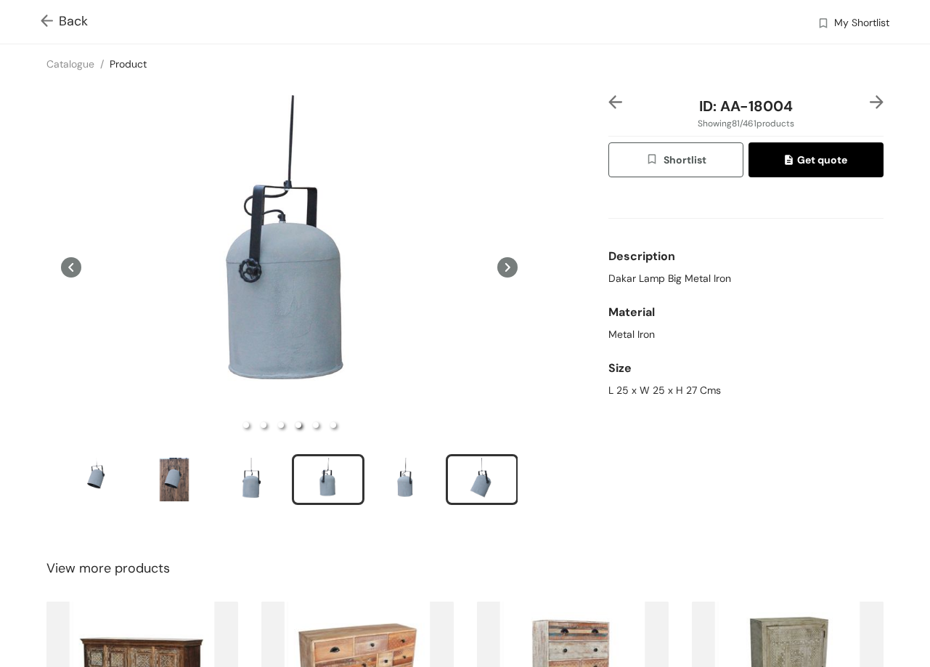
click at [479, 490] on div "slide item 6" at bounding box center [482, 480] width 65 height 44
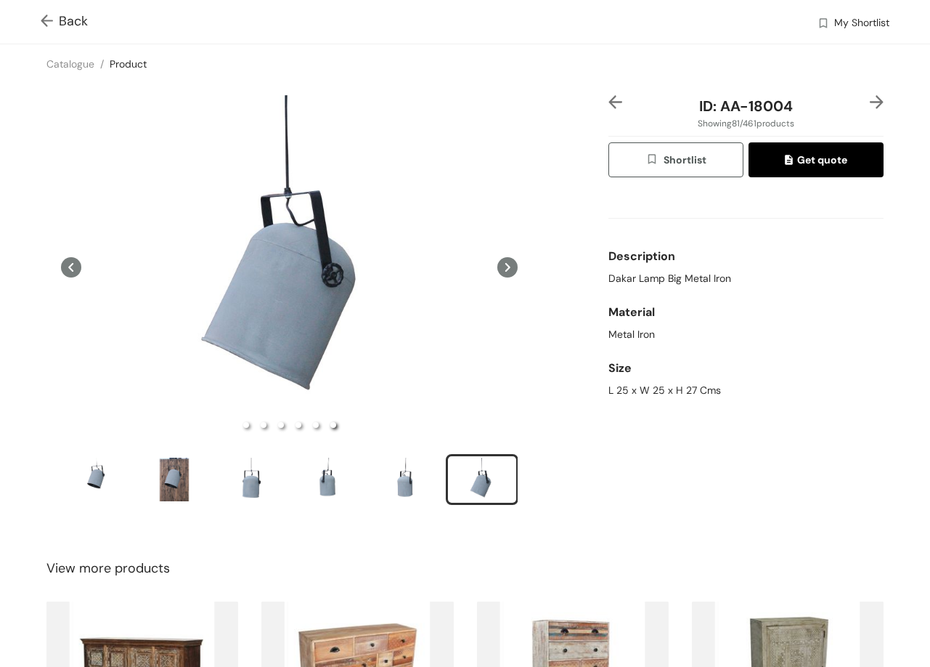
click at [871, 97] on img at bounding box center [877, 102] width 14 height 14
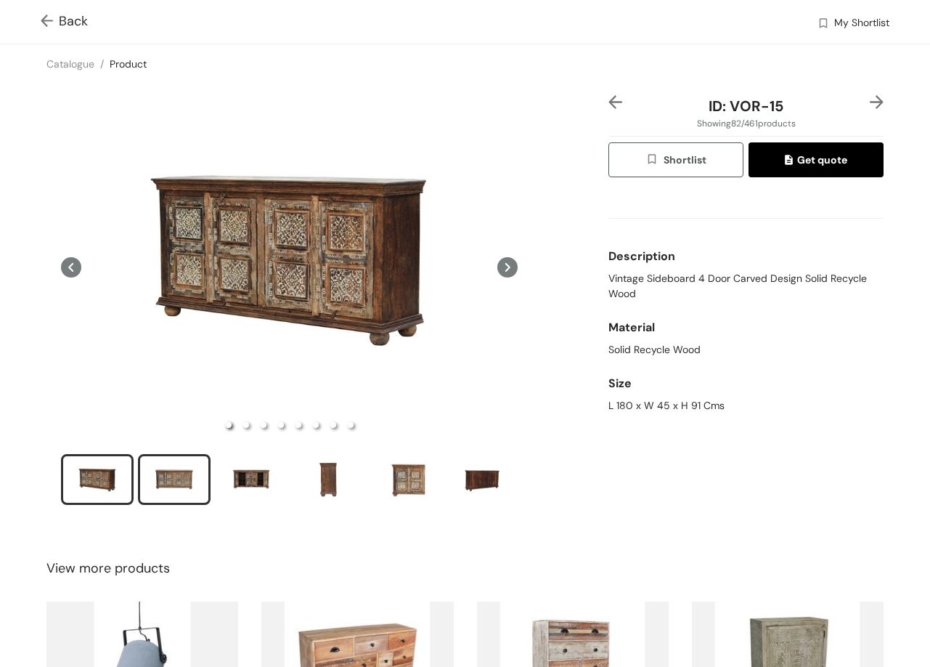
click at [201, 479] on div "slide item 2" at bounding box center [174, 480] width 65 height 44
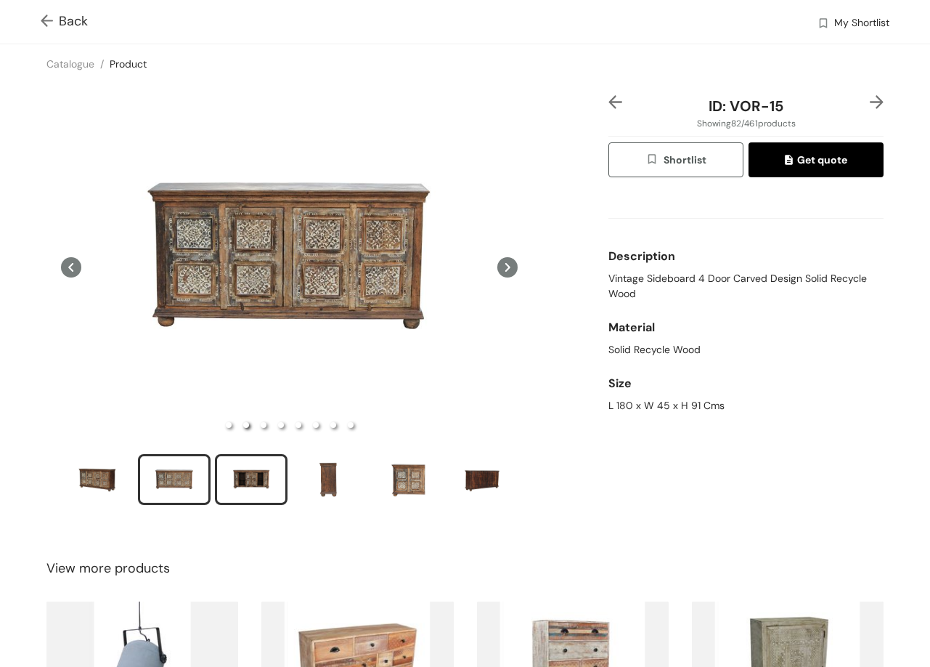
click at [280, 487] on div "slide item 3" at bounding box center [251, 480] width 65 height 44
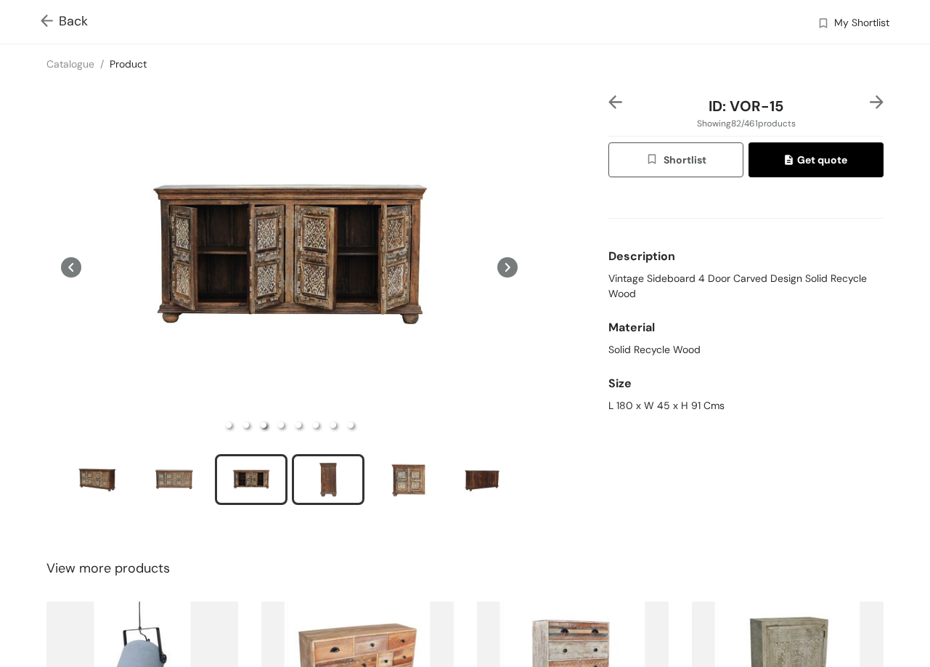
click at [328, 458] on div "slide item 4" at bounding box center [328, 480] width 65 height 44
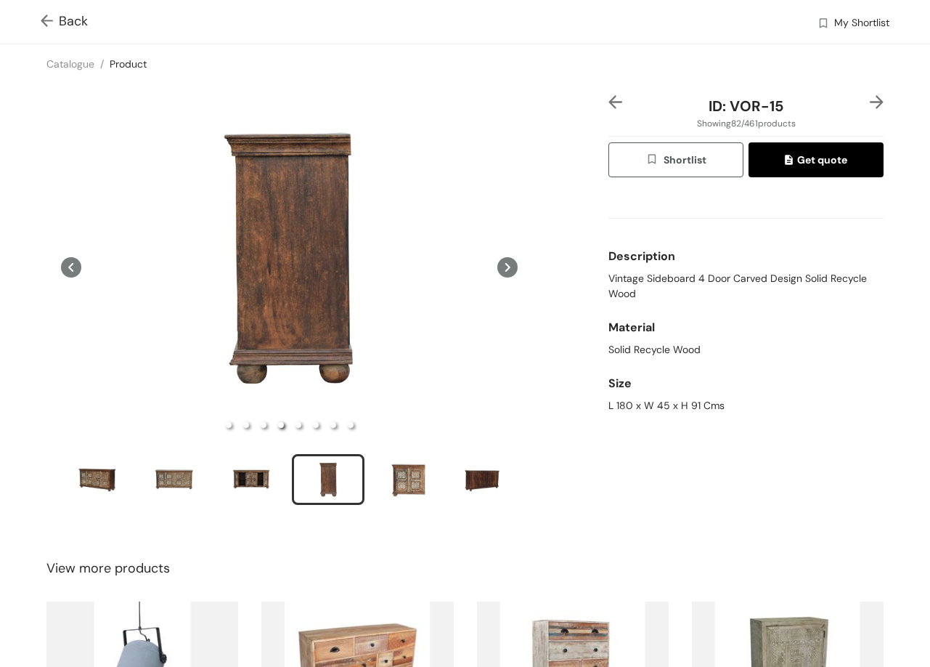
click at [870, 96] on img at bounding box center [877, 102] width 14 height 14
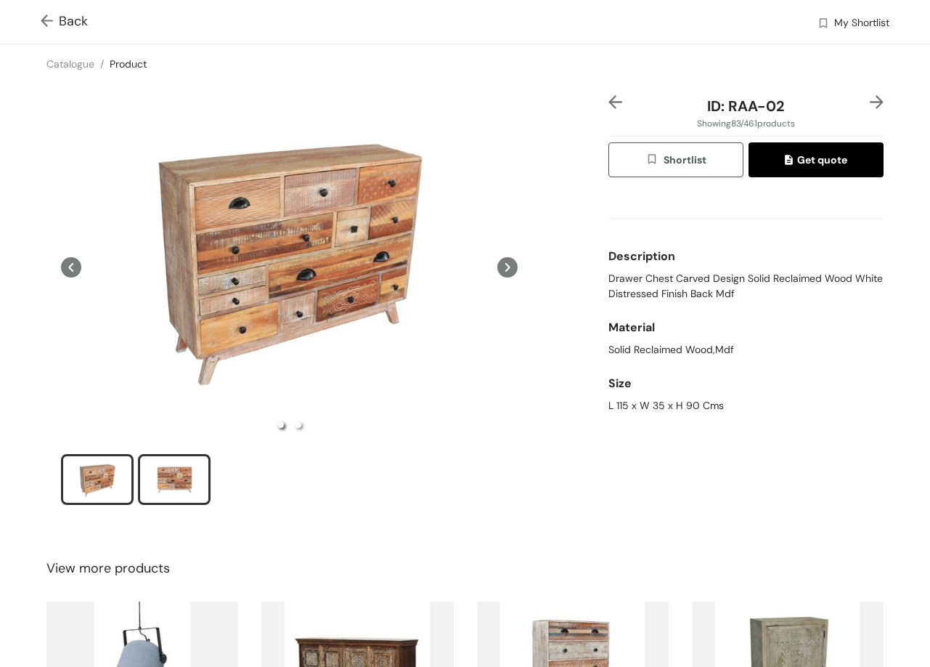
click at [174, 466] on div "slide item 2" at bounding box center [174, 480] width 65 height 44
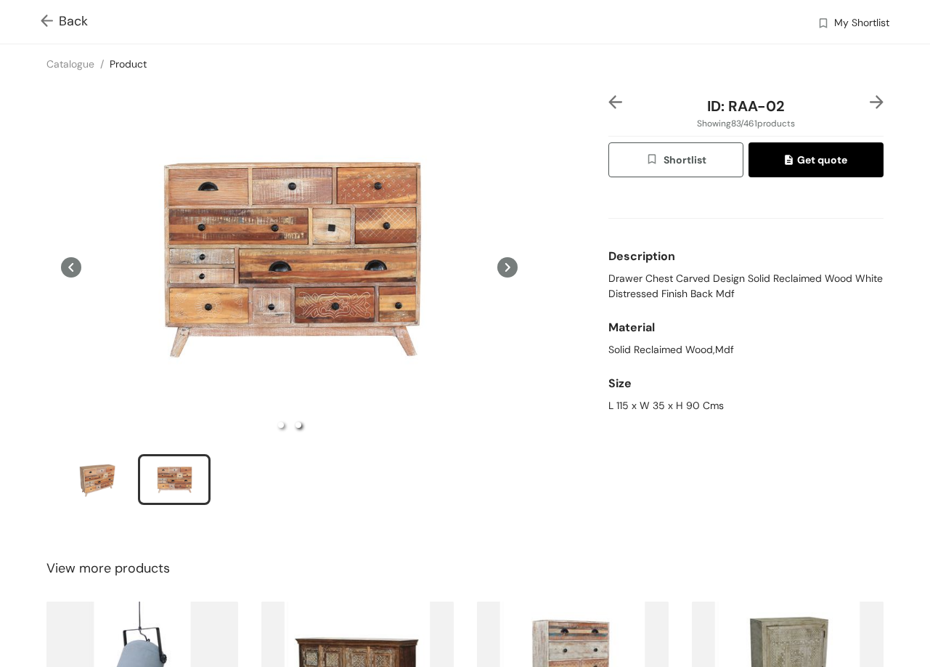
click at [870, 103] on img at bounding box center [877, 102] width 14 height 14
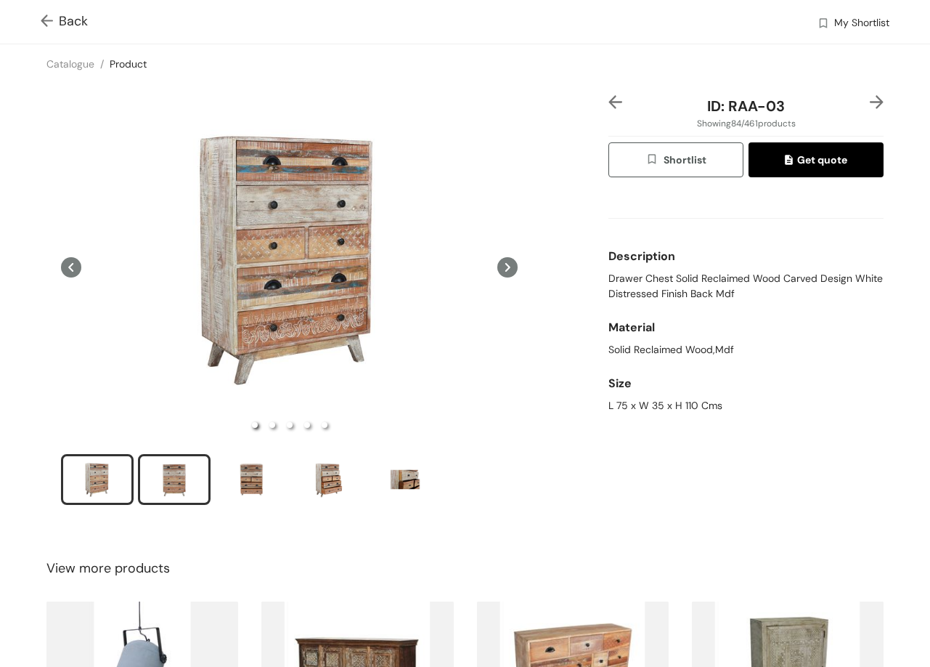
click at [187, 471] on div "slide item 2" at bounding box center [174, 480] width 65 height 44
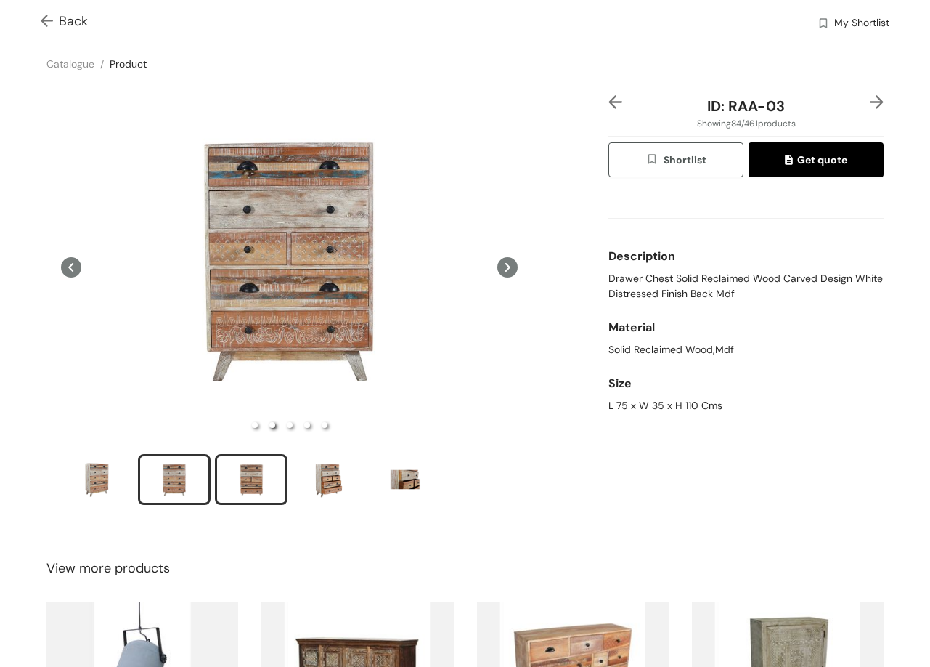
click at [258, 477] on div "slide item 3" at bounding box center [251, 480] width 65 height 44
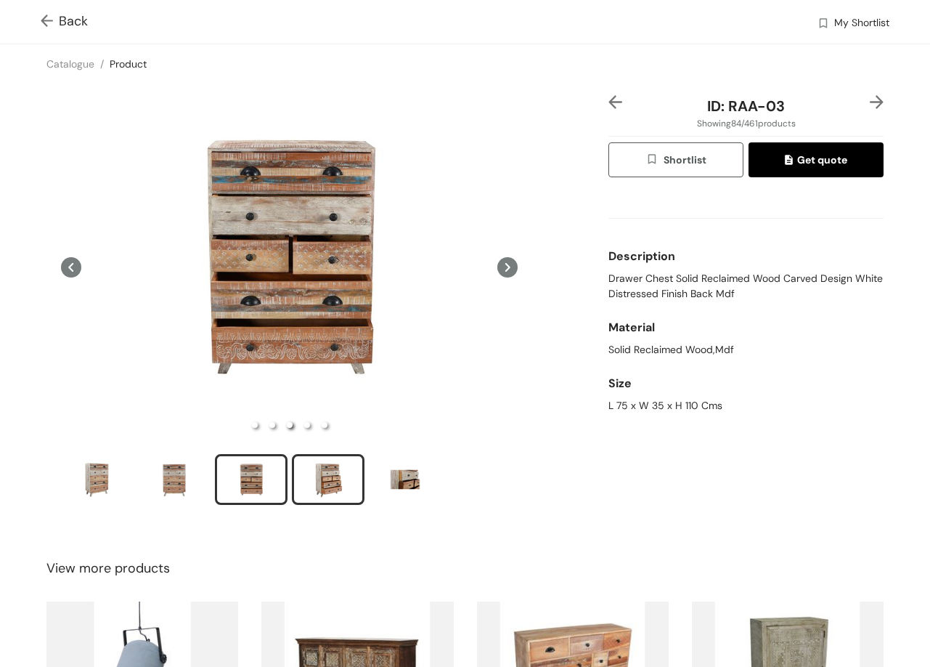
click at [342, 471] on div "slide item 4" at bounding box center [328, 480] width 65 height 44
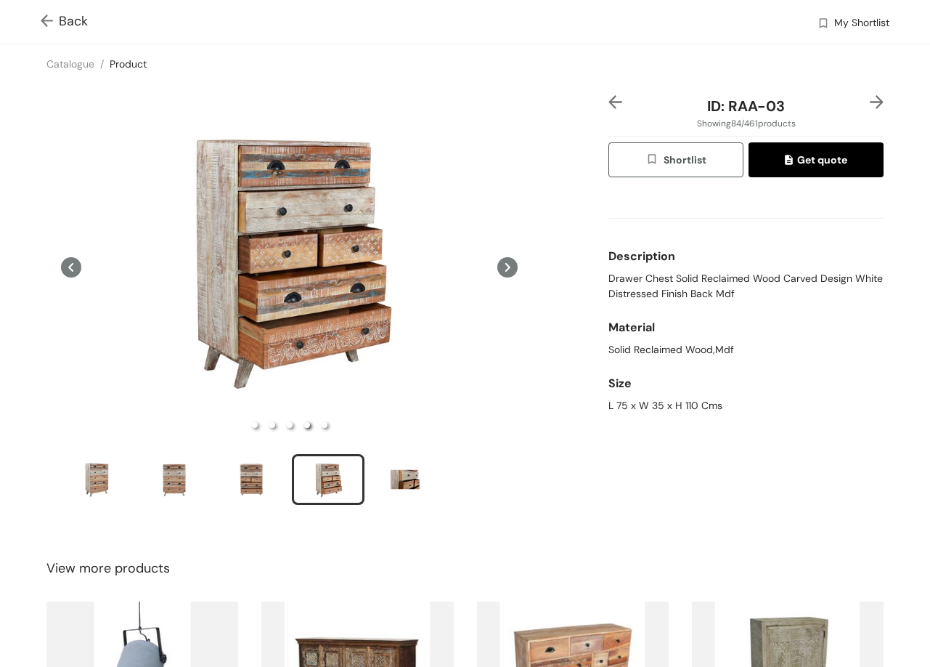
click at [870, 102] on img at bounding box center [877, 102] width 14 height 14
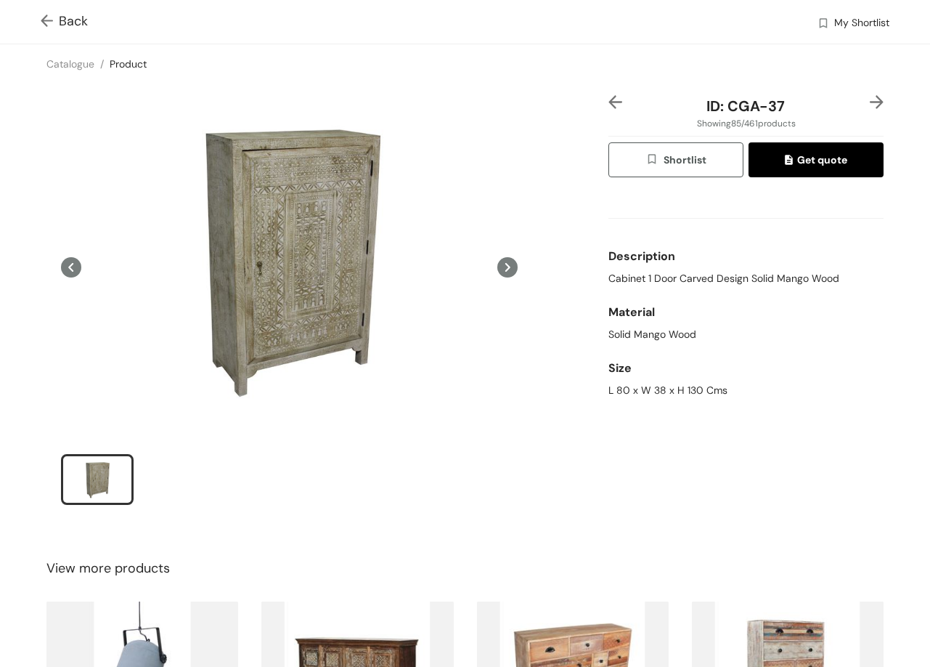
click at [870, 97] on img at bounding box center [877, 102] width 14 height 14
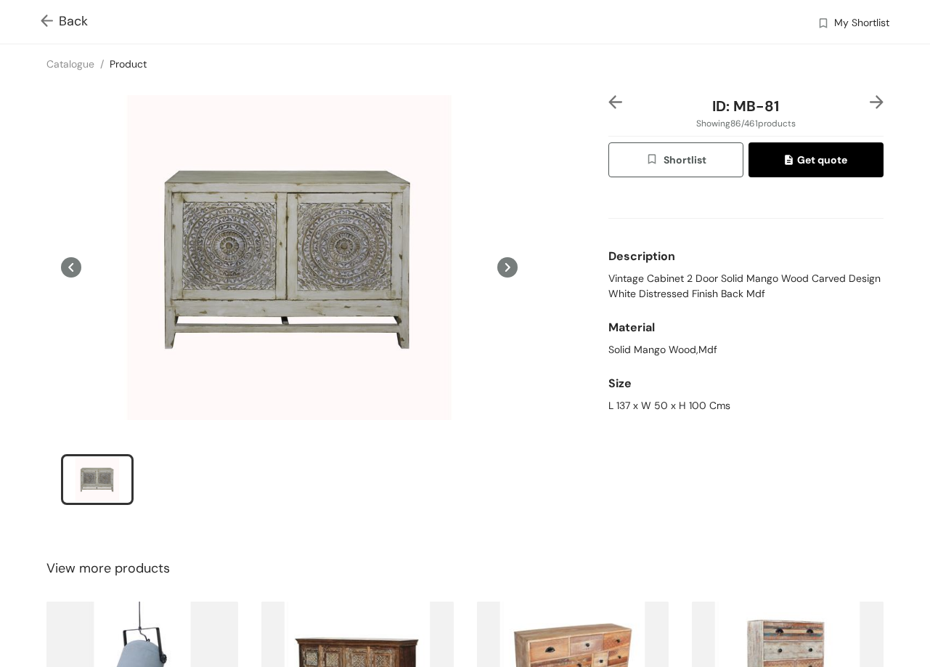
click at [870, 101] on img at bounding box center [877, 102] width 14 height 14
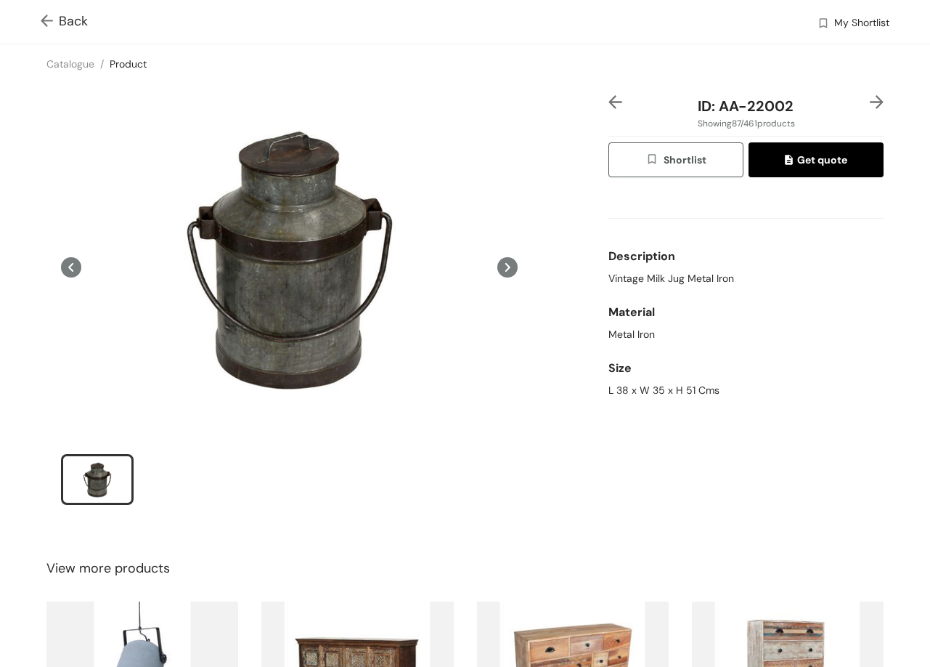
click at [870, 97] on img at bounding box center [877, 102] width 14 height 14
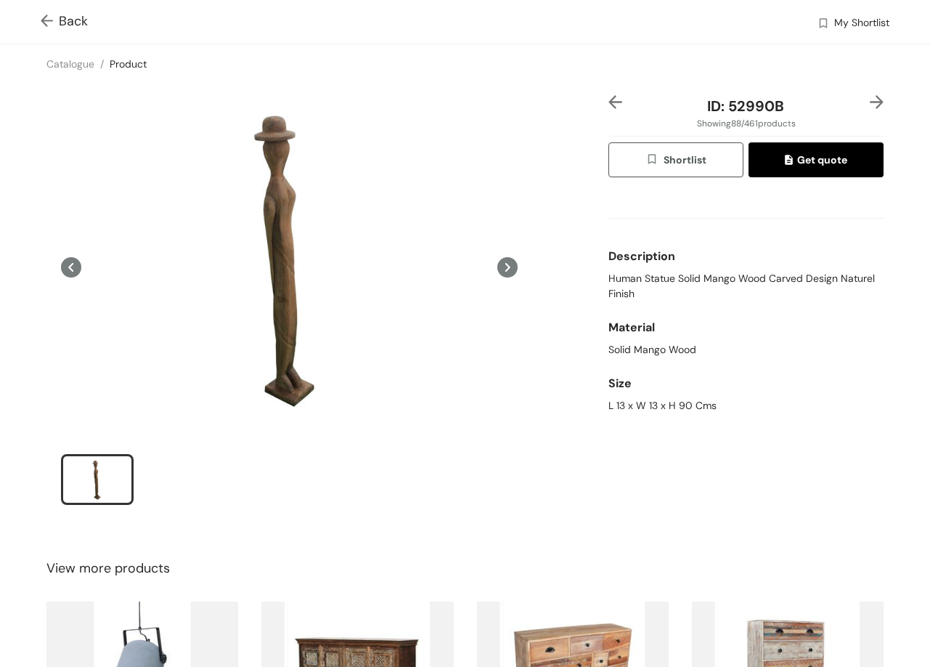
click at [870, 97] on img at bounding box center [877, 102] width 14 height 14
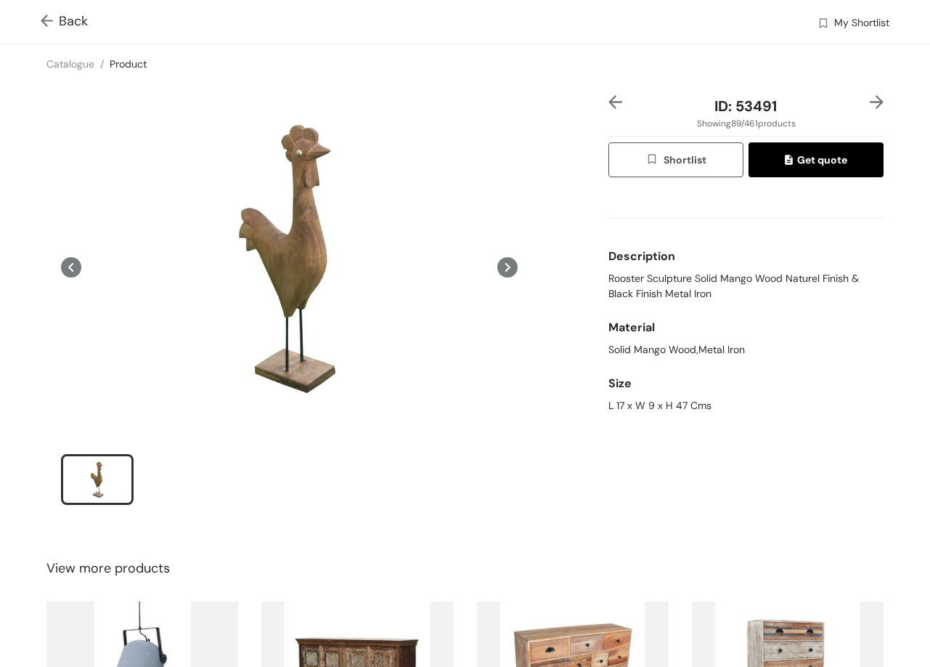
click at [870, 100] on img at bounding box center [877, 102] width 14 height 14
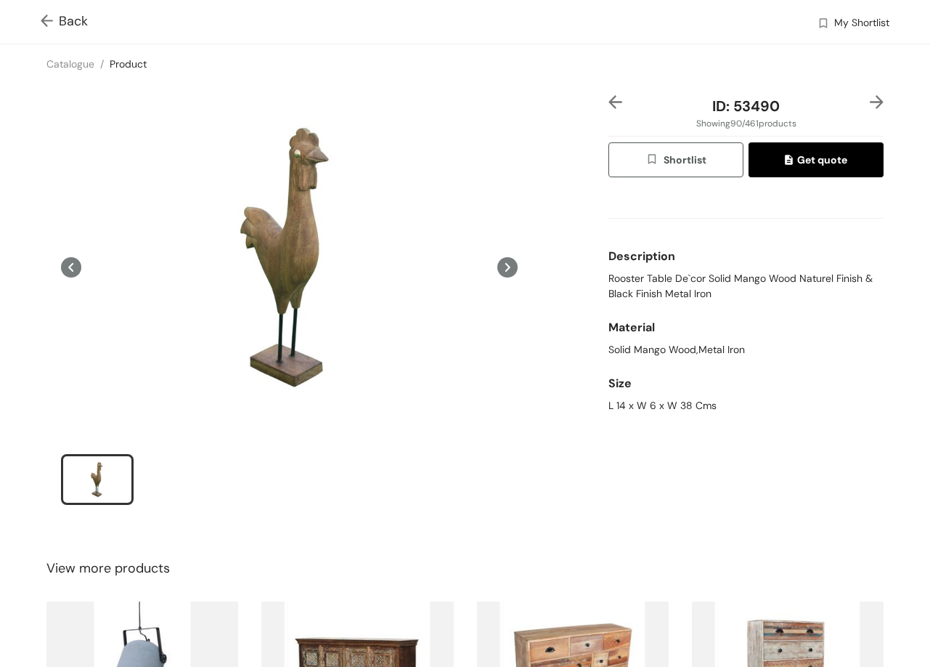
click at [870, 100] on img at bounding box center [877, 102] width 14 height 14
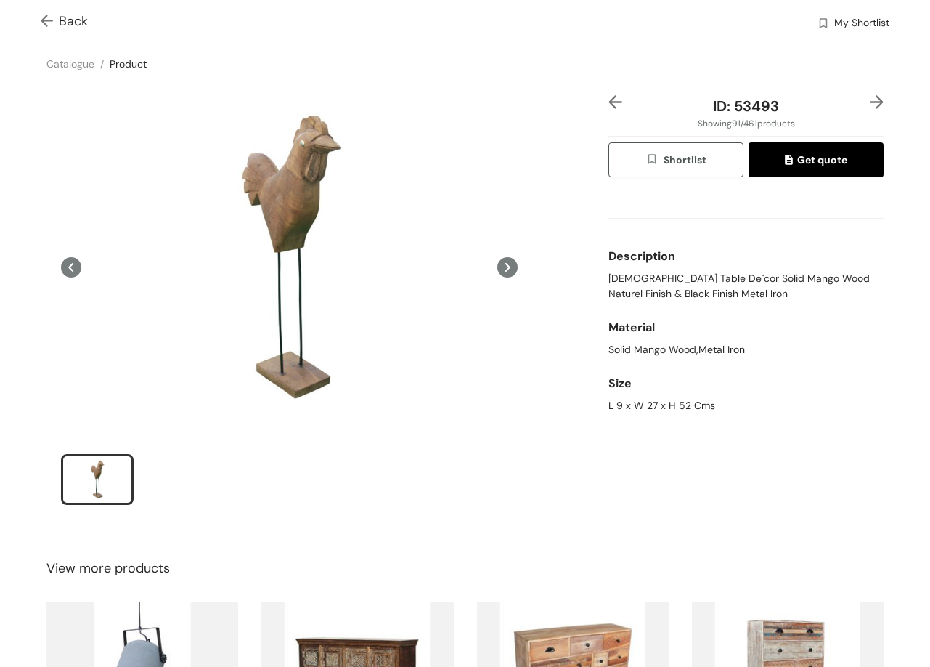
click at [870, 100] on img at bounding box center [877, 102] width 14 height 14
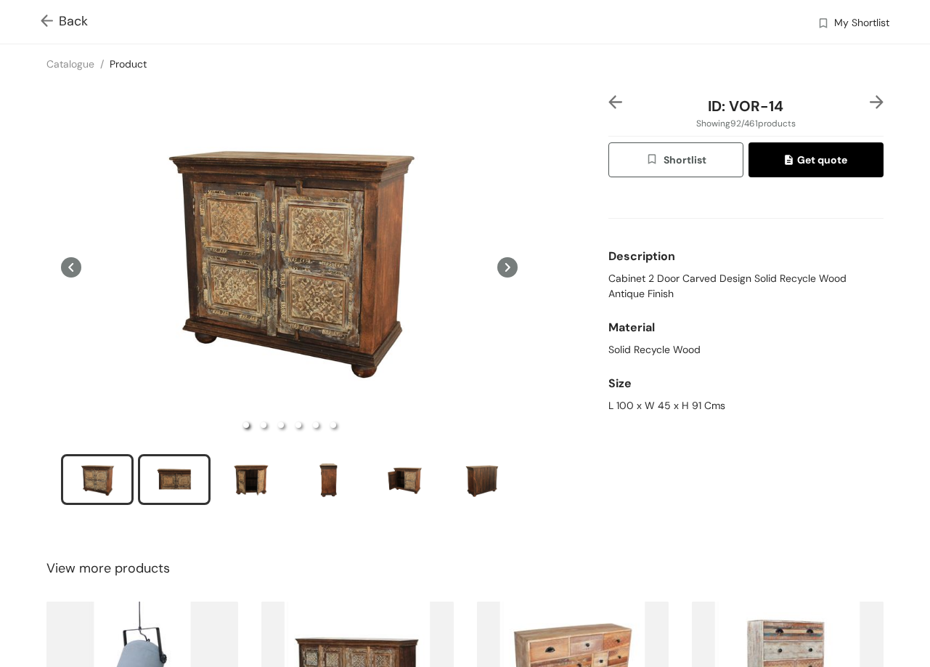
click at [185, 470] on div "slide item 2" at bounding box center [174, 480] width 65 height 44
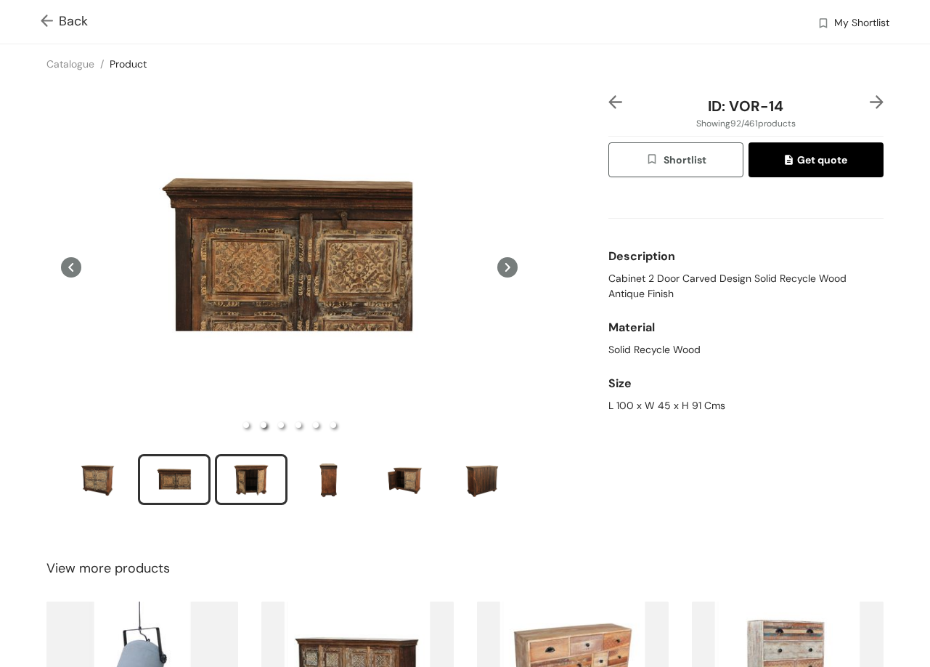
click at [248, 474] on div "slide item 3" at bounding box center [251, 480] width 65 height 44
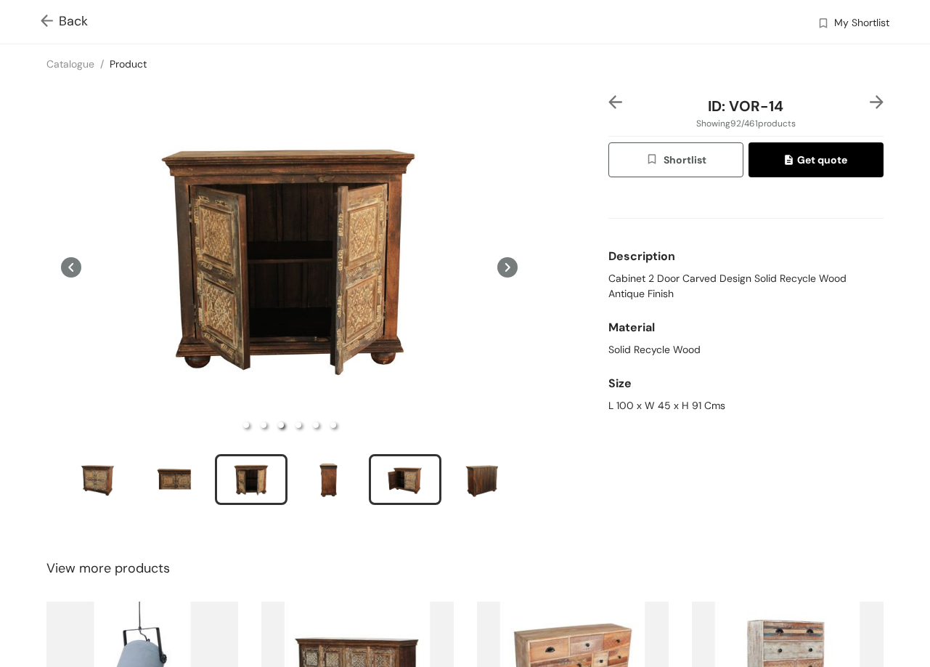
click at [402, 472] on div "slide item 5" at bounding box center [405, 480] width 65 height 44
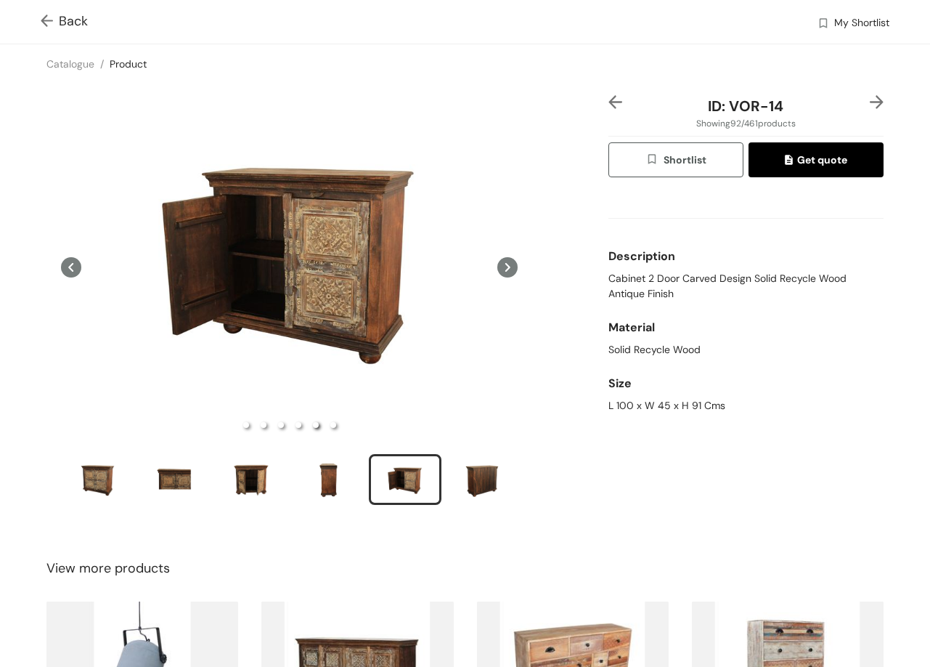
click at [870, 103] on img at bounding box center [877, 102] width 14 height 14
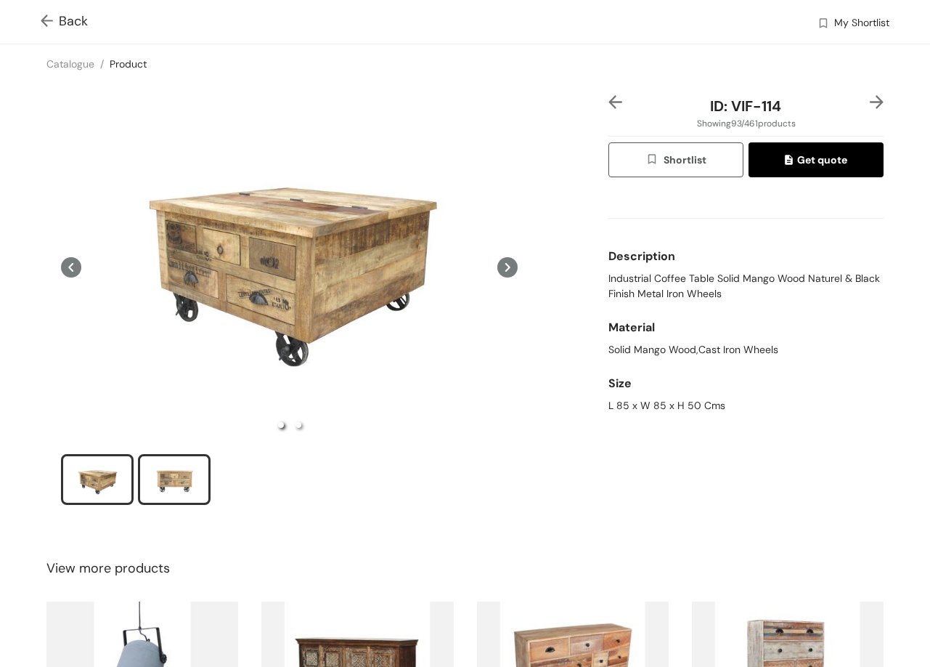
click at [179, 473] on div "slide item 2" at bounding box center [174, 480] width 65 height 44
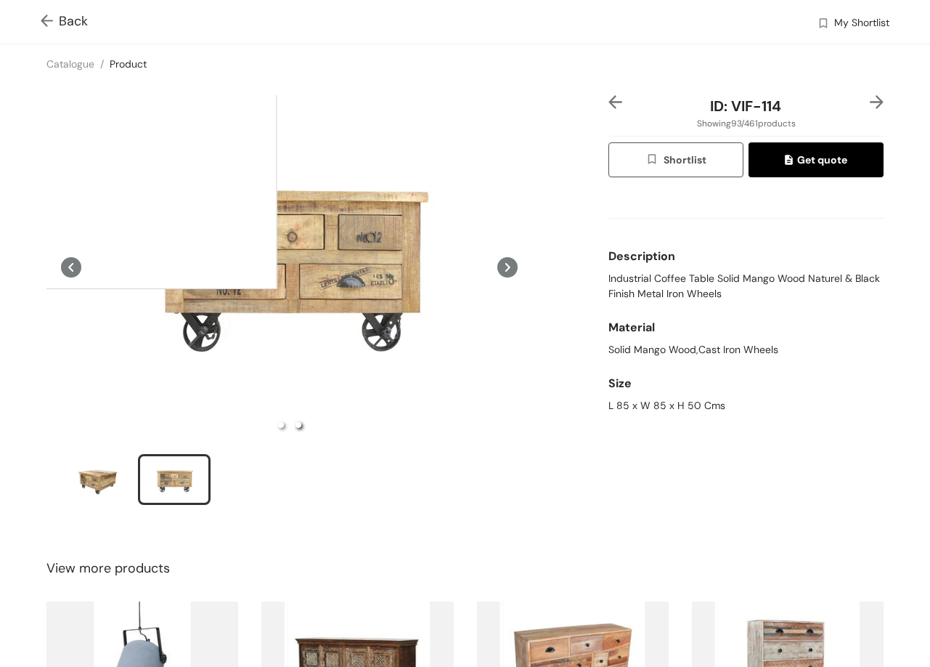
click at [131, 144] on div at bounding box center [131, 144] width 291 height 291
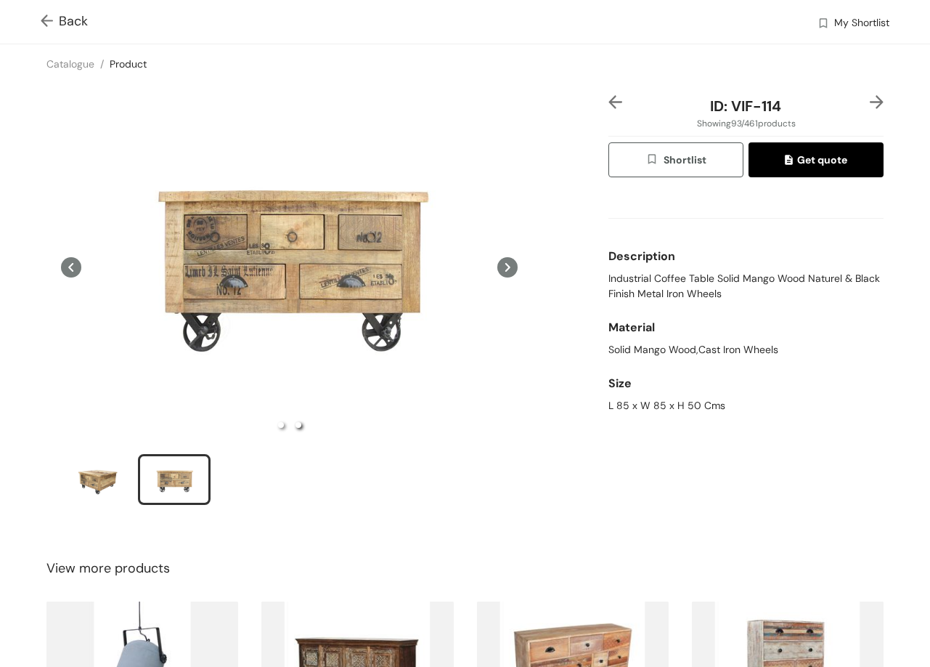
click at [870, 103] on img at bounding box center [877, 102] width 14 height 14
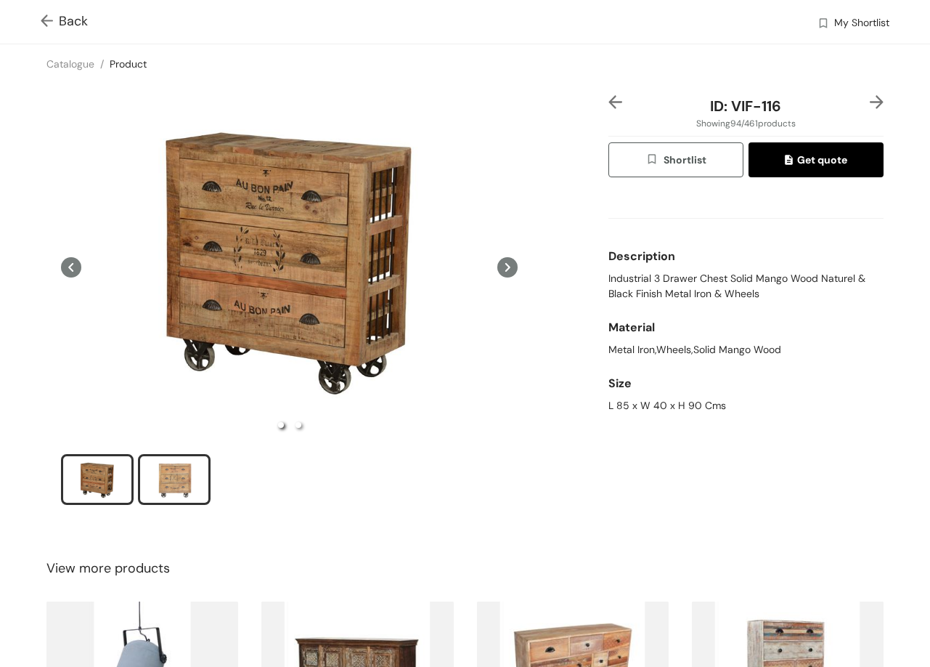
click at [182, 459] on div "slide item 2" at bounding box center [174, 480] width 65 height 44
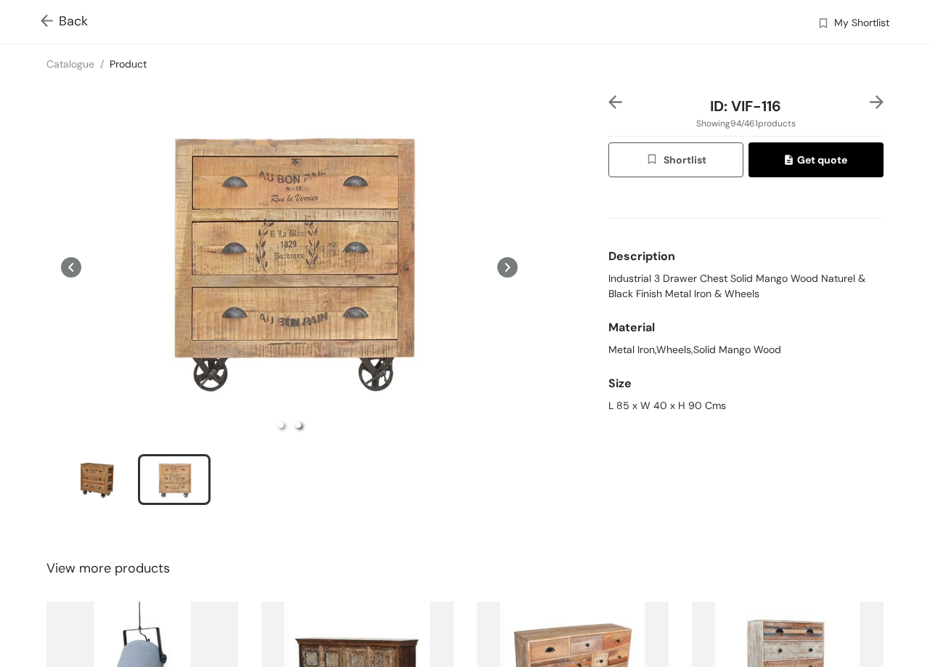
click at [870, 97] on img at bounding box center [877, 102] width 14 height 14
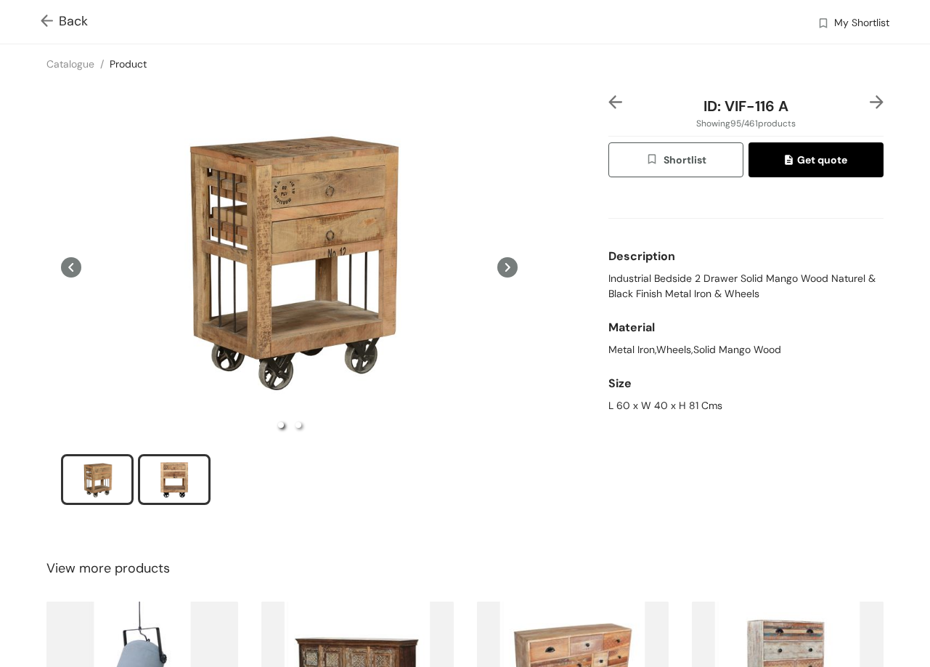
click at [160, 469] on div "slide item 2" at bounding box center [174, 480] width 65 height 44
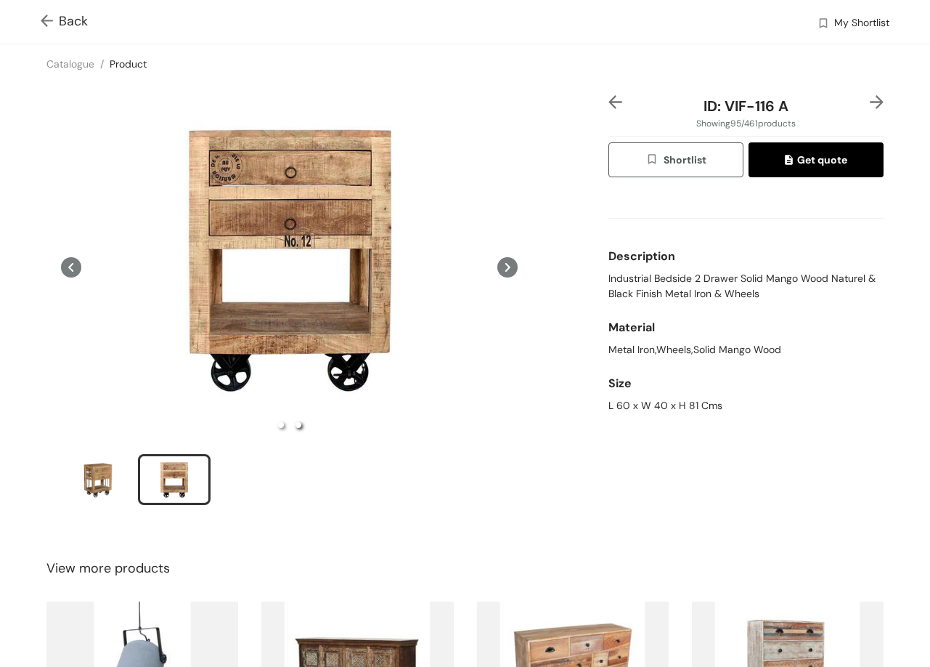
click at [870, 99] on img at bounding box center [877, 102] width 14 height 14
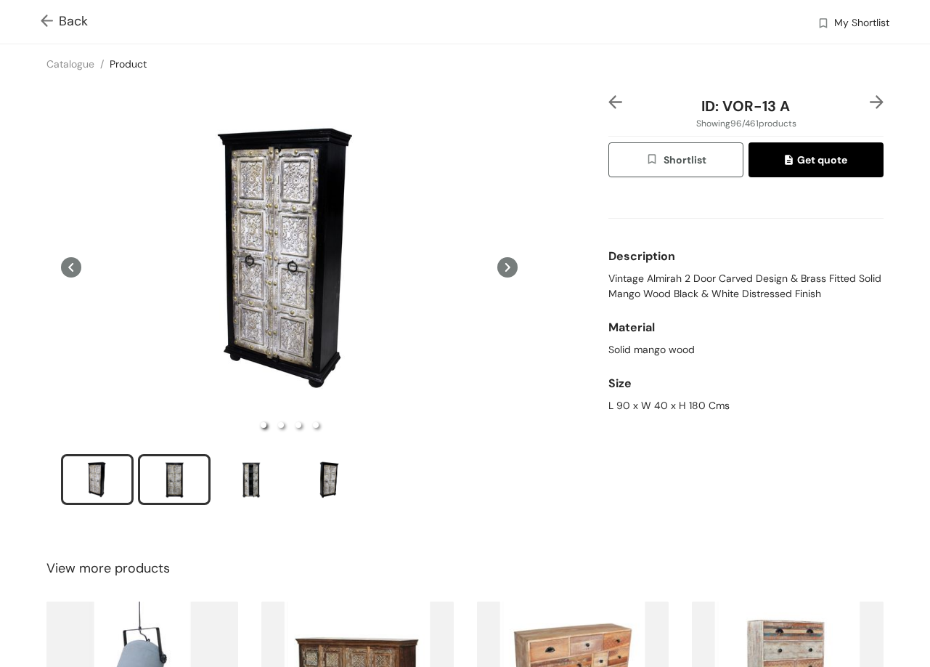
click at [205, 467] on div "slide item 2" at bounding box center [174, 480] width 65 height 44
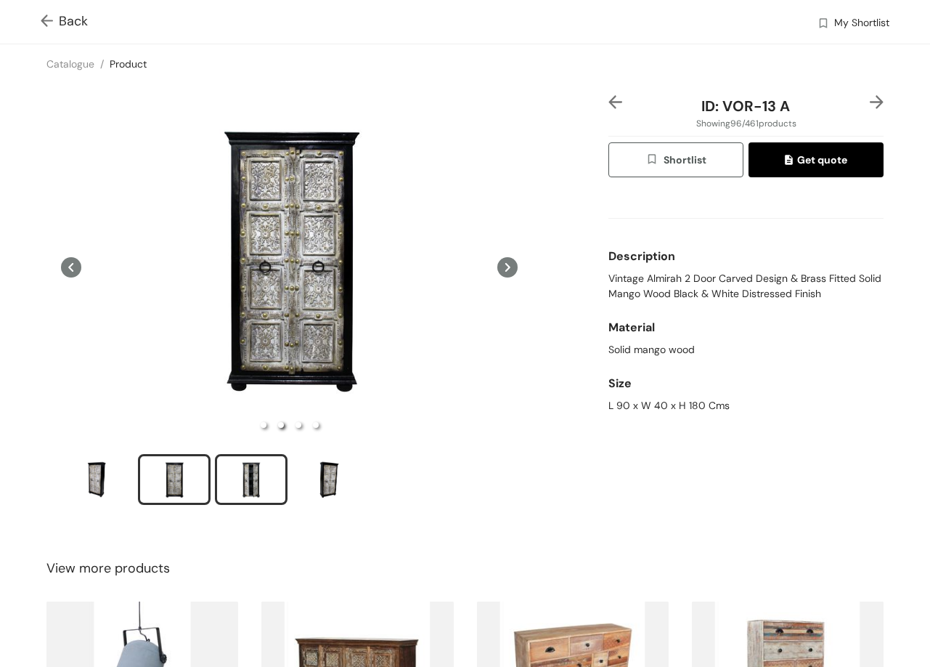
click at [281, 473] on div "slide item 3" at bounding box center [251, 480] width 65 height 44
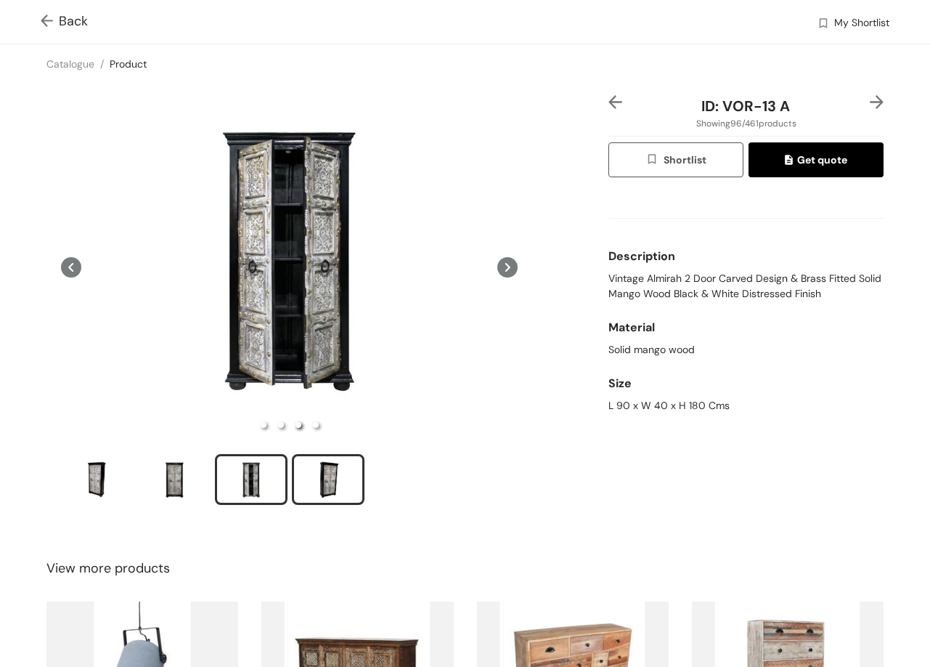
click at [336, 477] on div "slide item 4" at bounding box center [328, 480] width 65 height 44
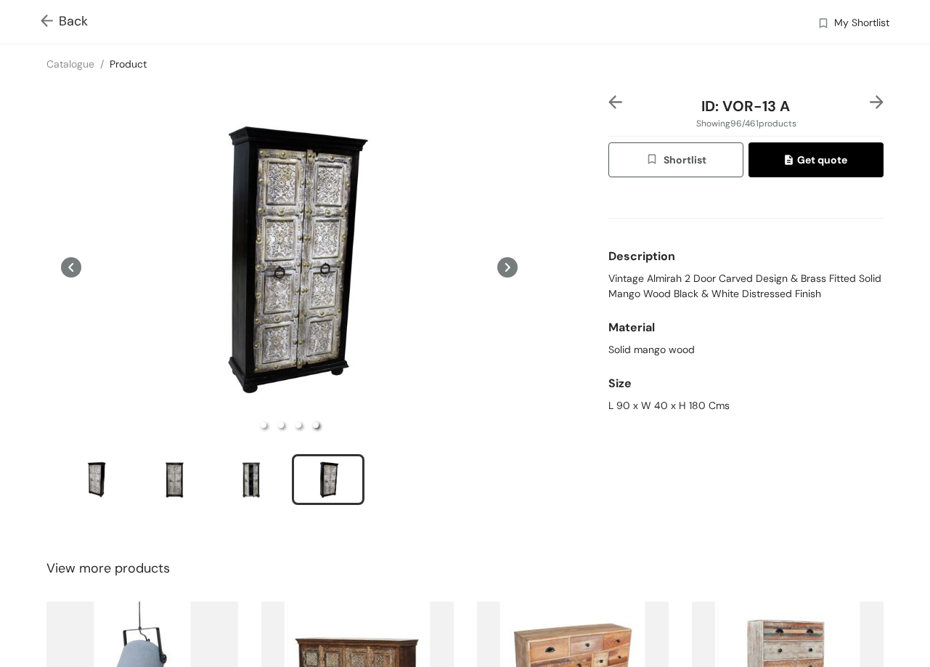
click at [870, 97] on img at bounding box center [877, 102] width 14 height 14
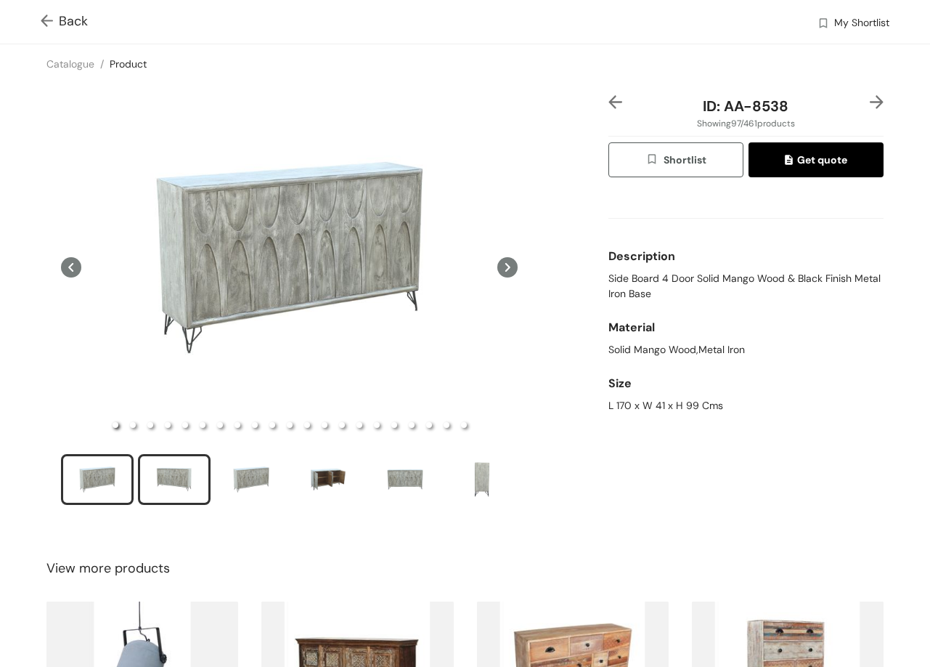
click at [156, 463] on div "slide item 2" at bounding box center [174, 480] width 65 height 44
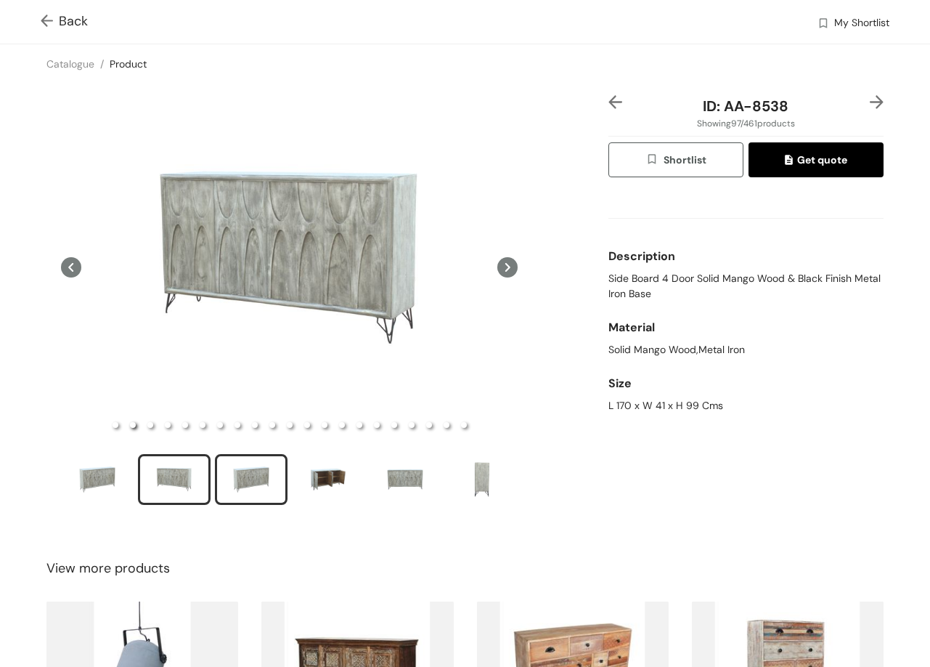
click at [272, 467] on div "slide item 3" at bounding box center [251, 480] width 65 height 44
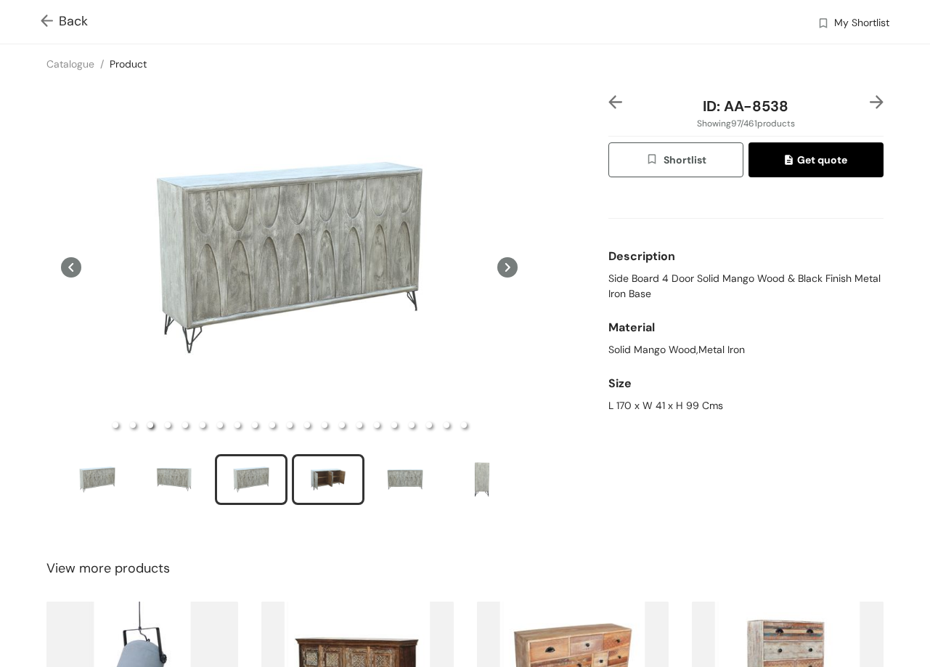
click at [319, 454] on li "slide item 4" at bounding box center [328, 479] width 73 height 51
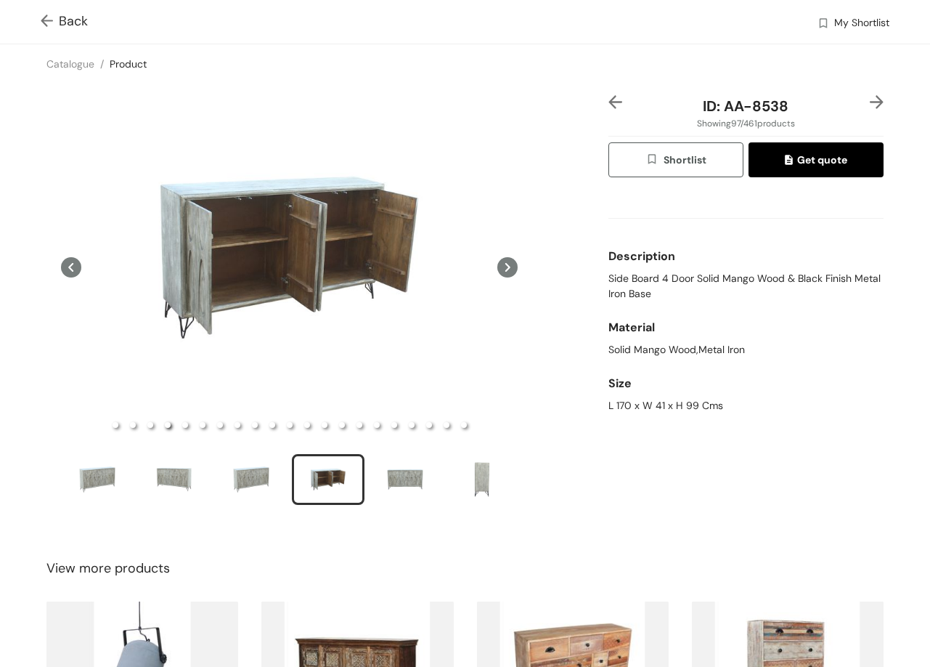
click at [873, 100] on div "ID: AA-8538 Showing 97 / 461 products Shortlist Get quote Description Side Boar…" at bounding box center [746, 309] width 281 height 428
click at [870, 100] on img at bounding box center [877, 102] width 14 height 14
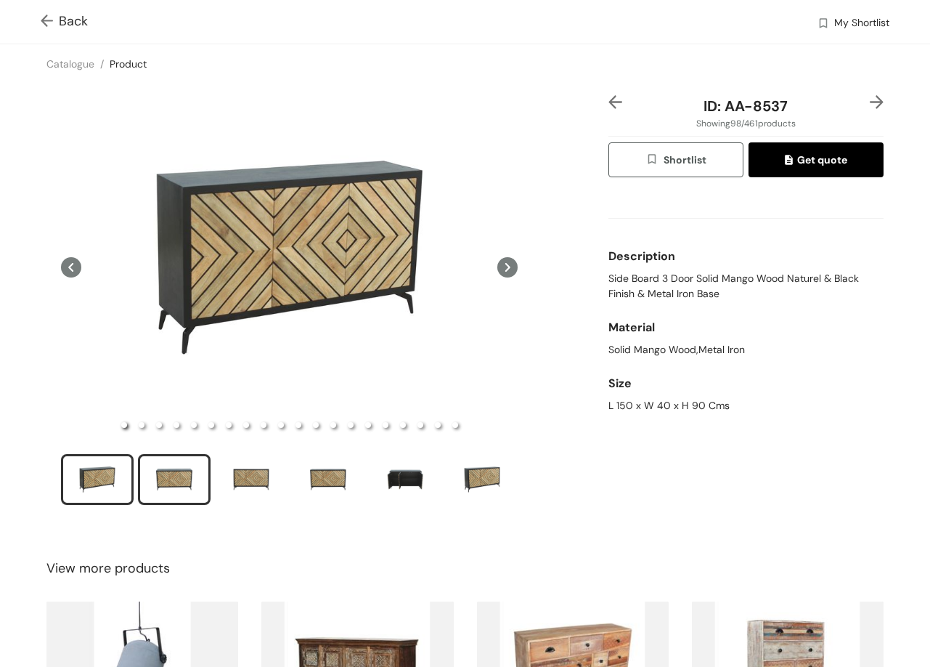
click at [192, 471] on div "slide item 2" at bounding box center [174, 480] width 65 height 44
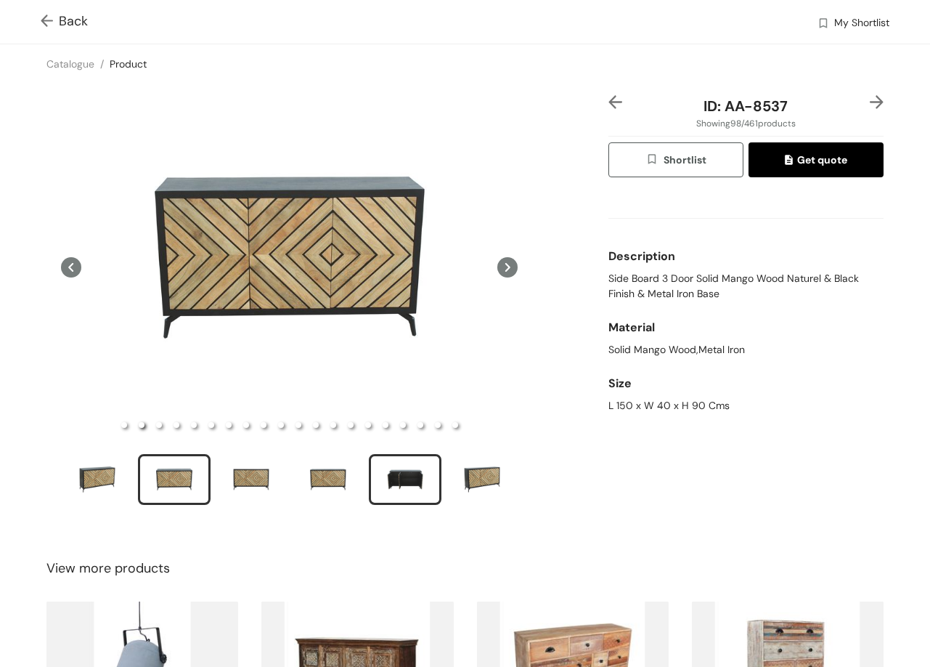
click at [400, 473] on div "slide item 5" at bounding box center [405, 480] width 65 height 44
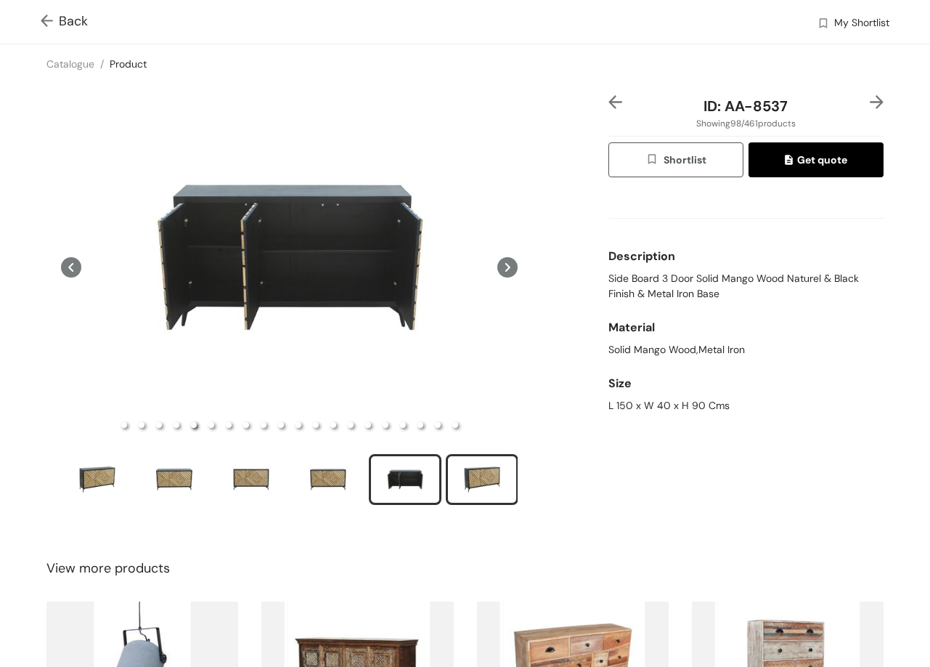
click at [469, 482] on div "slide item 6" at bounding box center [482, 480] width 65 height 44
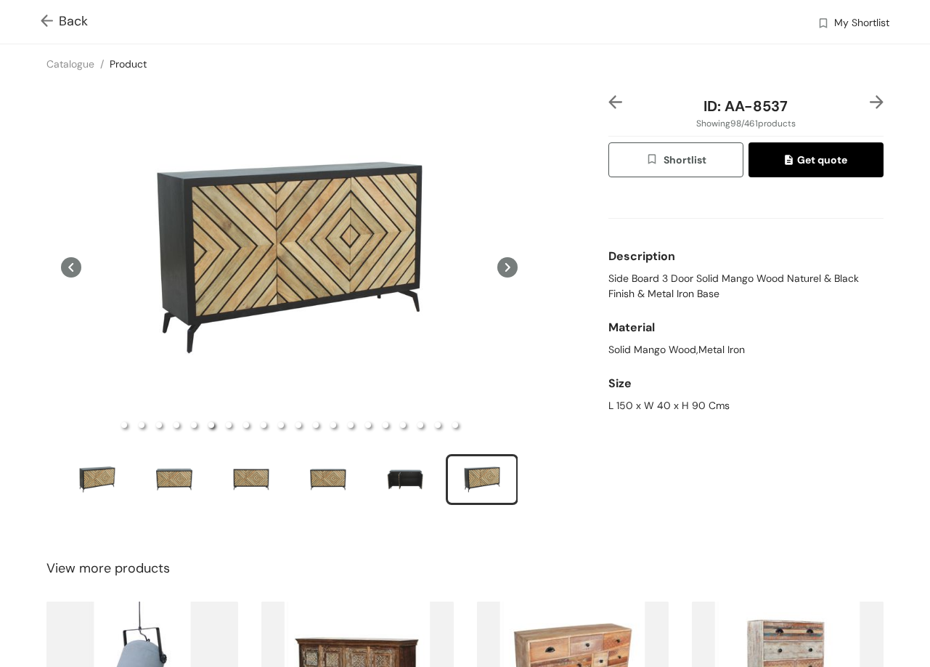
click at [870, 99] on img at bounding box center [877, 102] width 14 height 14
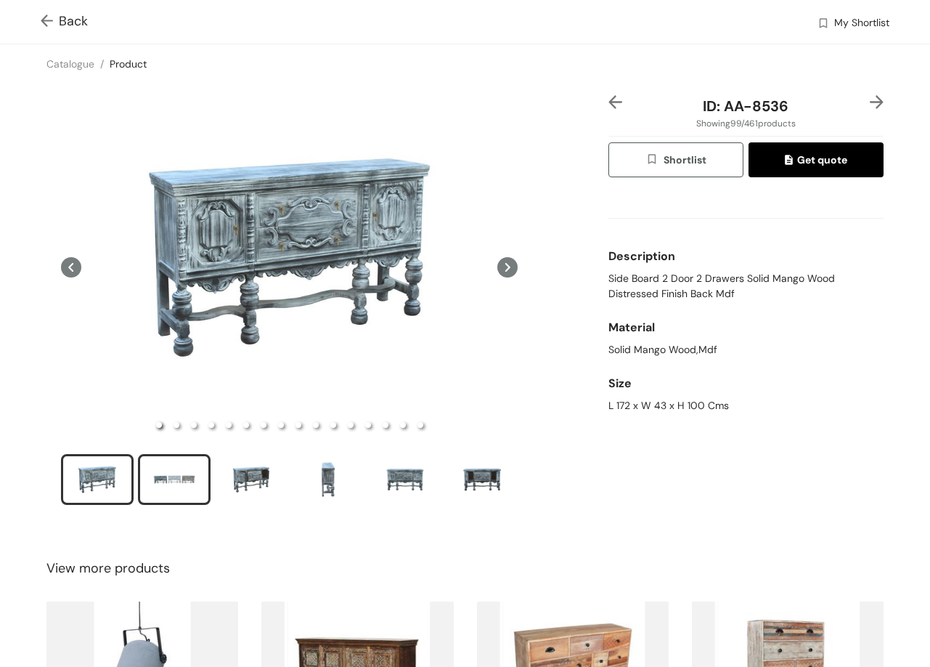
click at [180, 481] on div "slide item 2" at bounding box center [174, 480] width 65 height 44
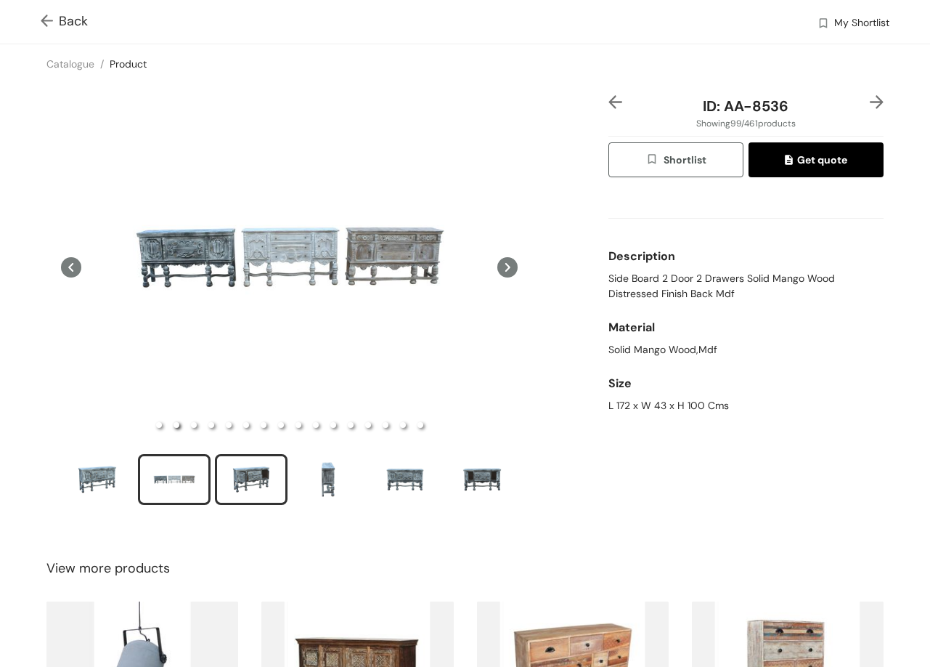
click at [244, 476] on div "slide item 3" at bounding box center [251, 480] width 65 height 44
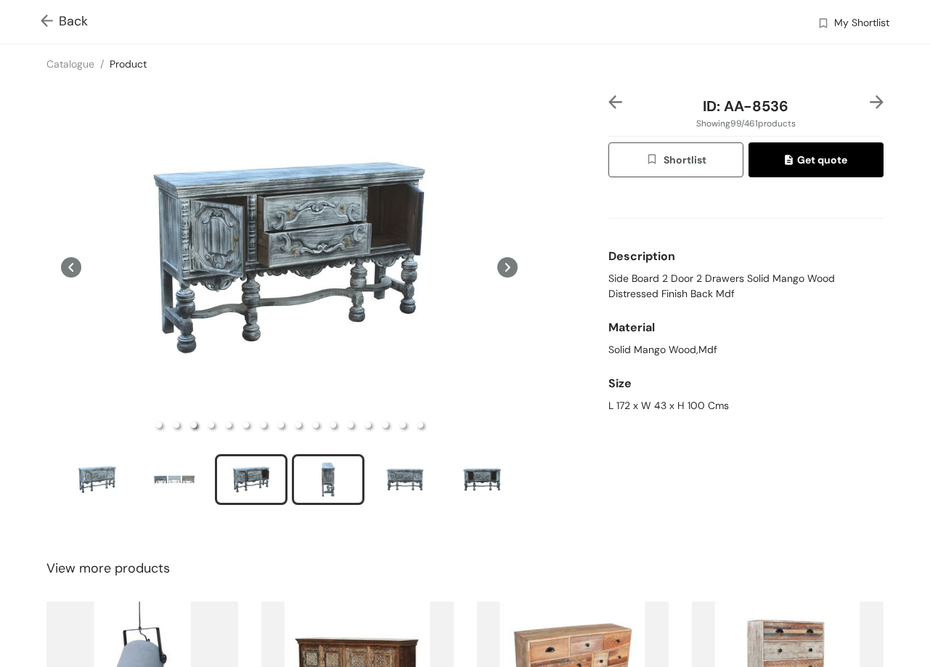
click at [315, 466] on div "slide item 4" at bounding box center [328, 480] width 65 height 44
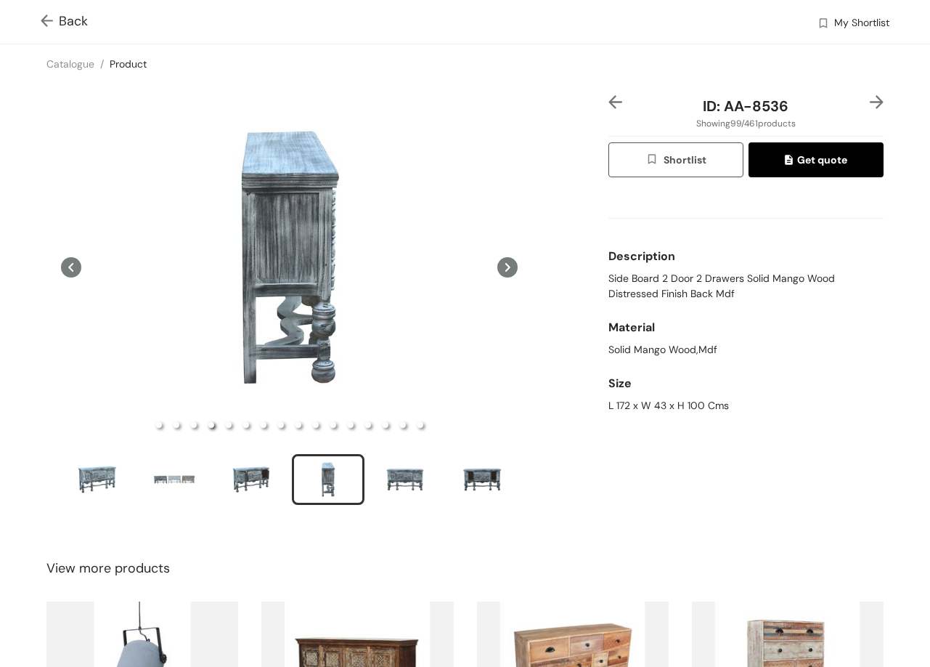
click at [870, 105] on img at bounding box center [877, 102] width 14 height 14
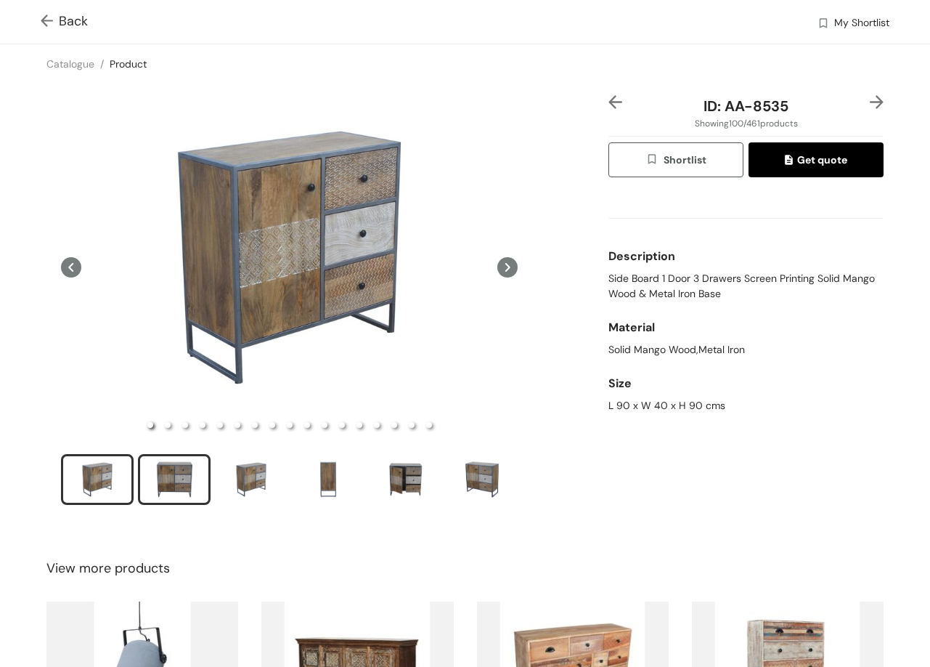
click at [185, 471] on div "slide item 2" at bounding box center [174, 480] width 65 height 44
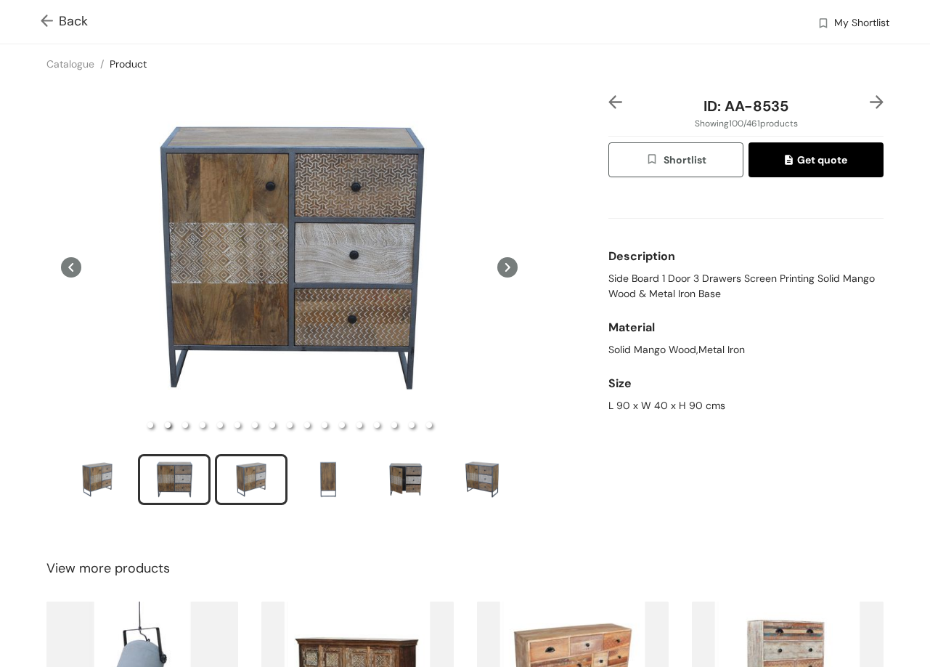
click at [238, 474] on div "slide item 3" at bounding box center [251, 480] width 65 height 44
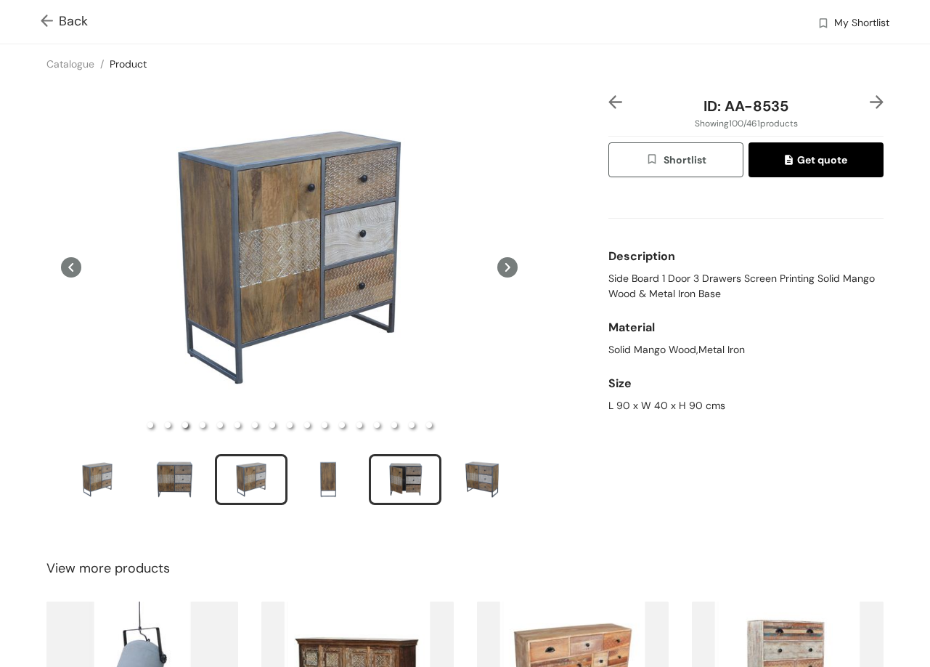
click at [433, 473] on div "slide item 5" at bounding box center [405, 480] width 65 height 44
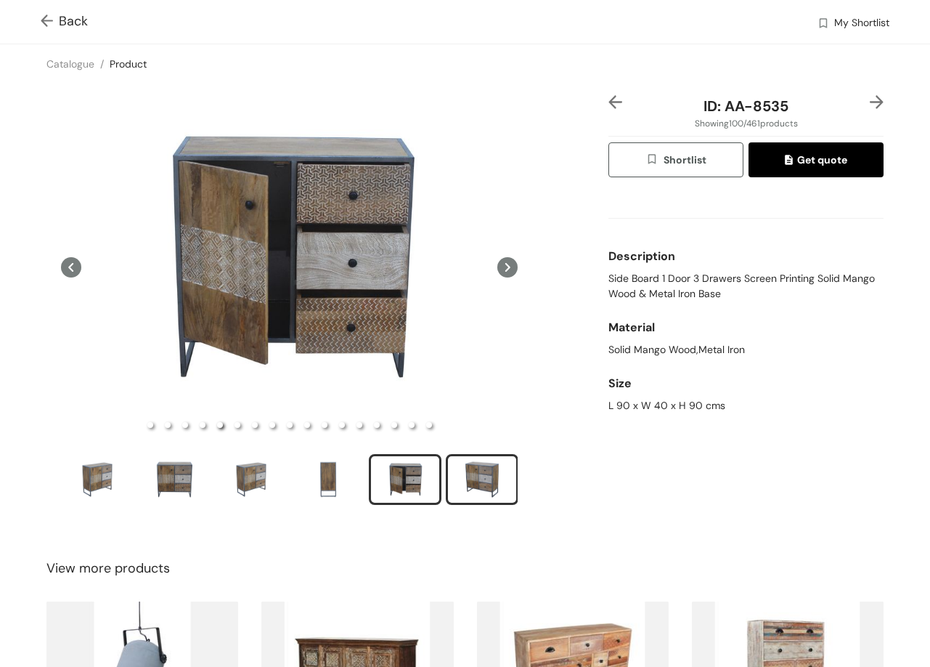
click at [472, 483] on div "slide item 6" at bounding box center [482, 480] width 65 height 44
